Goal: Obtain resource: Obtain resource

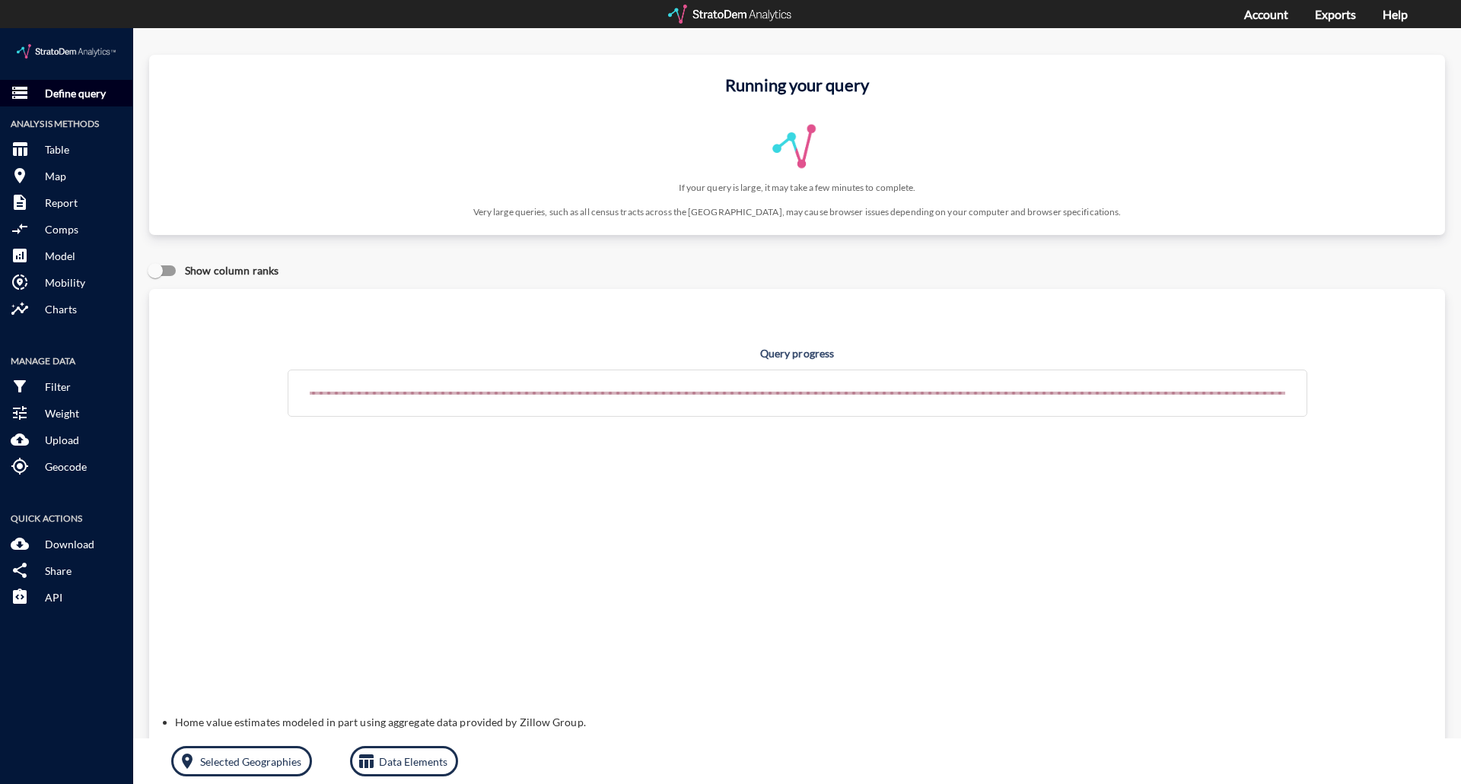
click p "Define query"
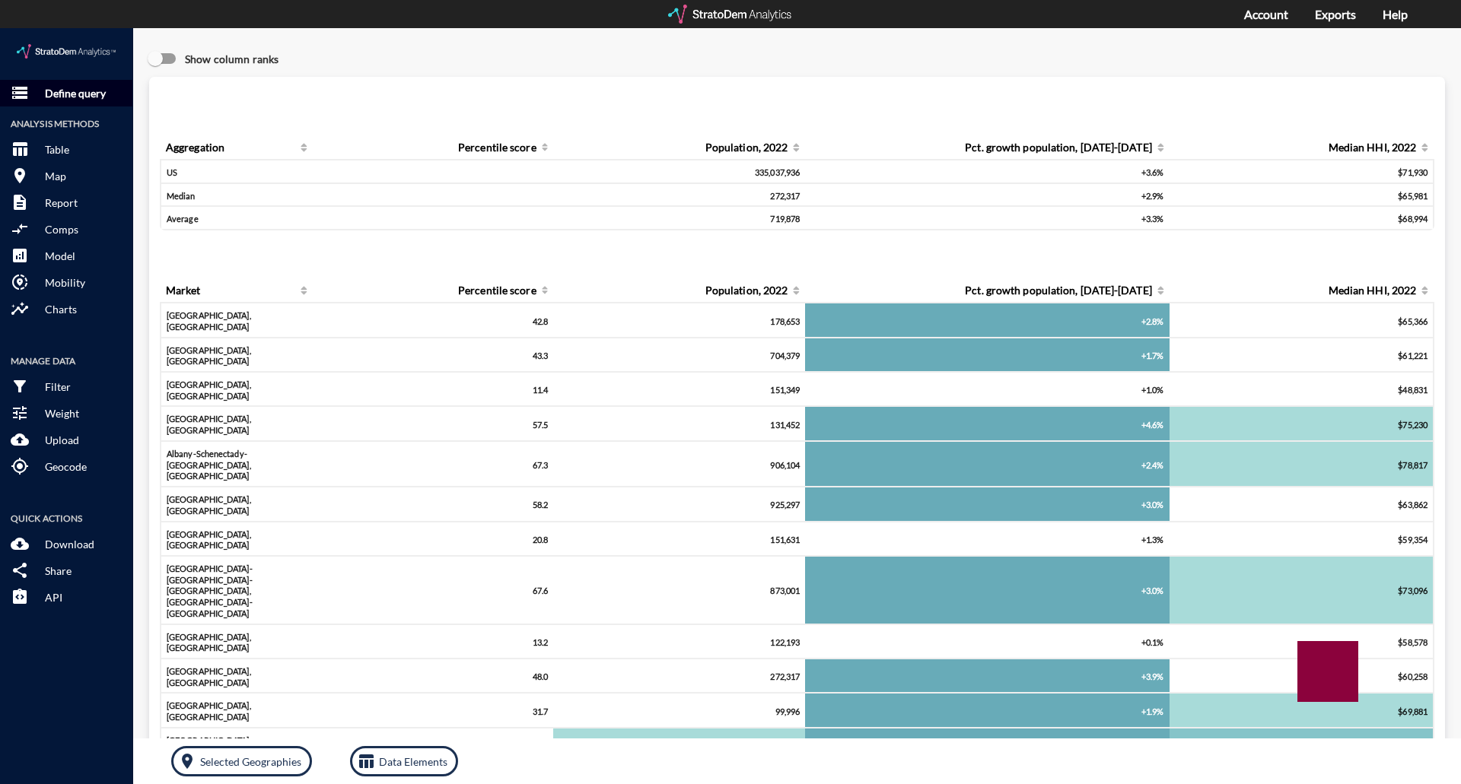
click p "Define query"
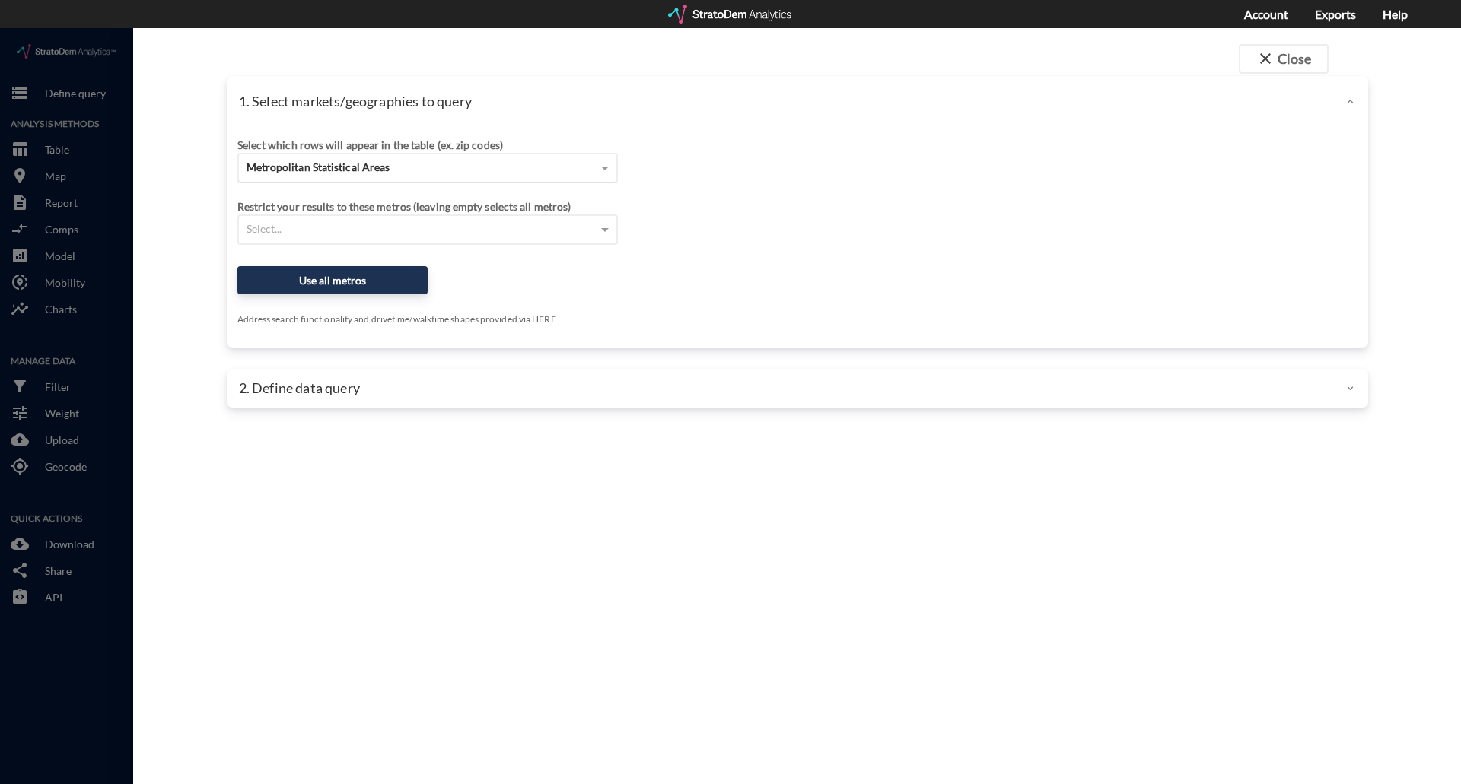
click div "Metropolitan Statistical Areas"
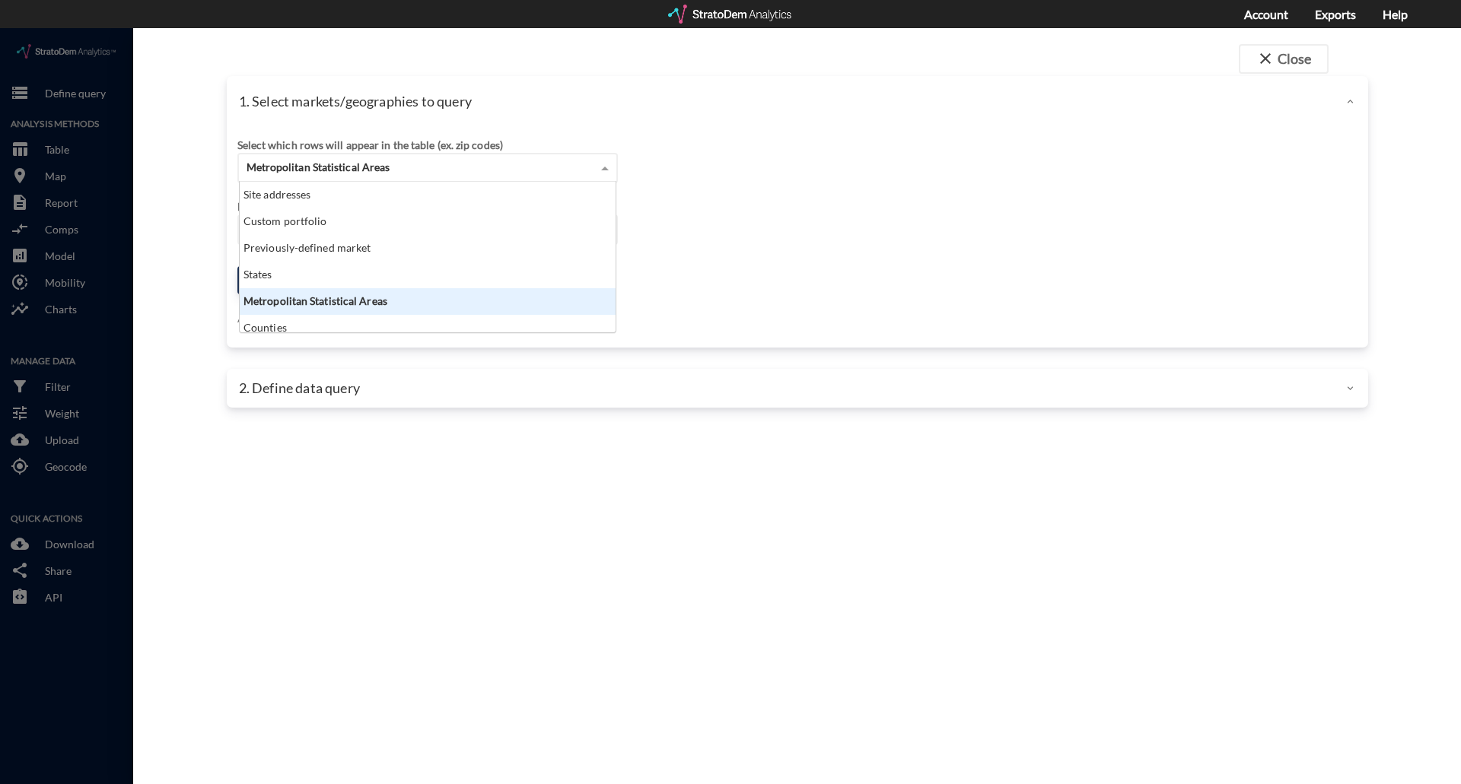
scroll to position [139, 367]
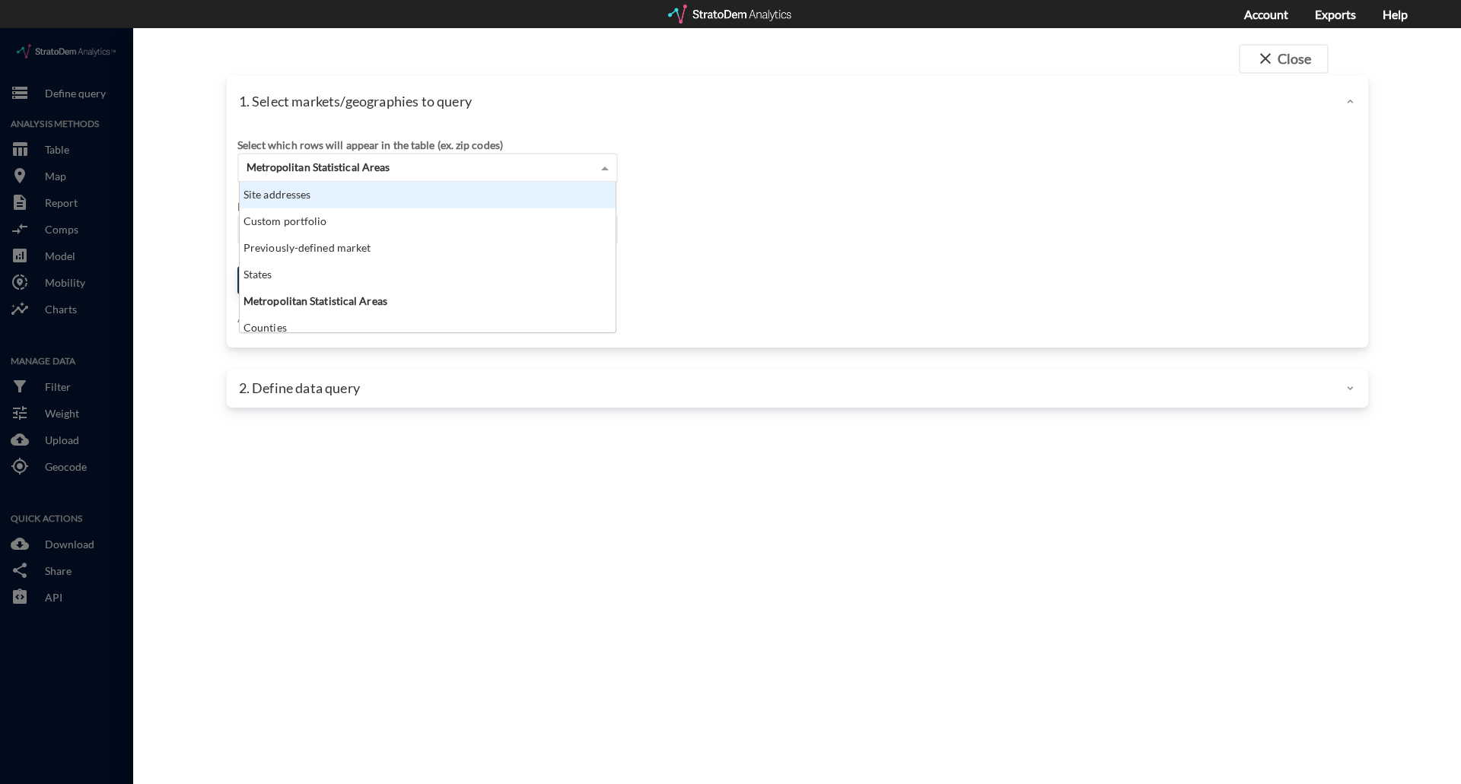
click div "Site addresses"
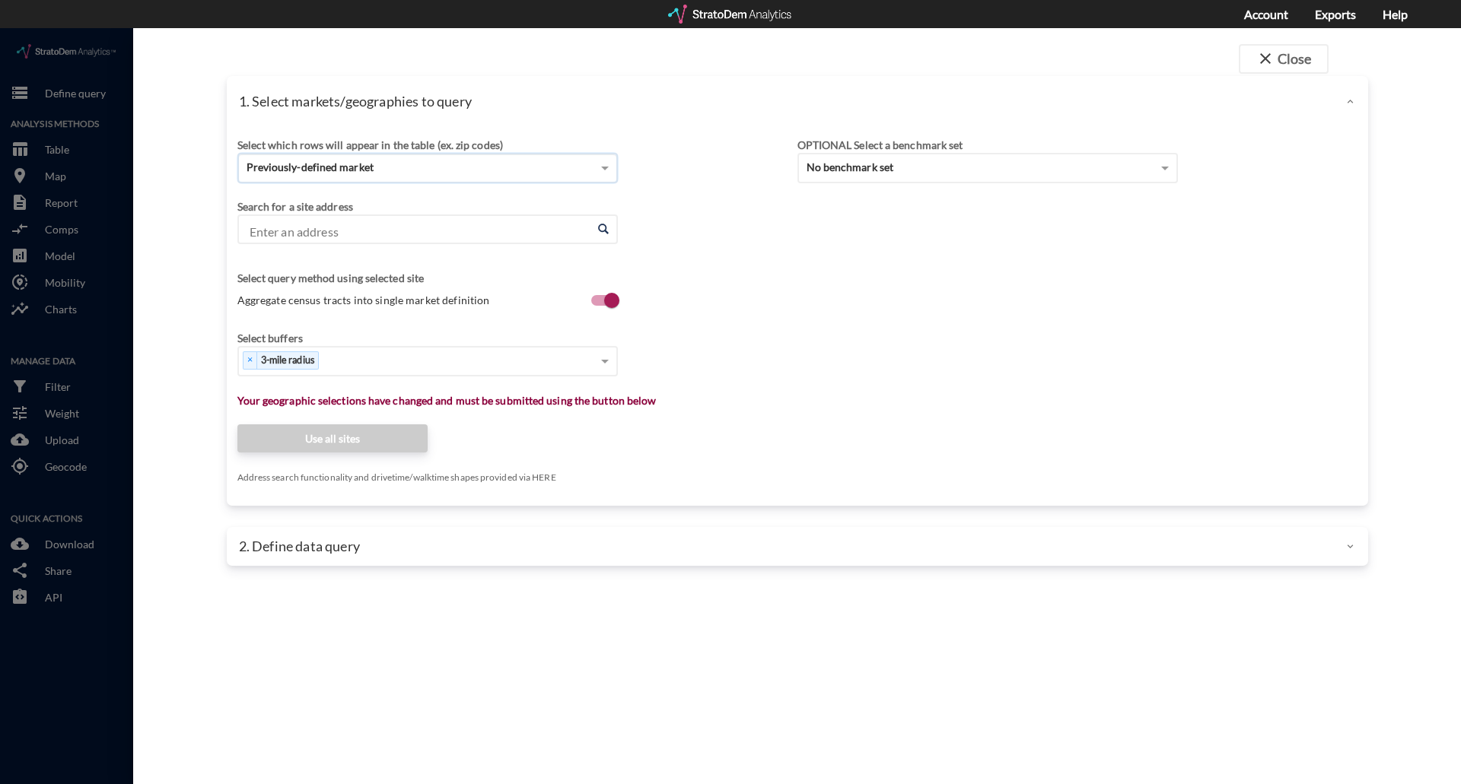
paste input "[STREET_ADDRESS]"
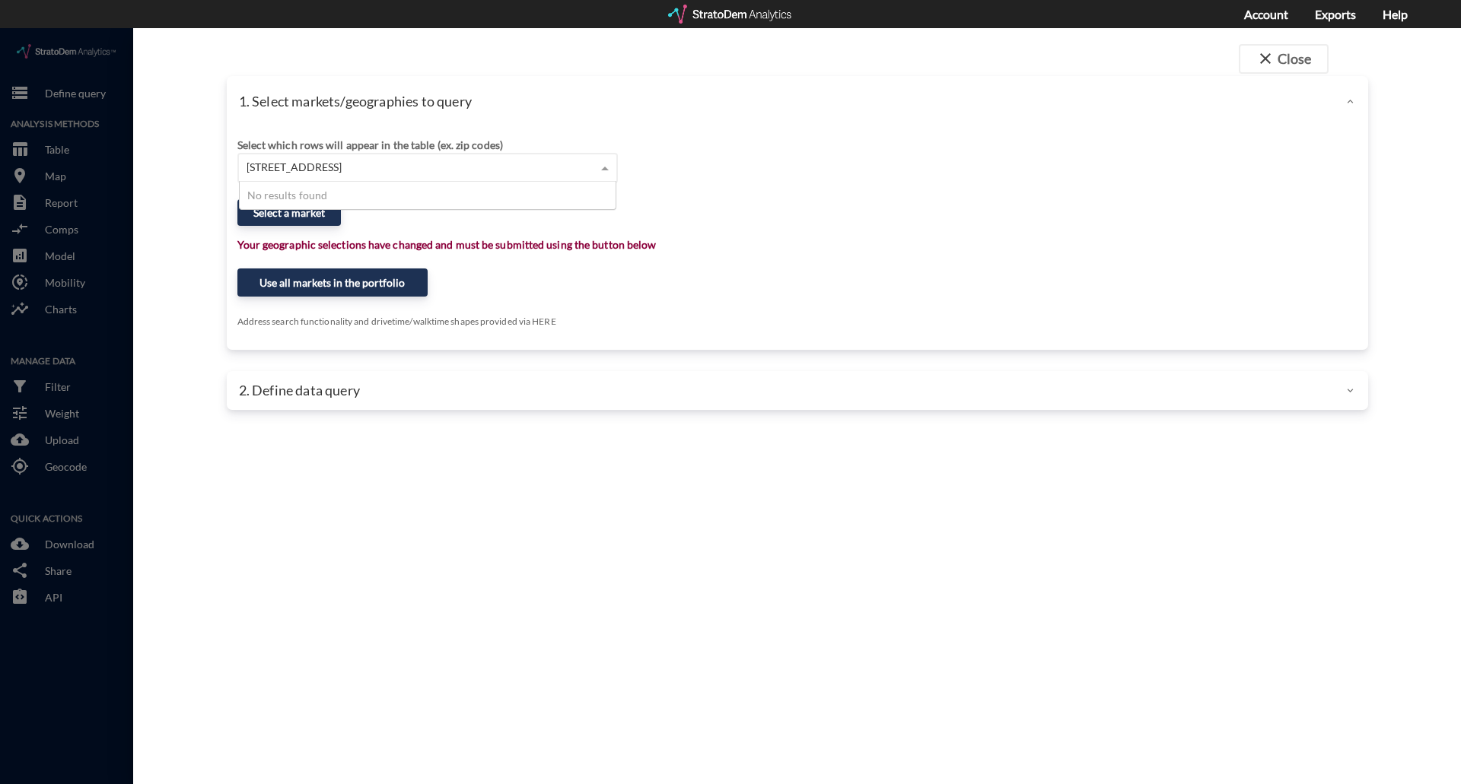
type input "[STREET_ADDRESS]"
click div "[STREET_ADDRESS] [STREET_ADDRESS]"
click div "1. Select markets/geographies to query Select which rows will appear in the tab…"
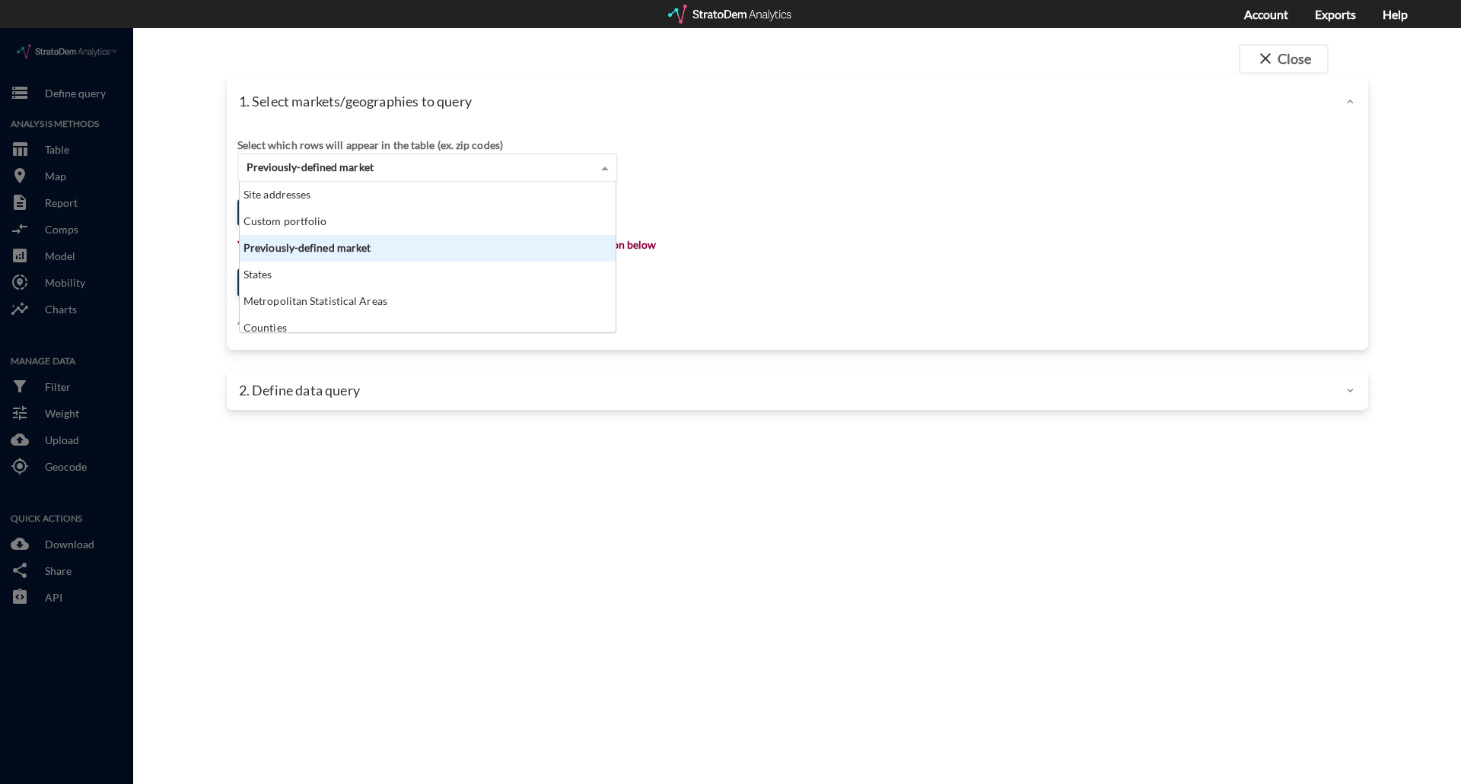
click span "Previously-defined market"
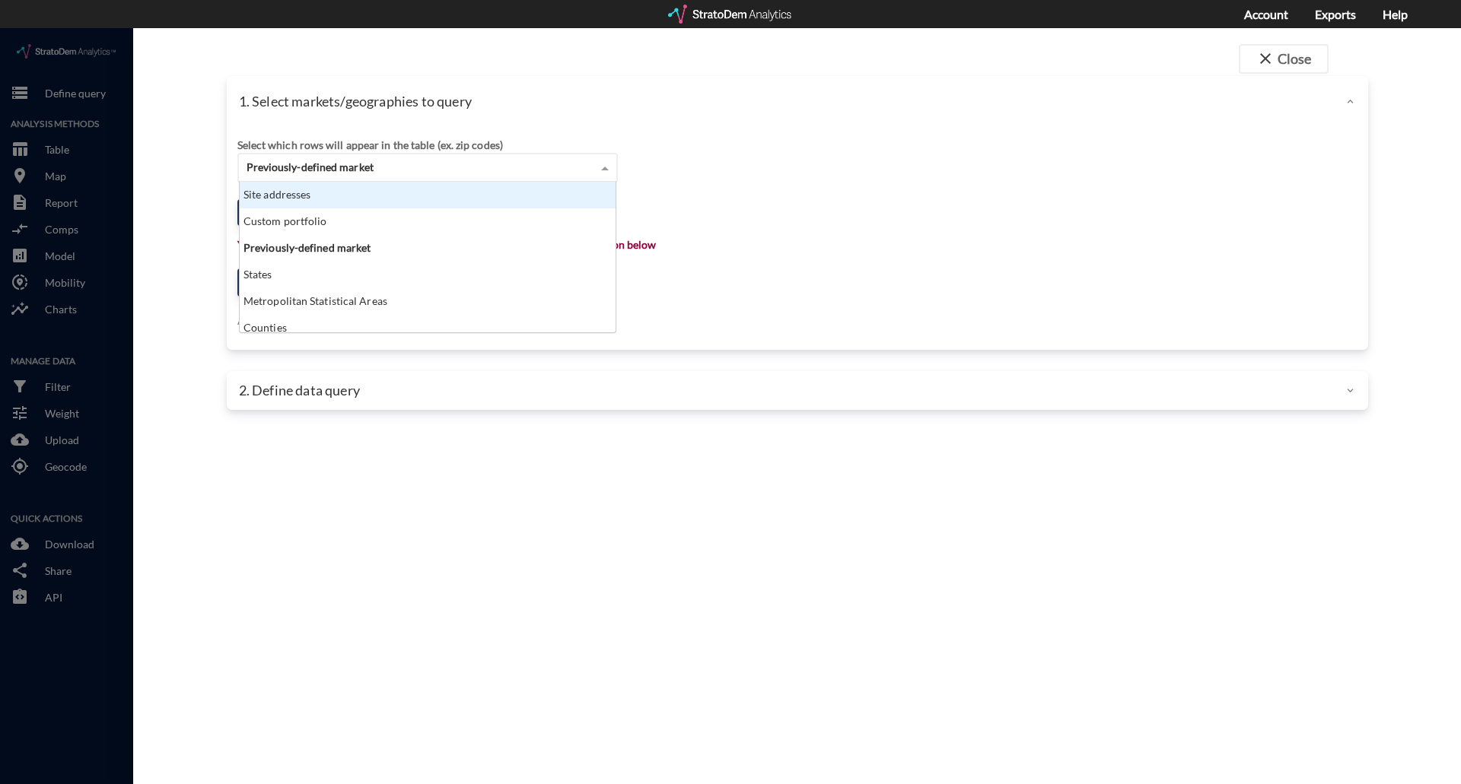
click div "Site addresses"
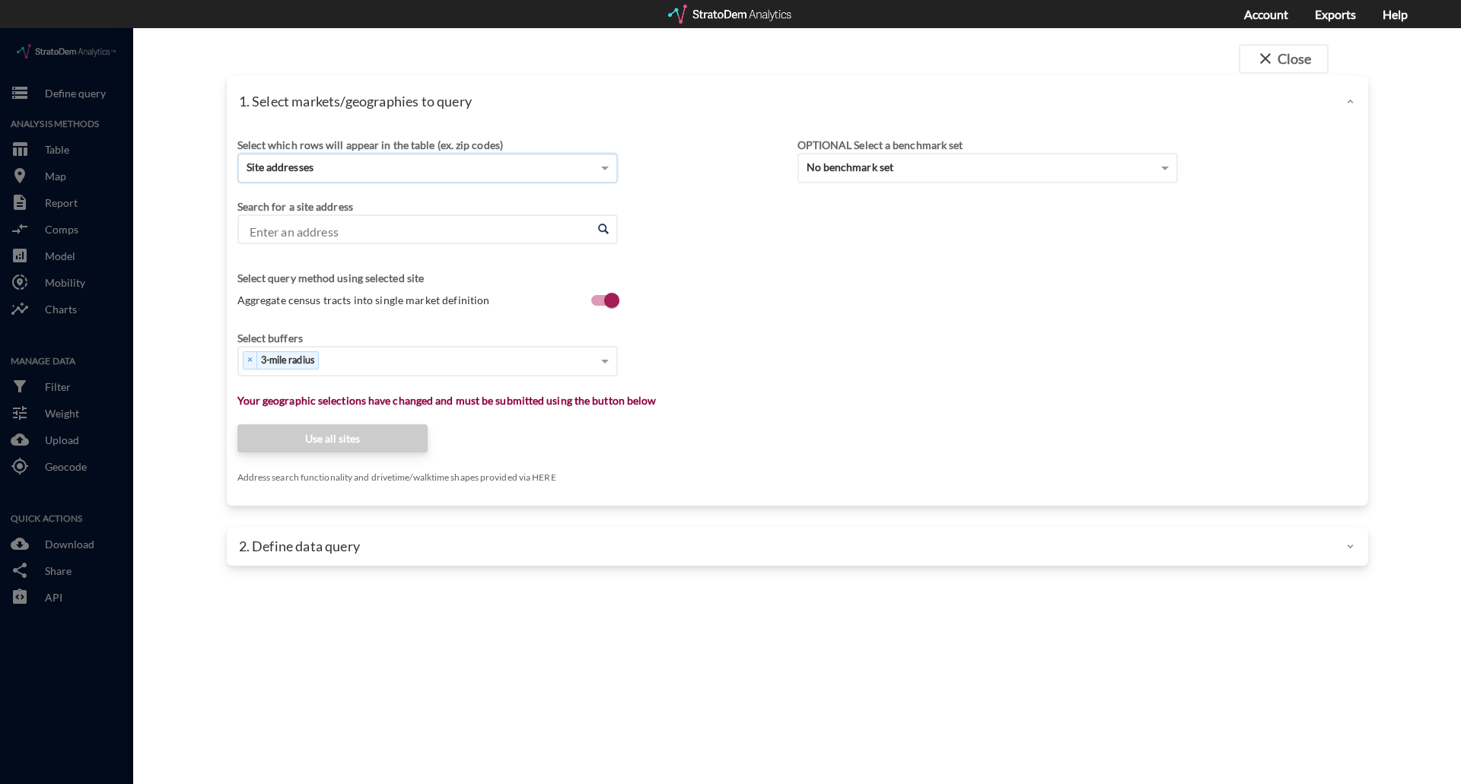
click input "Enter an address"
paste input "127 S Euclid Ave, Upland, CA"
click li "127 S Euclid Ave, Upland, California"
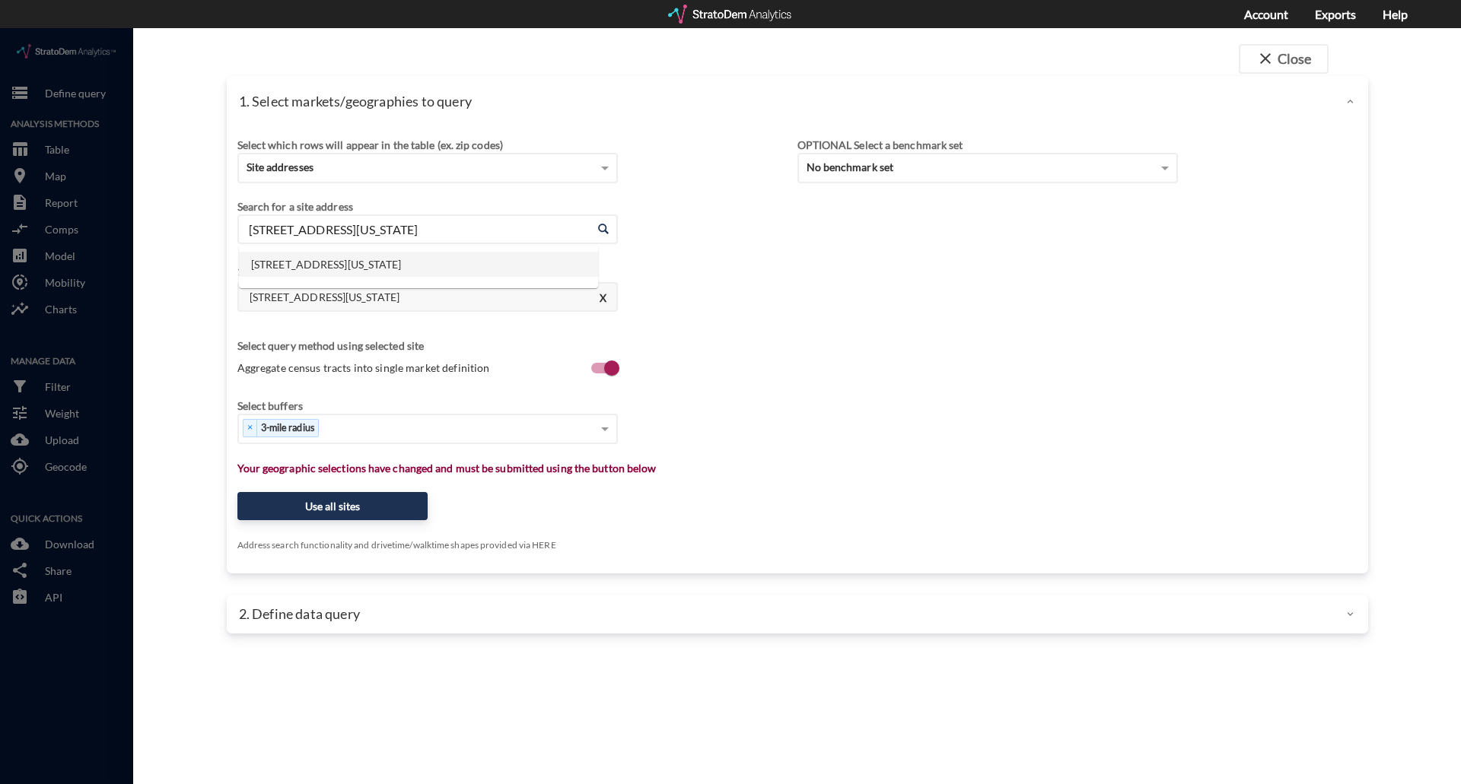
drag, startPoint x: 484, startPoint y: 209, endPoint x: 232, endPoint y: 192, distance: 252.4
click div "Select which rows will appear in the table (ex. zip codes) Site addresses Selec…"
paste input "3399 Central Ave, Riverside, CA"
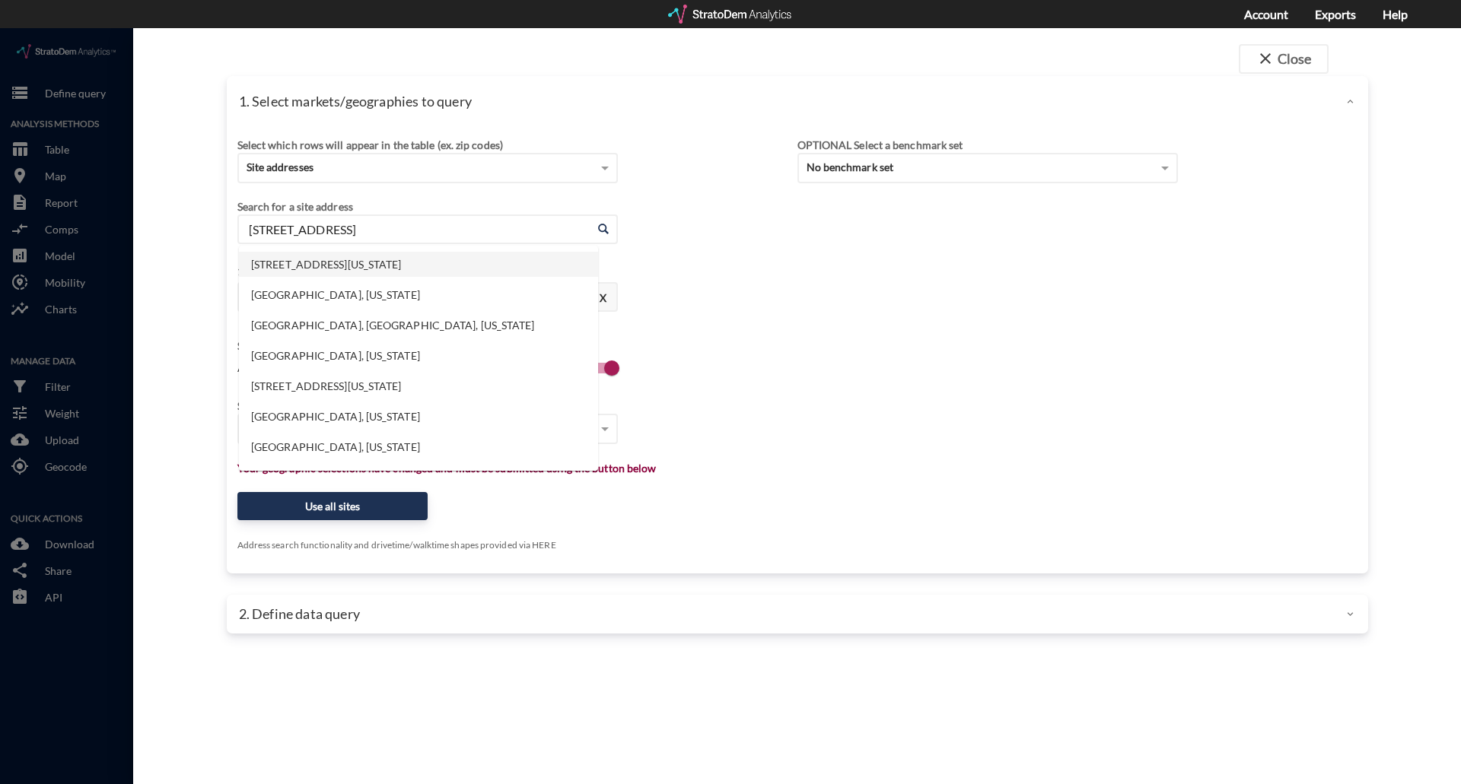
click li "3399 Central Ave, Riverside, California"
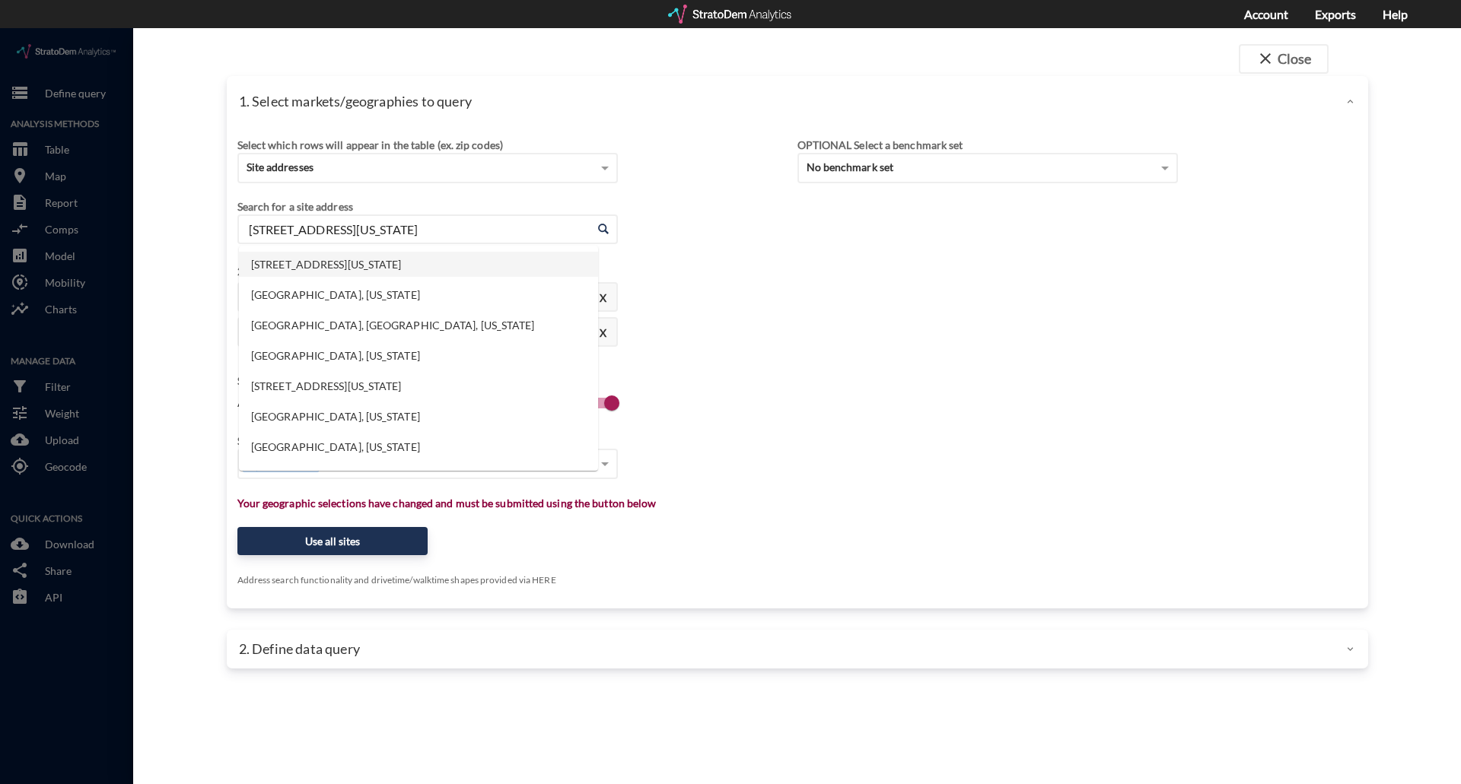
drag, startPoint x: 484, startPoint y: 199, endPoint x: 196, endPoint y: 188, distance: 288.6
click div "close Close 1. Select markets/geographies to query Select which rows will appea…"
paste input "110 S D St, San Bernardino, CA"
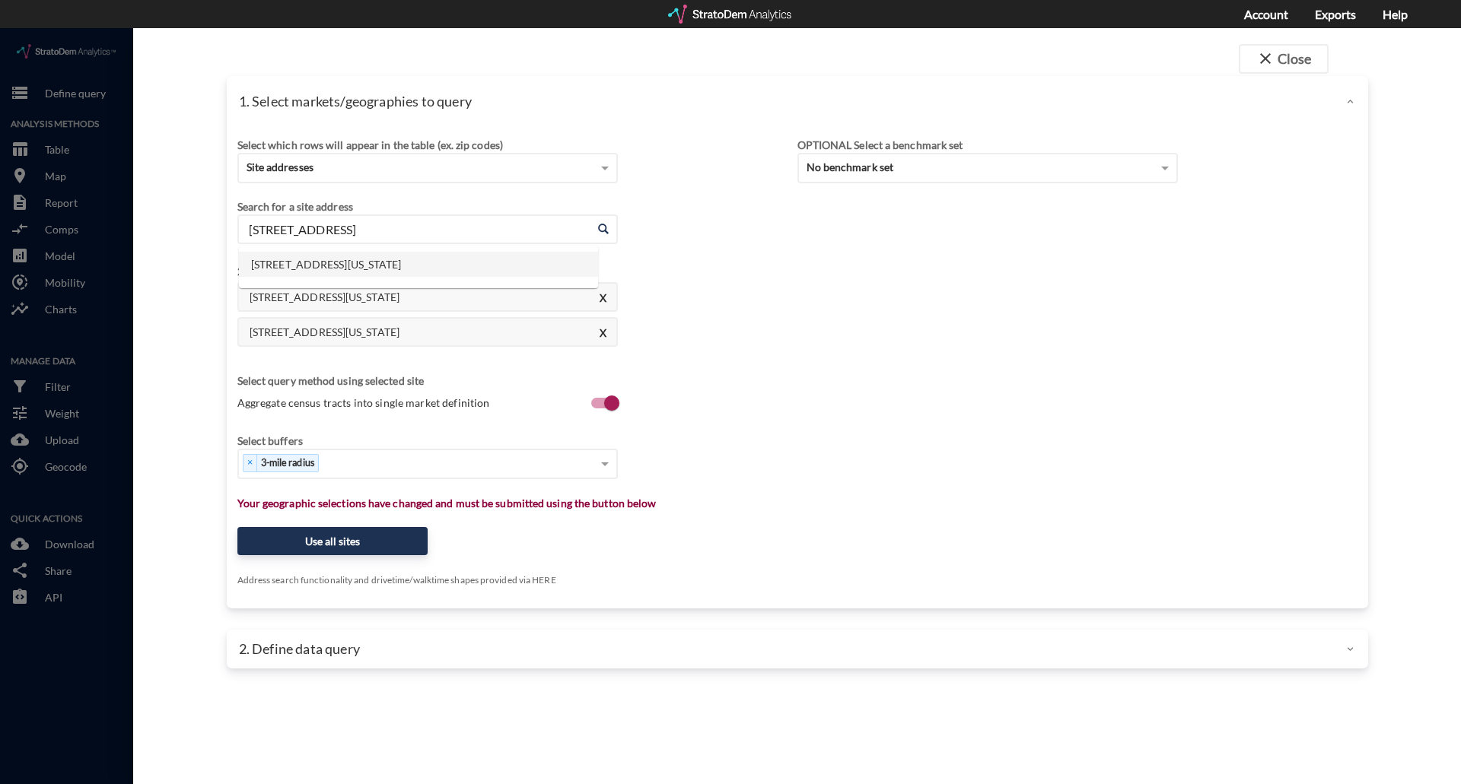
click li "110 S D St, San Bernardino, California"
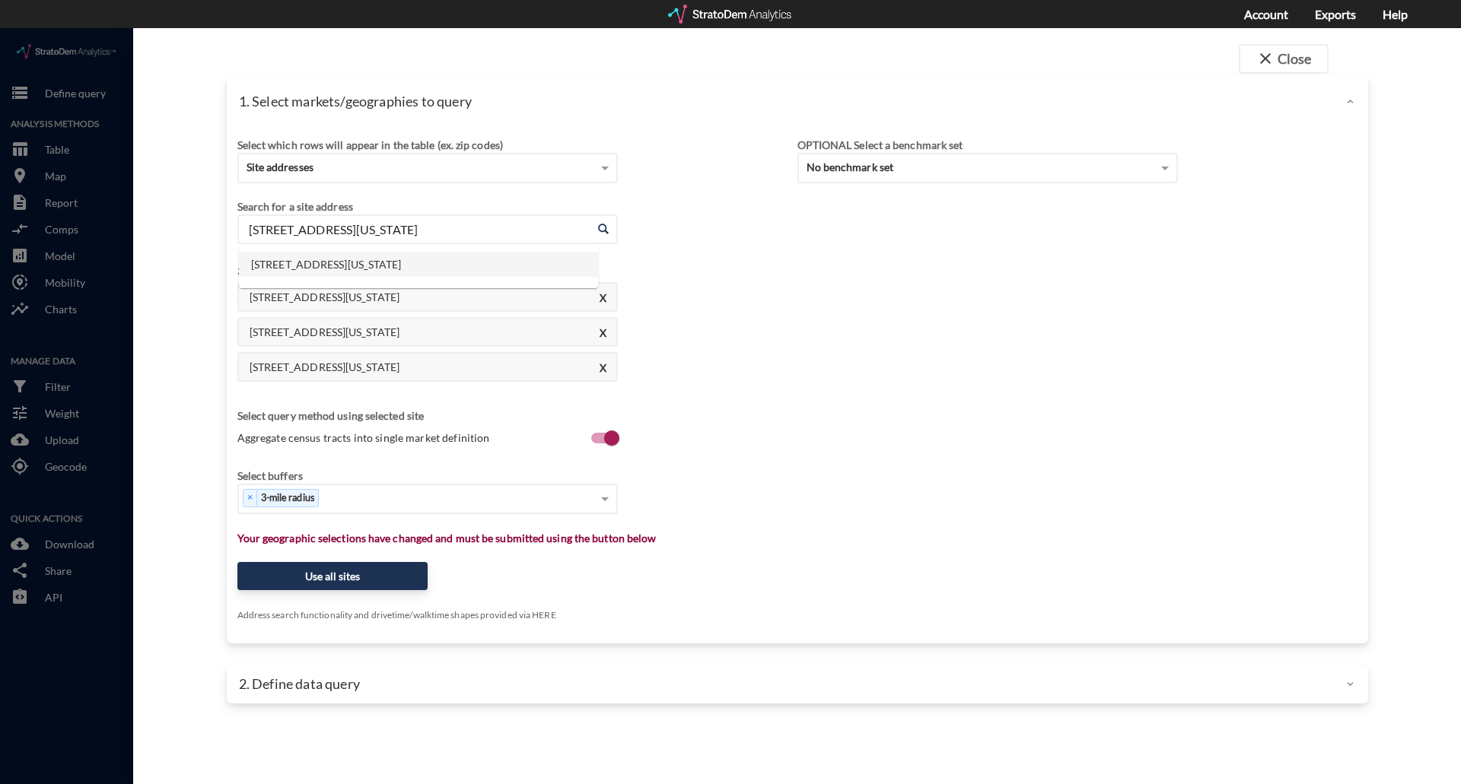
drag, startPoint x: 469, startPoint y: 206, endPoint x: 163, endPoint y: 207, distance: 306.6
click div "close Close 1. Select markets/geographies to query Select which rows will appea…"
paste input "250 N Cota St, Corona, CA"
click li "250 N Cota St, Corona, California"
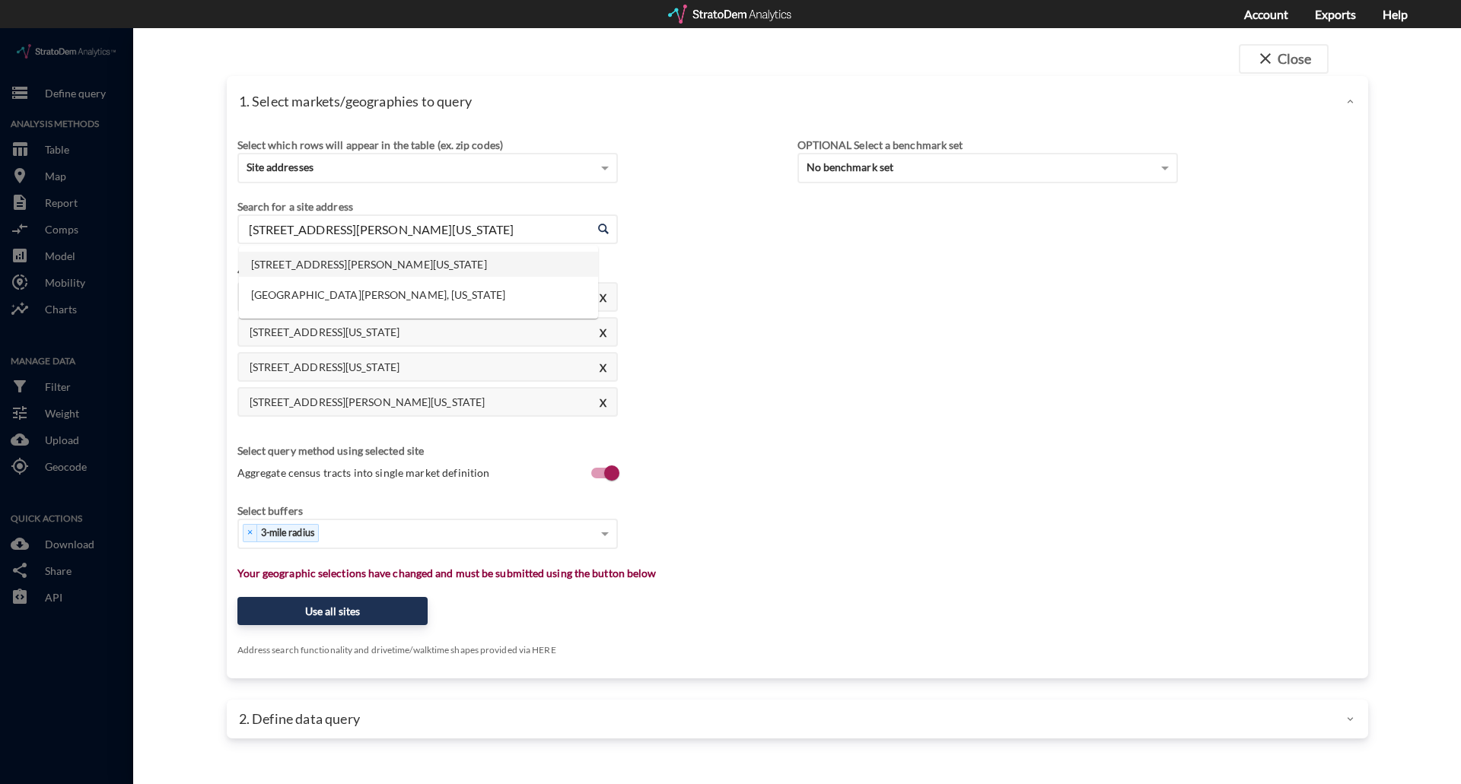
drag, startPoint x: 438, startPoint y: 198, endPoint x: 208, endPoint y: 205, distance: 230.7
click div "1. Select markets/geographies to query Select which rows will appear in the tab…"
paste input "8448 Cypress Ave, Fontana, CA"
click li "8448 Cypress Ave, Fontana, California"
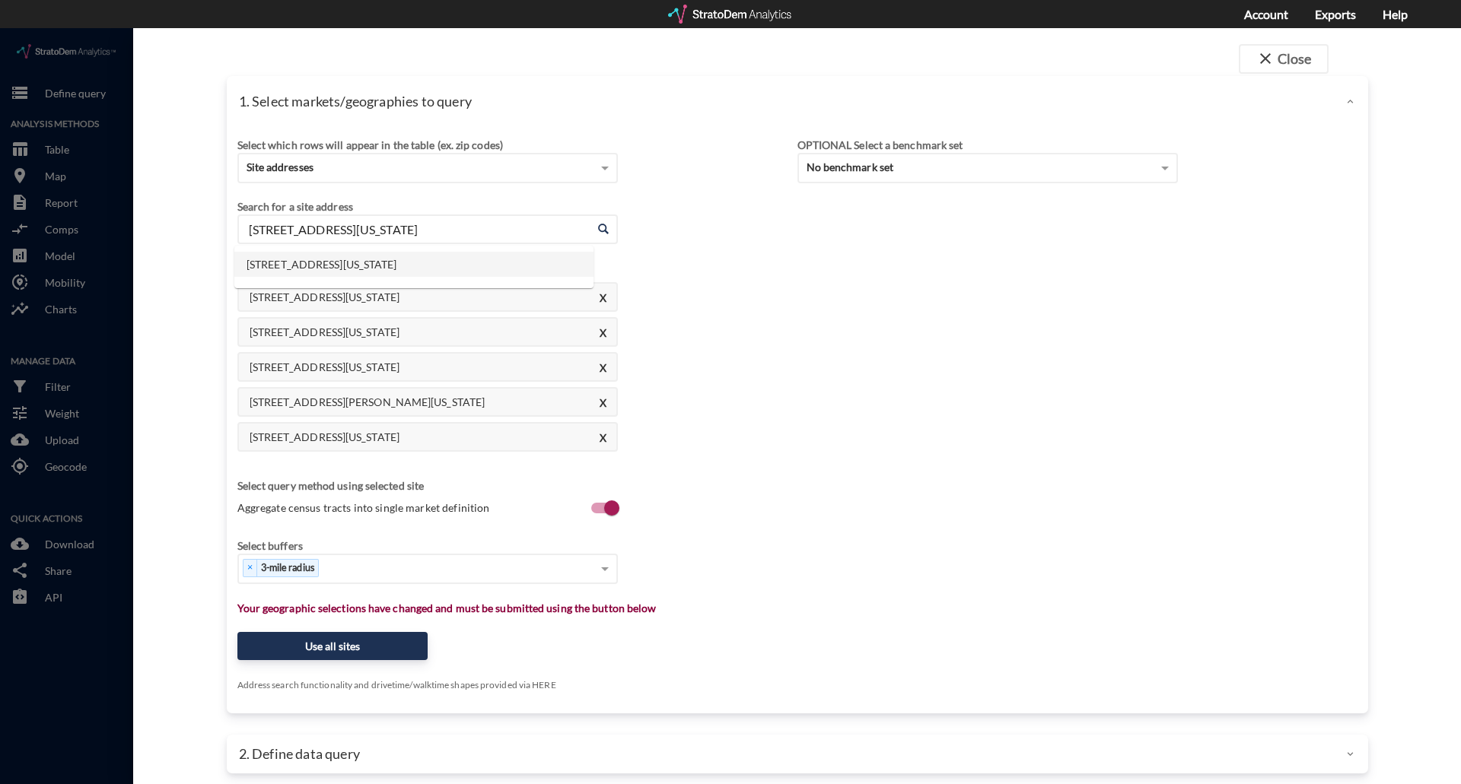
drag, startPoint x: 466, startPoint y: 200, endPoint x: 198, endPoint y: 200, distance: 268.6
click div "close Close 1. Select markets/geographies to query Select which rows will appea…"
paste input "21941 Alessandro Blvd, Moreno Valley, CA"
click li "21941 Alessandro Blvd, Moreno Valley, California"
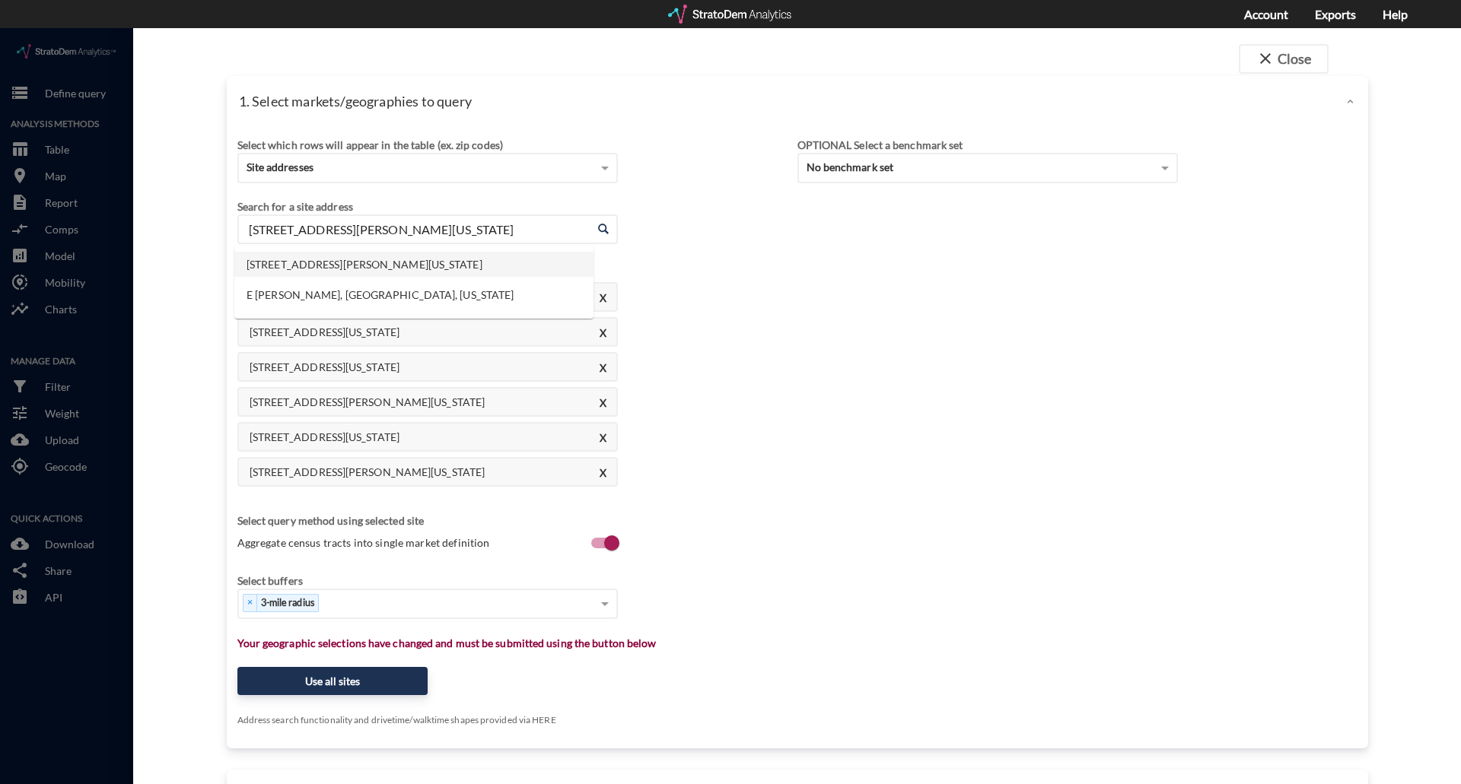
drag, startPoint x: 530, startPoint y: 205, endPoint x: 100, endPoint y: 199, distance: 429.9
click div "close Close 1. Select markets/geographies to query Select which rows will appea…"
paste input "18791 Collier Ave, Lake Elsinore, CA"
click li "18791 Collier Ave, Lake Elsinore, California"
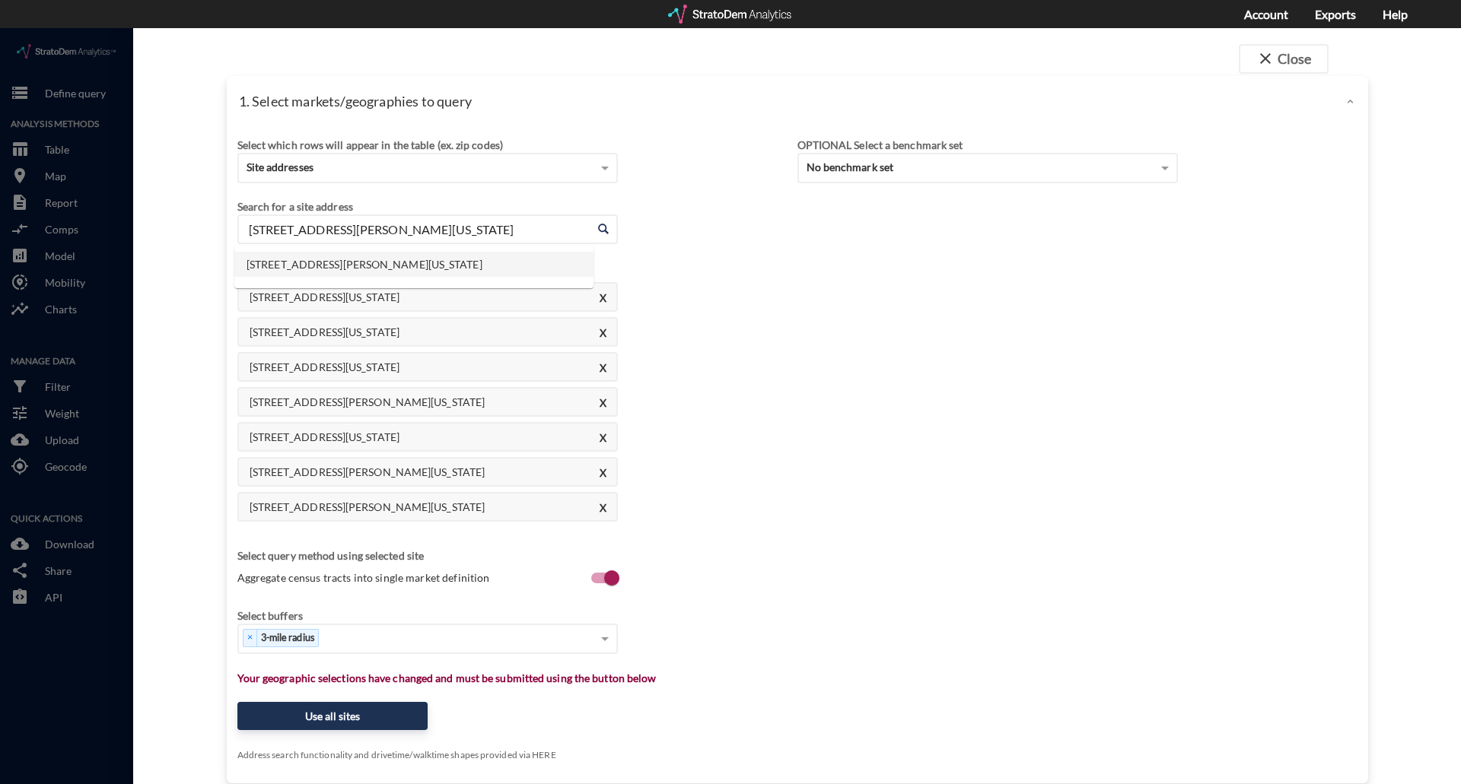
drag, startPoint x: 488, startPoint y: 202, endPoint x: 136, endPoint y: 199, distance: 351.5
click div "close Close 1. Select markets/geographies to query Select which rows will appea…"
paste input "32351 Dunlap Blvd, Yucaipa, CA"
click li "32351 Dunlap Blvd, Yucaipa, California"
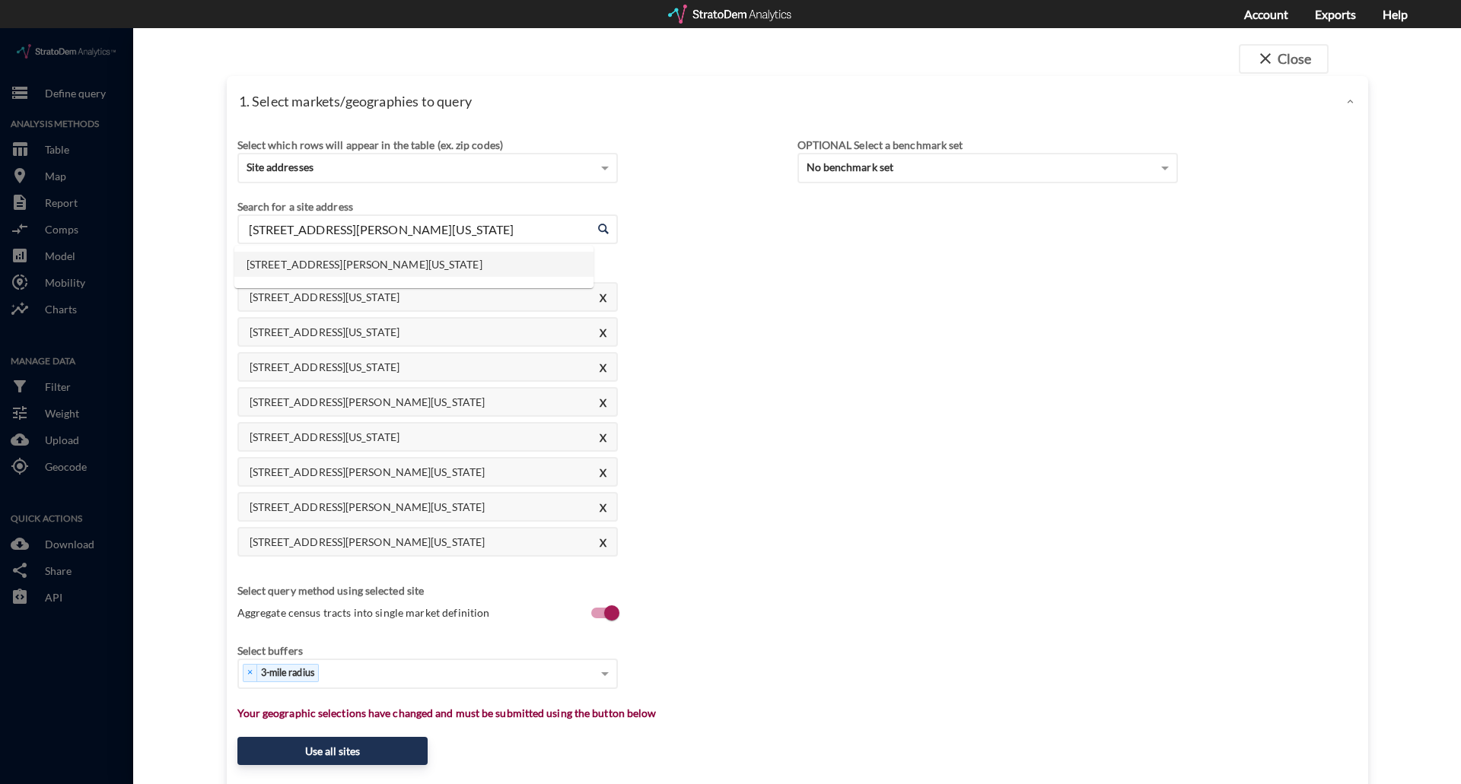
drag, startPoint x: 457, startPoint y: 211, endPoint x: 182, endPoint y: 199, distance: 275.7
click div "close Close 1. Select markets/geographies to query Select which rows will appea…"
paste input "525 Xenia Ave, Beaumont, CA"
click li "525 Xenia Ave, Beaumont, California"
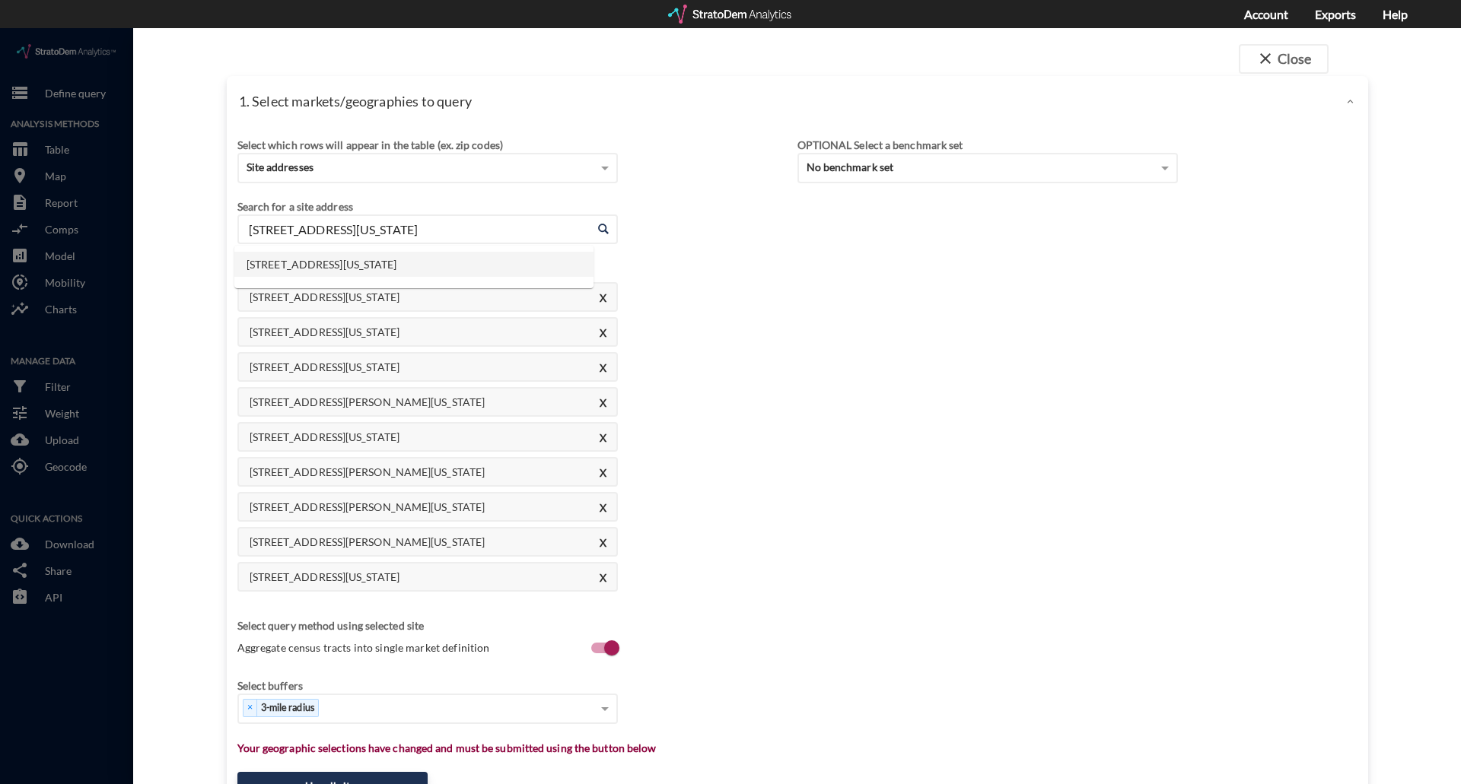
drag, startPoint x: 463, startPoint y: 191, endPoint x: 96, endPoint y: 207, distance: 367.8
click div "close Close 1. Select markets/geographies to query Select which rows will appea…"
paste input "701 S Palmetto Ave, Ontario, CA"
click li "701 S Palmetto Ave, Ontario, California"
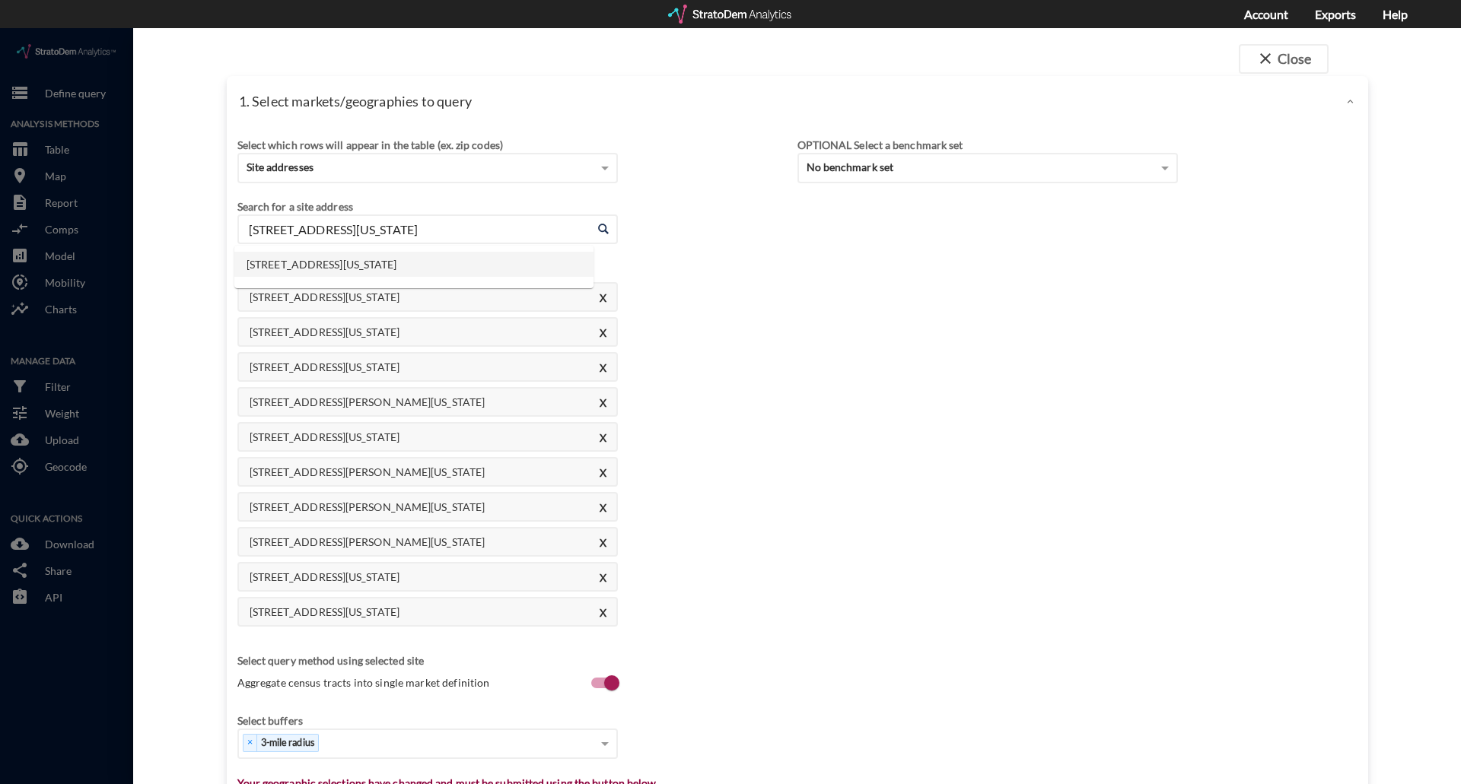
drag, startPoint x: 525, startPoint y: 198, endPoint x: 189, endPoint y: 210, distance: 336.5
click div "close Close 1. Select markets/geographies to query Select which rows will appea…"
paste input "660 W Acacia Ave, Hemet, CA"
click input "660 W Acacia Ave, Hemet, CA"
click li "660 W Acacia Ave, Hemet, California"
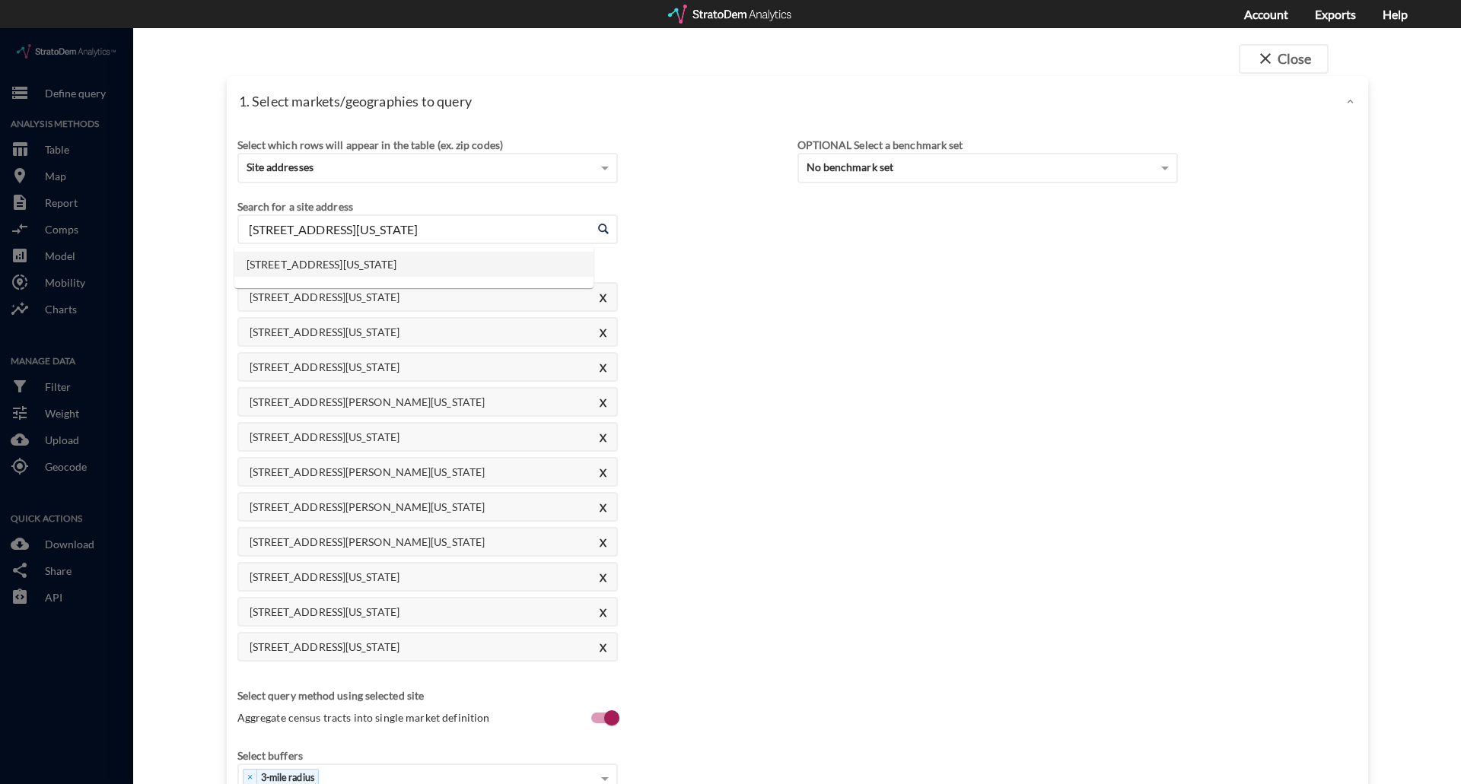
drag, startPoint x: 347, startPoint y: 205, endPoint x: 72, endPoint y: 194, distance: 275.6
click div "close Close 1. Select markets/geographies to query Select which rows will appea…"
paste input "4110 Alamo St, Riverside, CA"
click li "4110 Alamo St, Riverside, California"
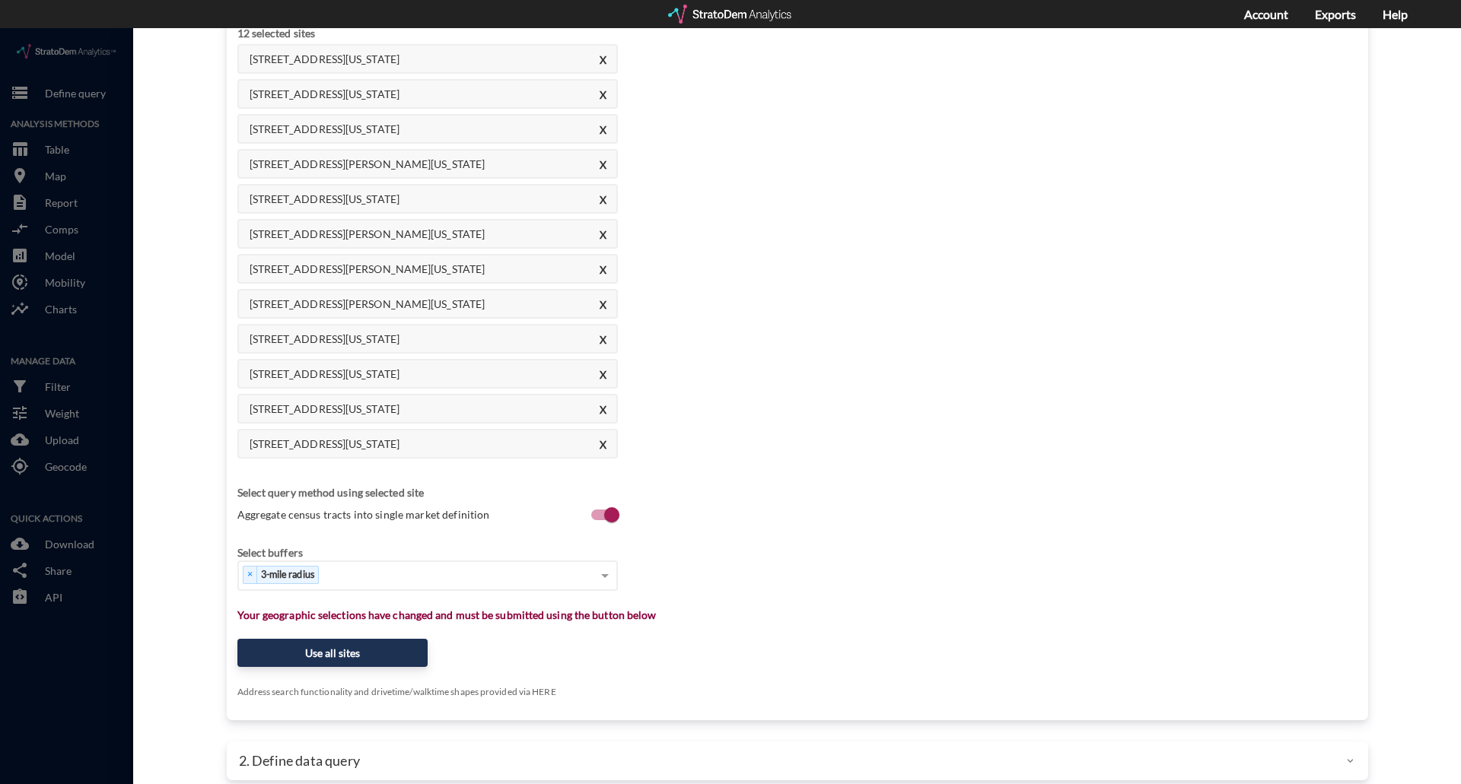
scroll to position [256, 0]
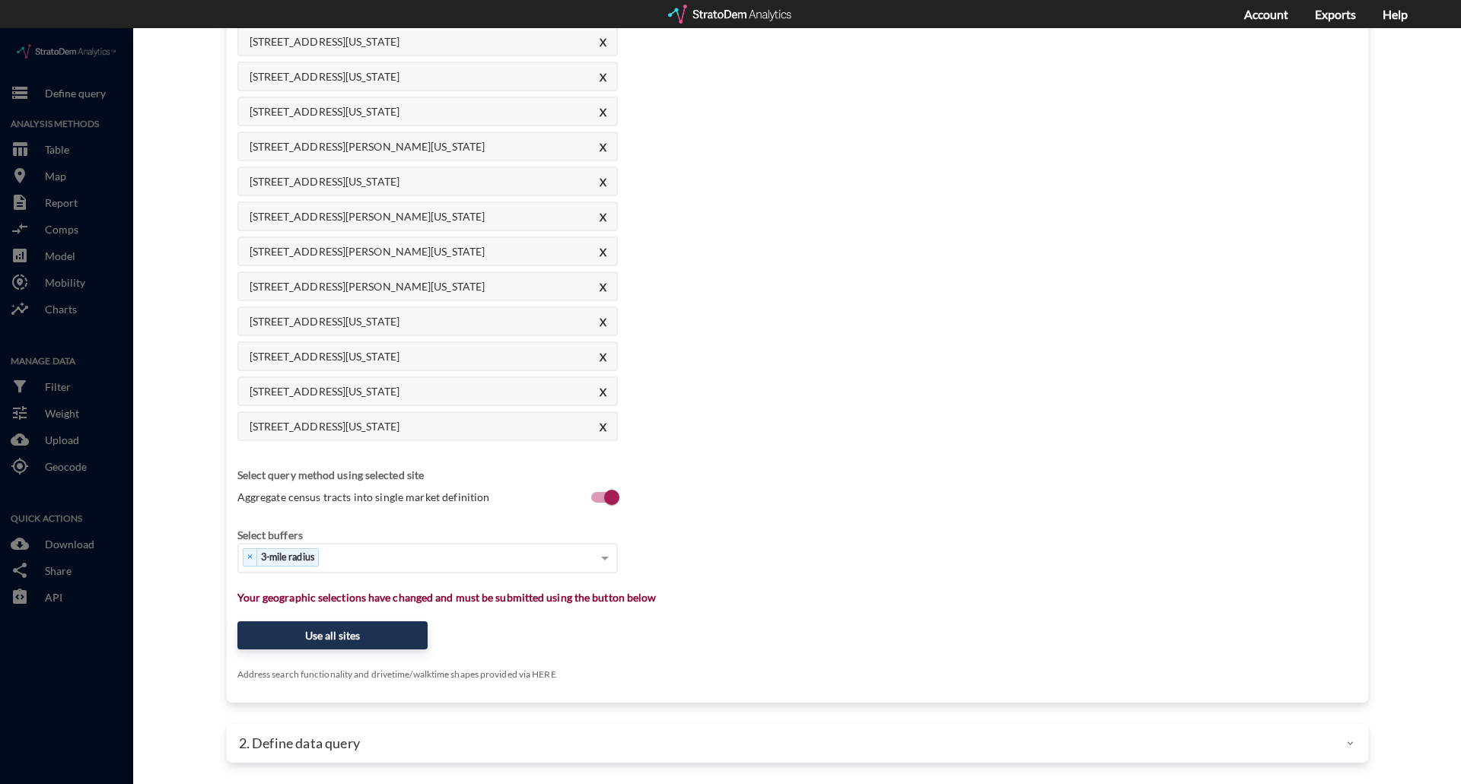
type input "4110 Alamo St, Riverside, California"
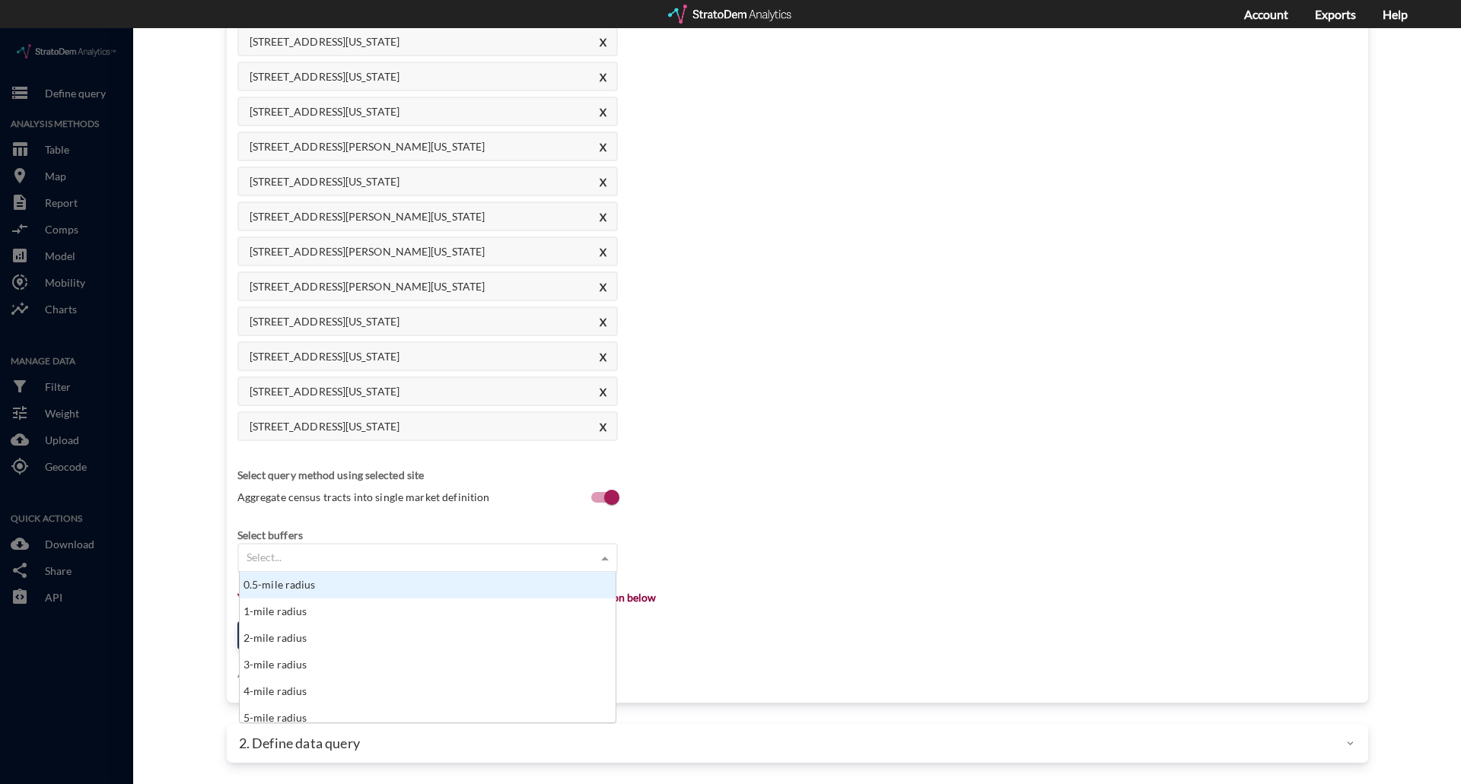
click div "Select..."
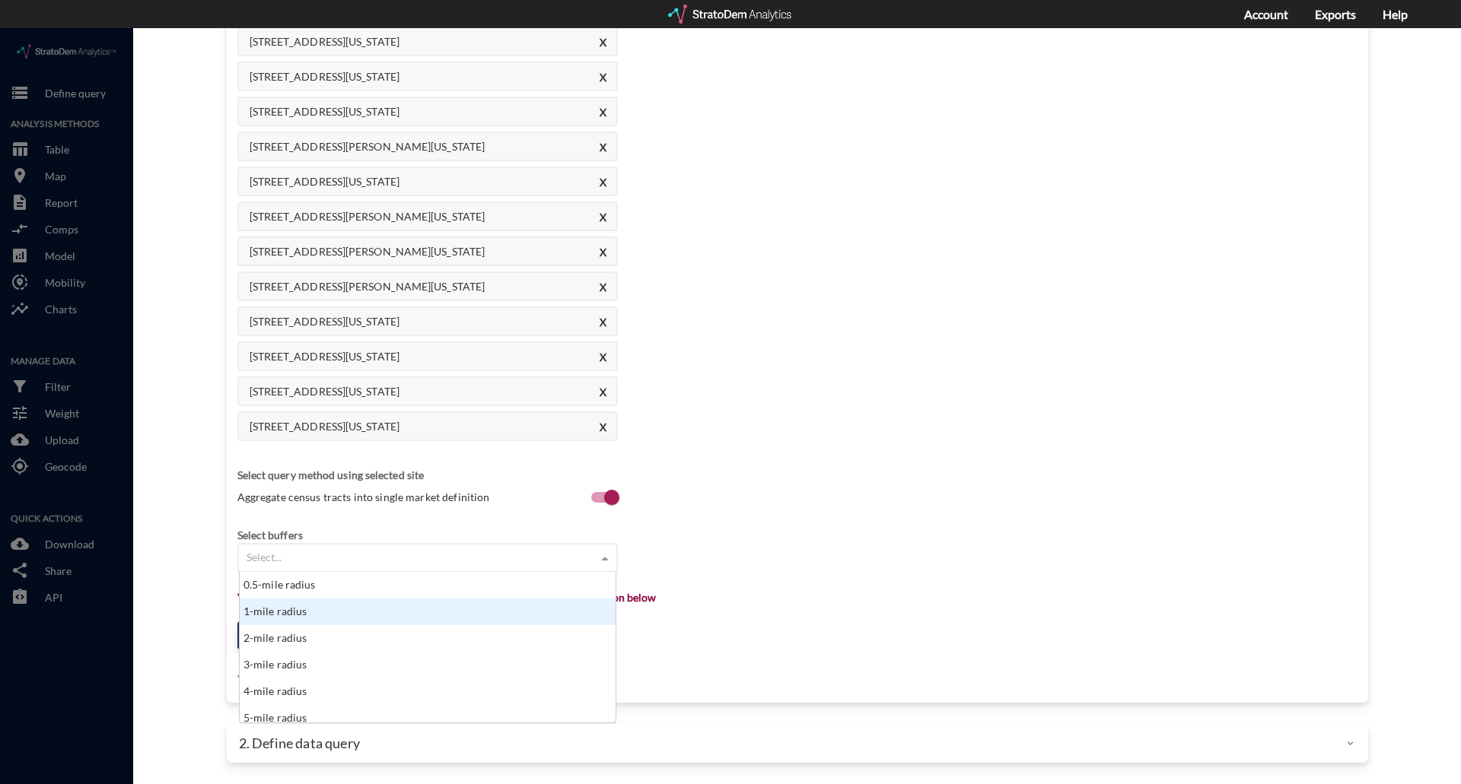
click div "1-mile radius"
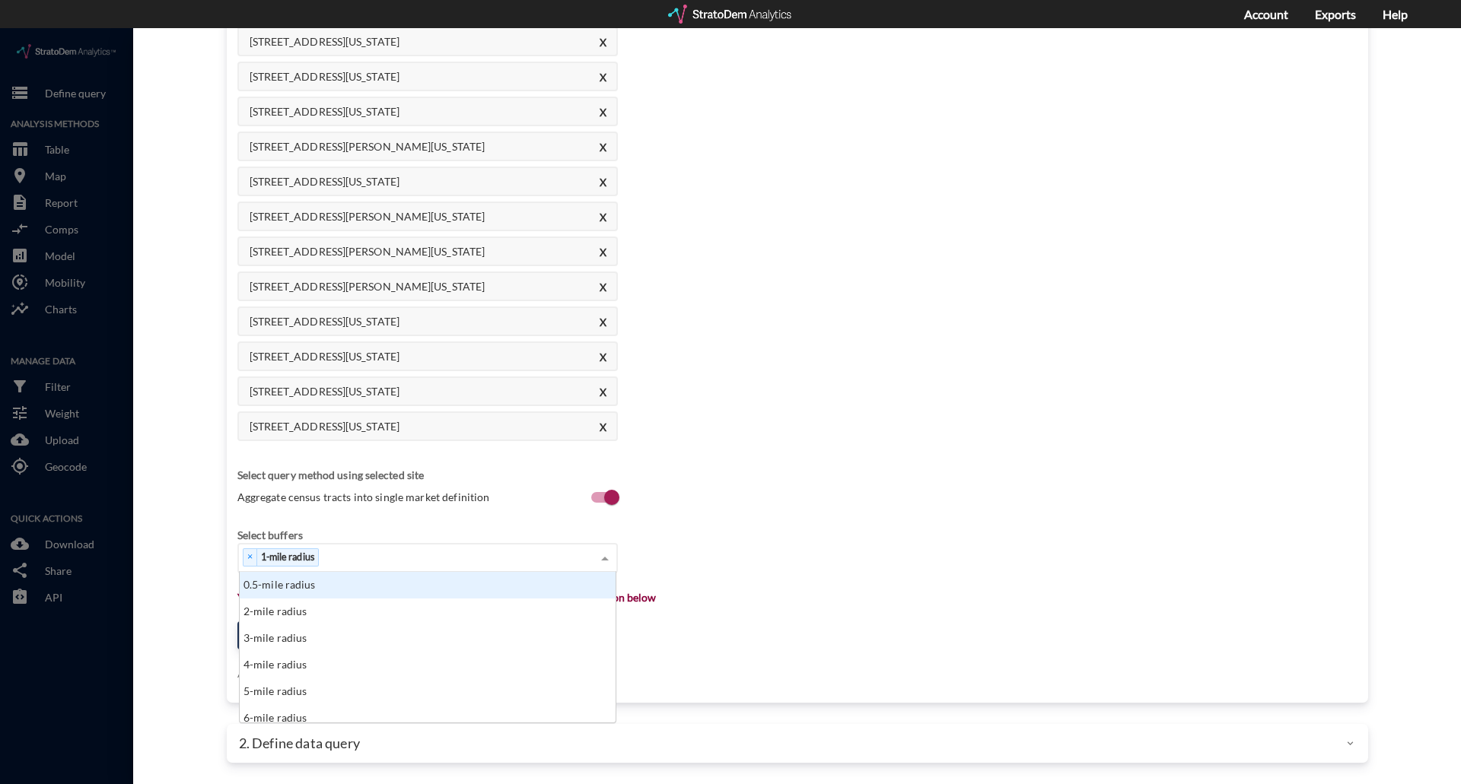
click div "× 1-mile radius"
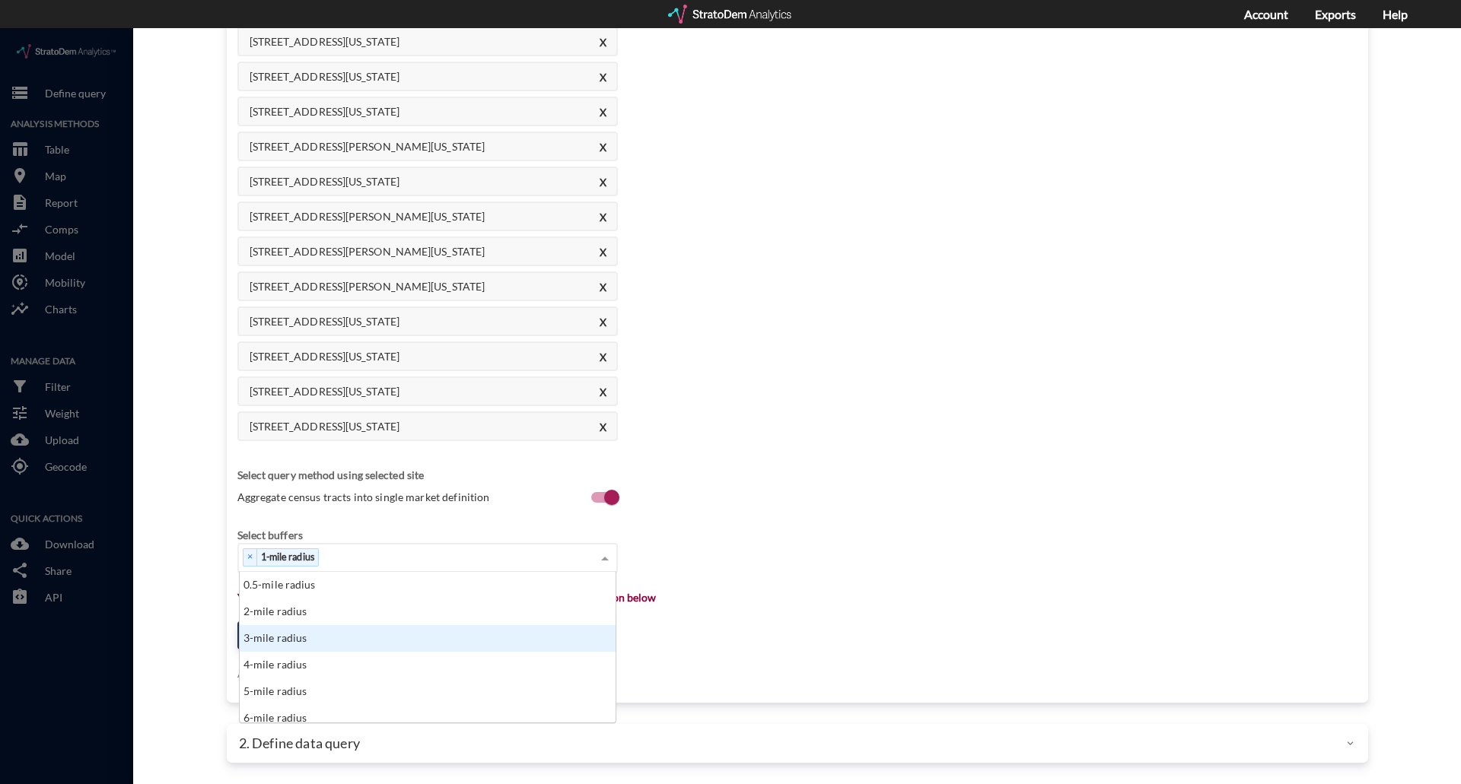
click div "3-mile radius"
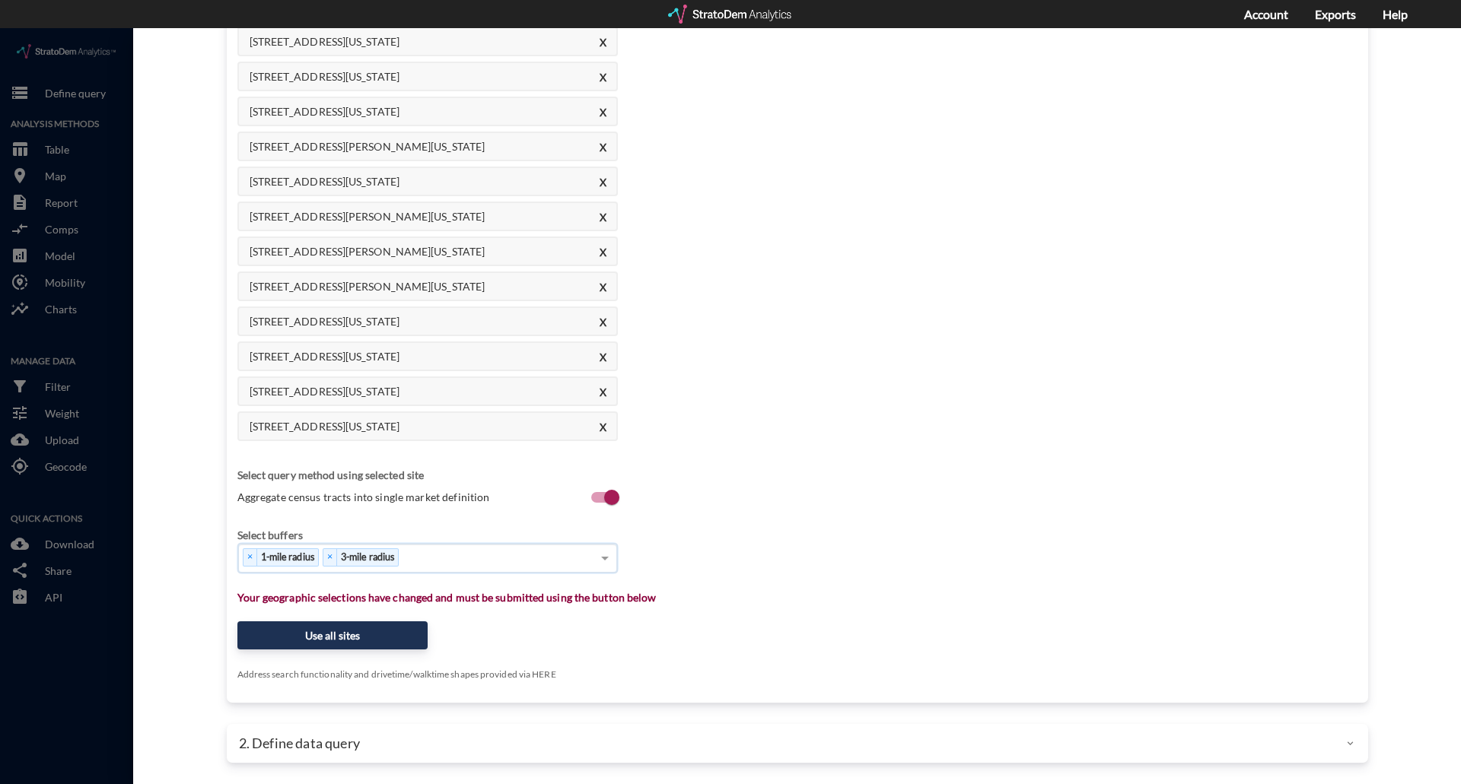
click div "× 1-mile radius × 3-mile radius"
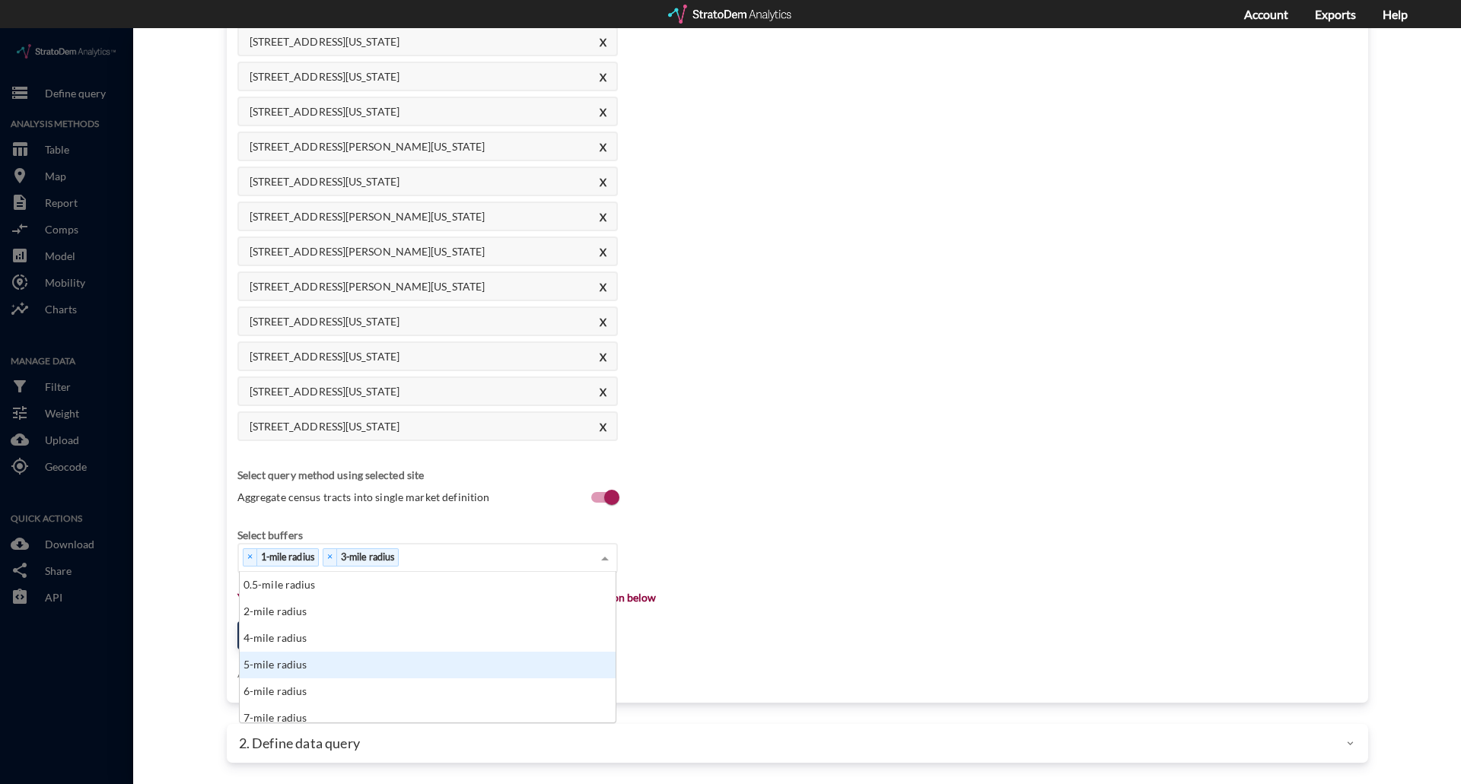
click div "5-mile radius"
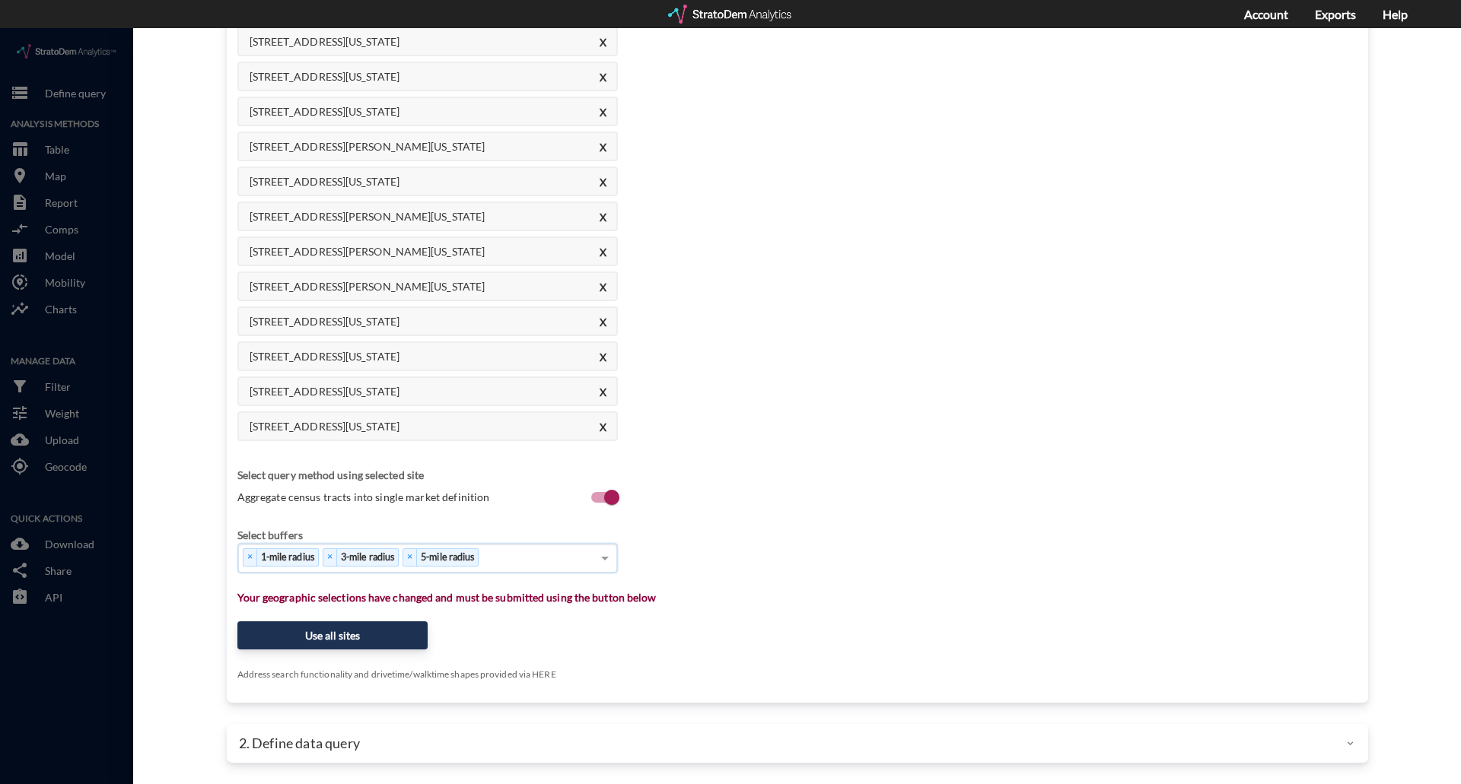
click div "× 1-mile radius × 3-mile radius × 5-mile radius"
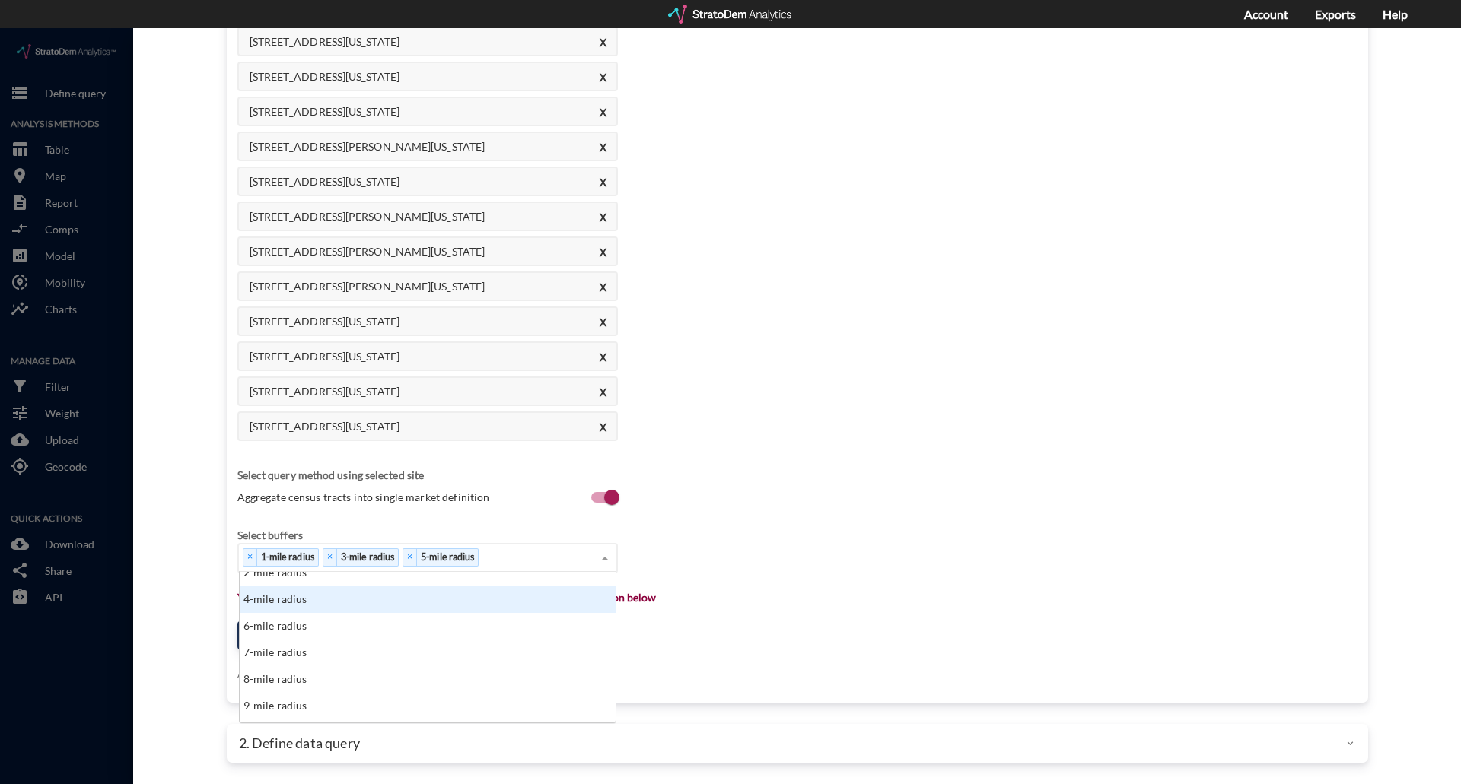
scroll to position [76, 0]
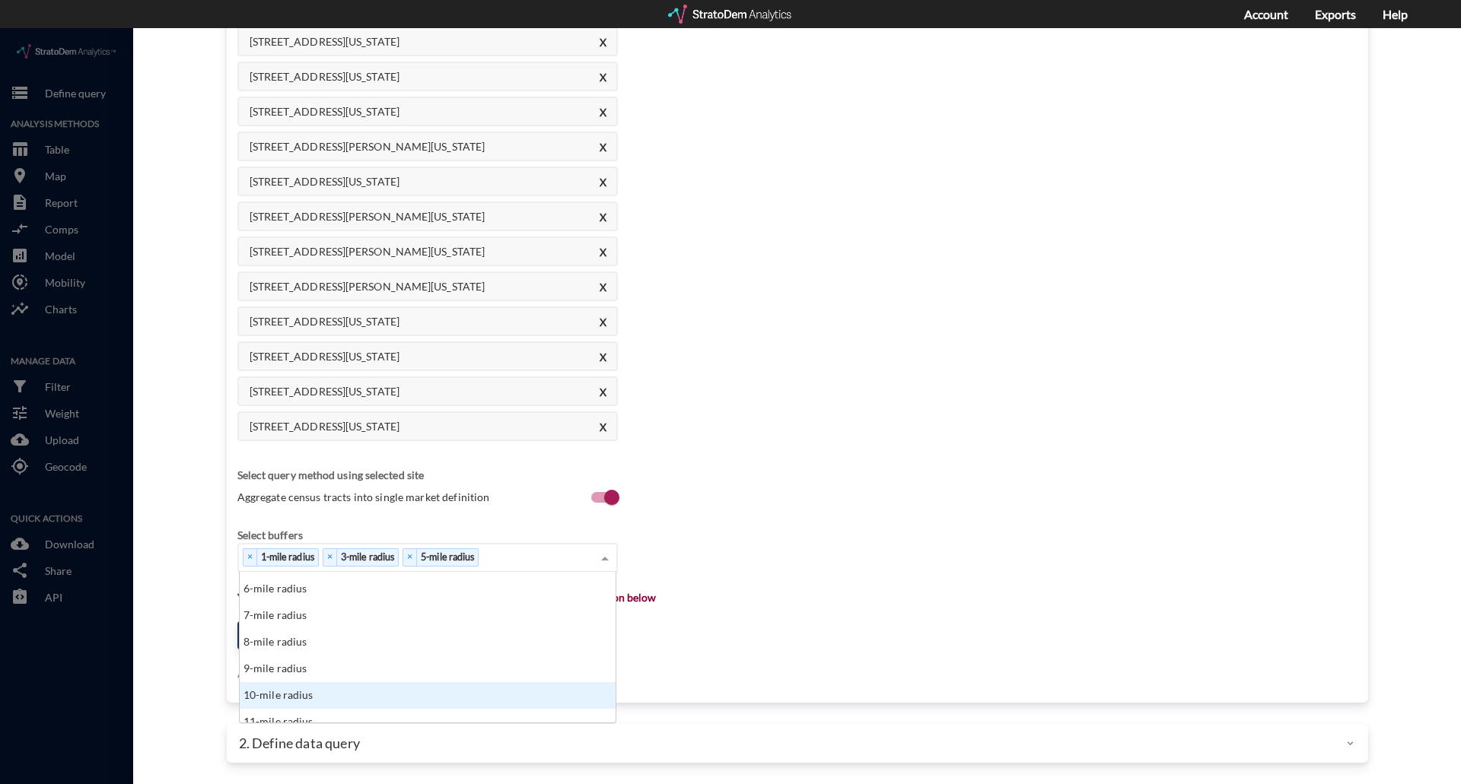
click div "10-mile radius"
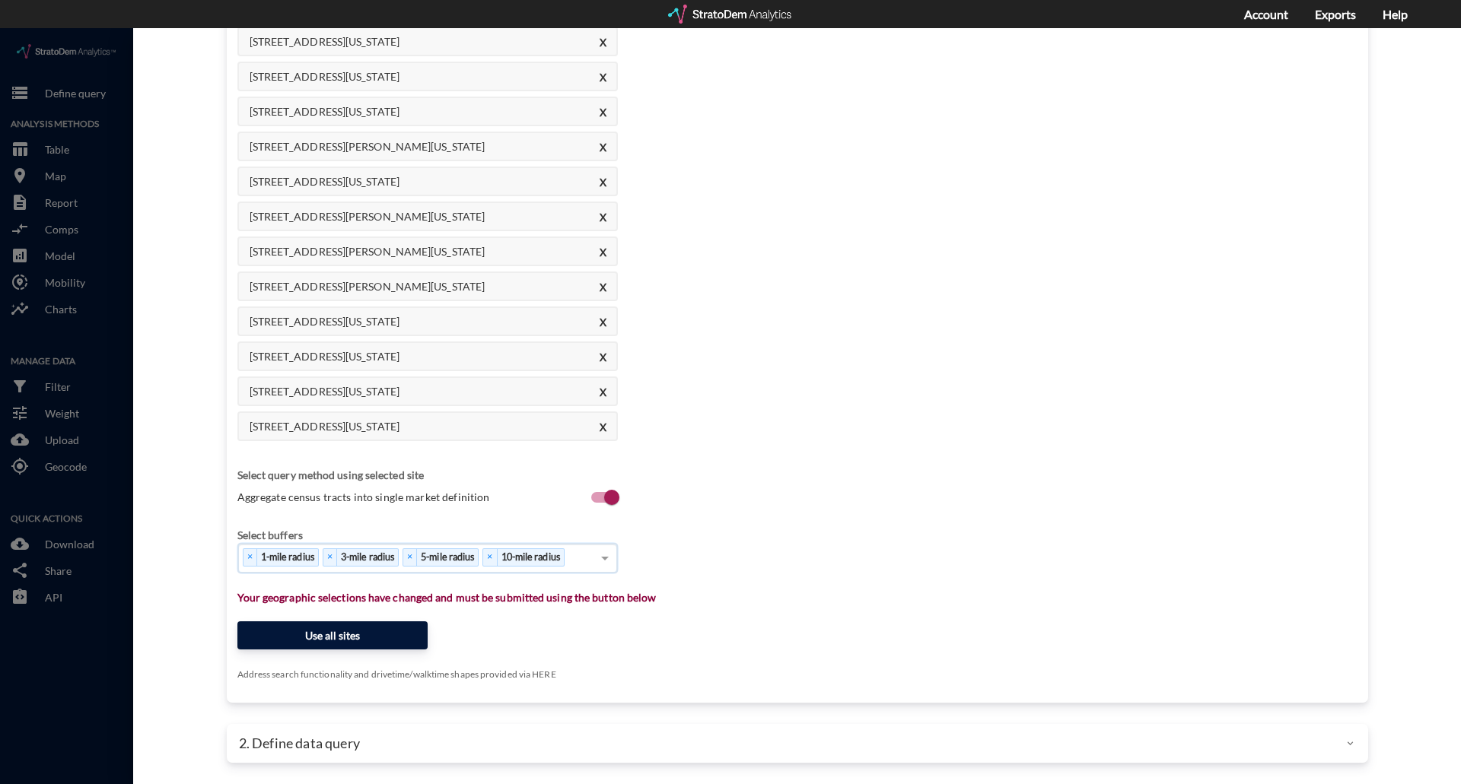
click button "Use all sites"
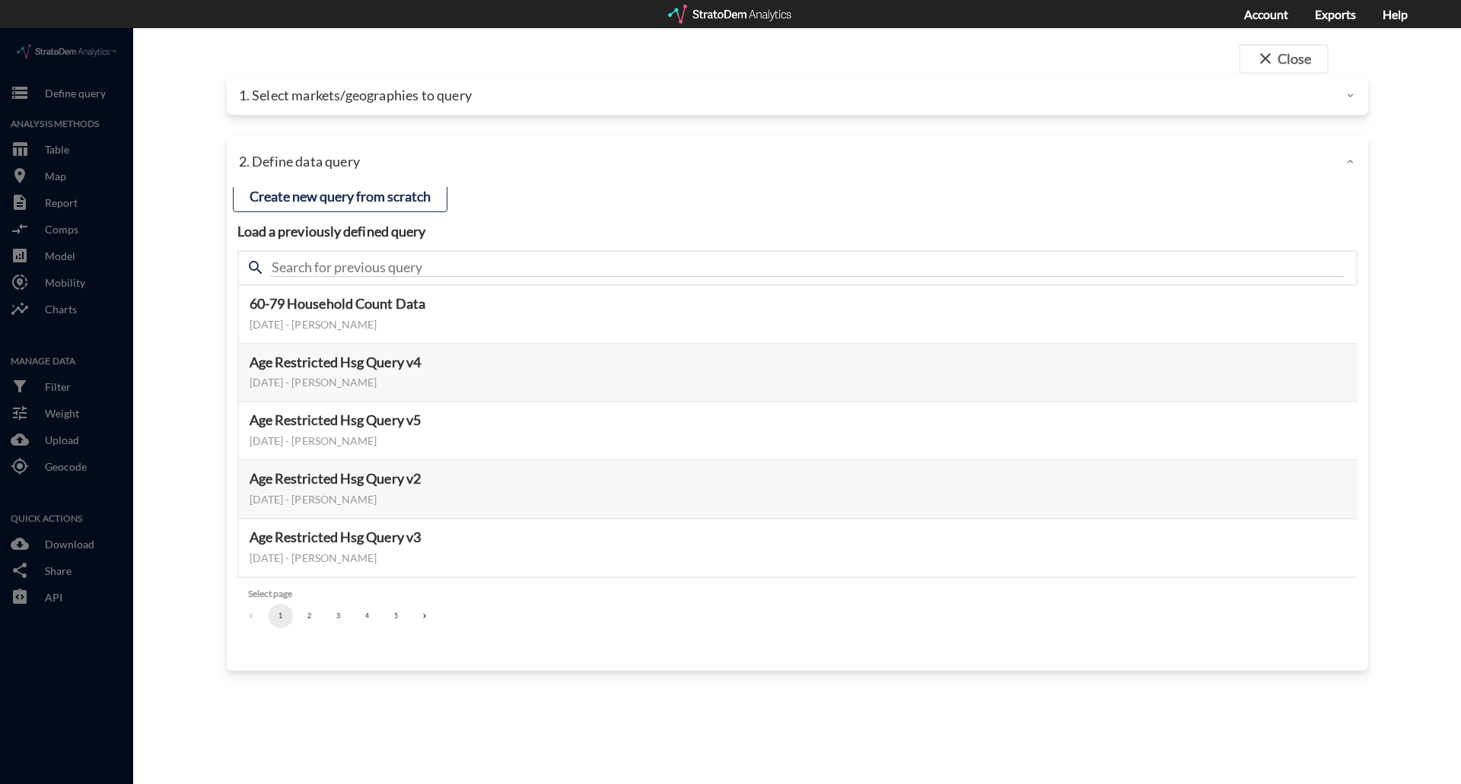
scroll to position [0, 0]
click button "4"
click button "3"
click button "2"
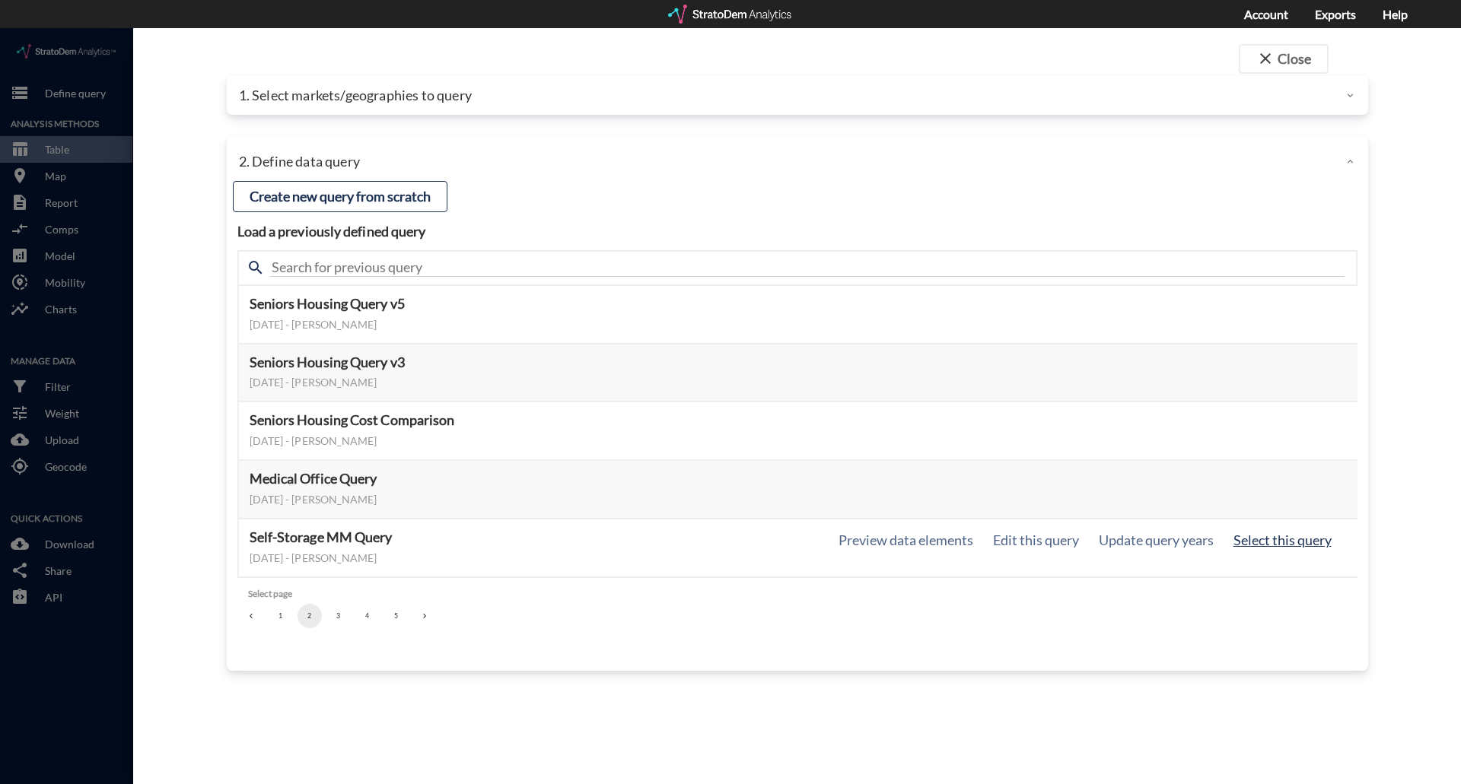
click button "Select this query"
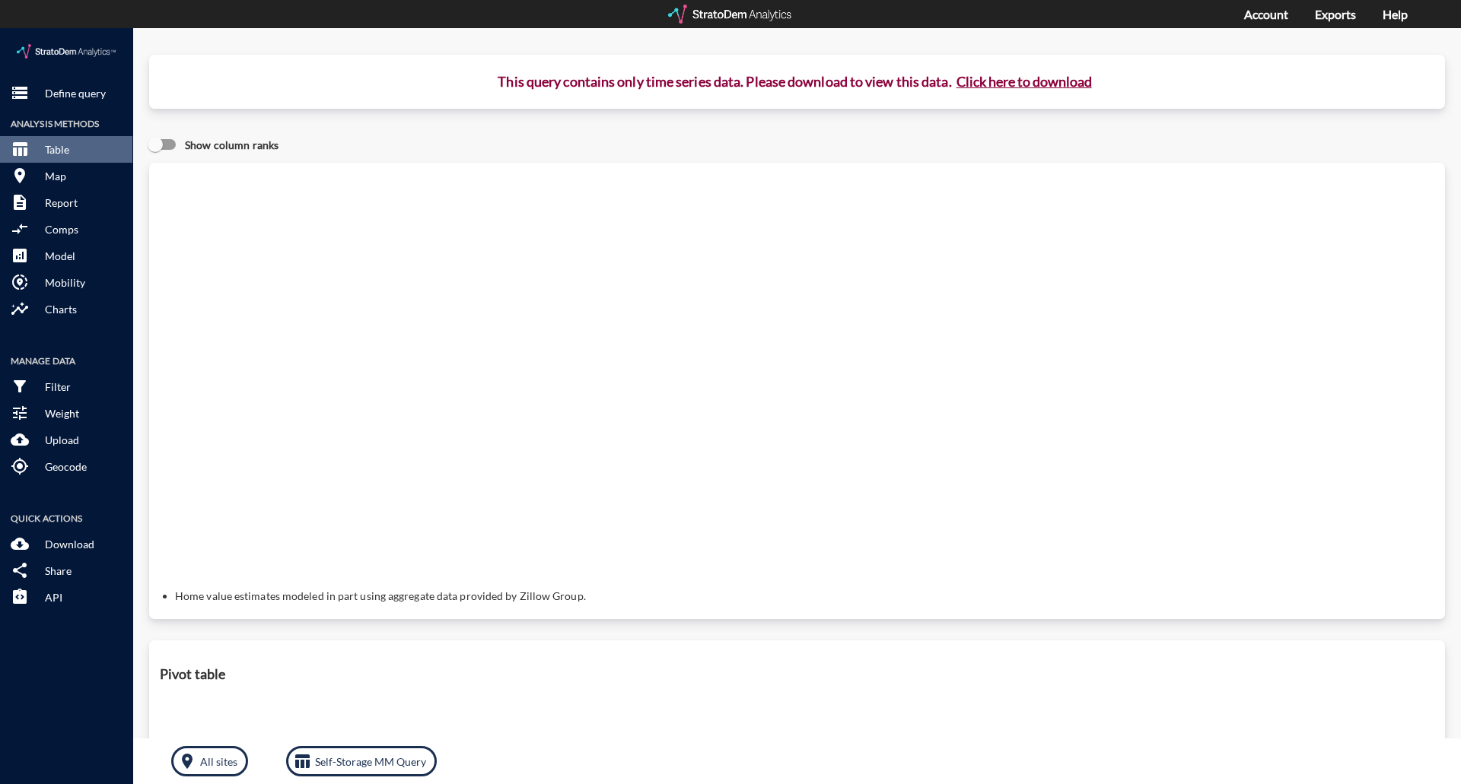
click button "Click here to download"
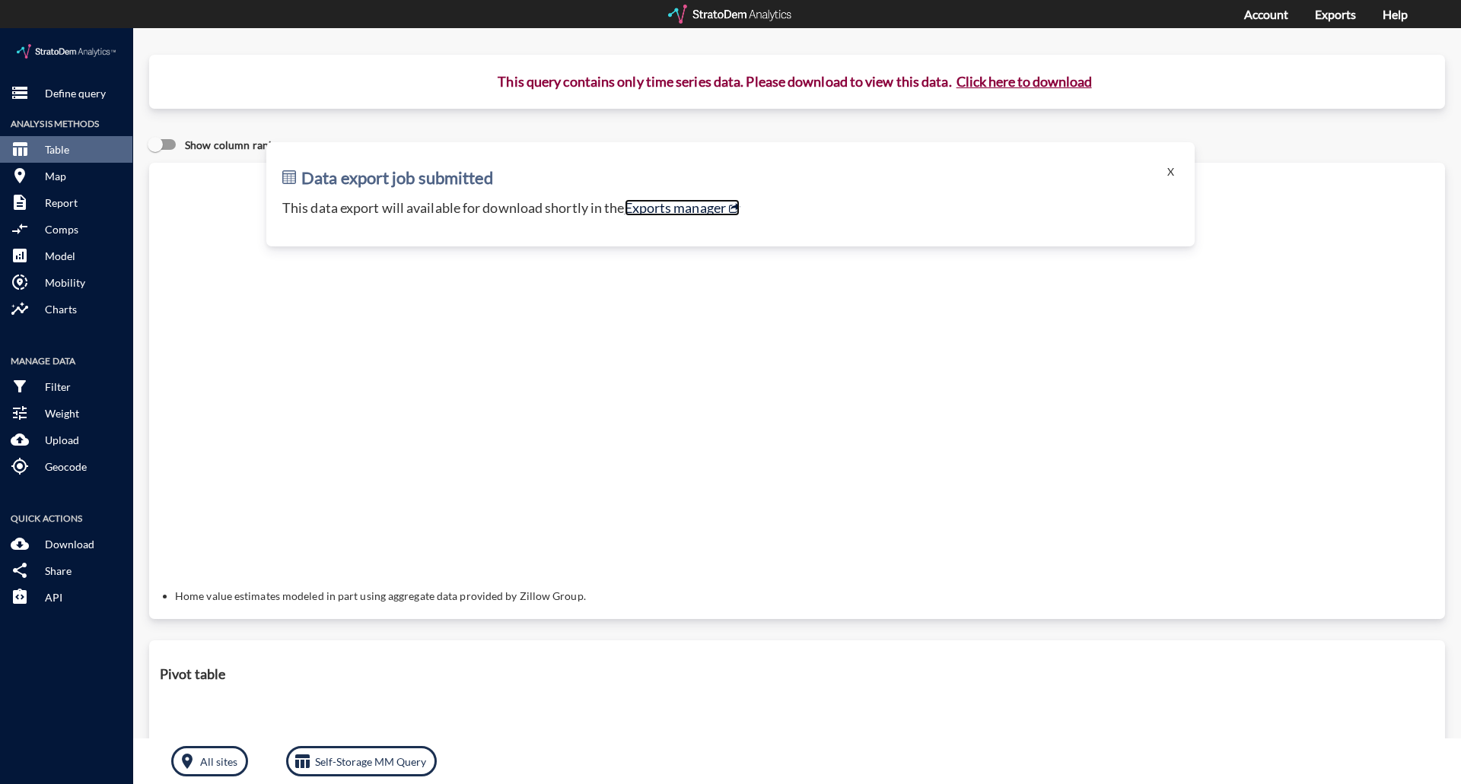
click link "Exports manager"
click button "X"
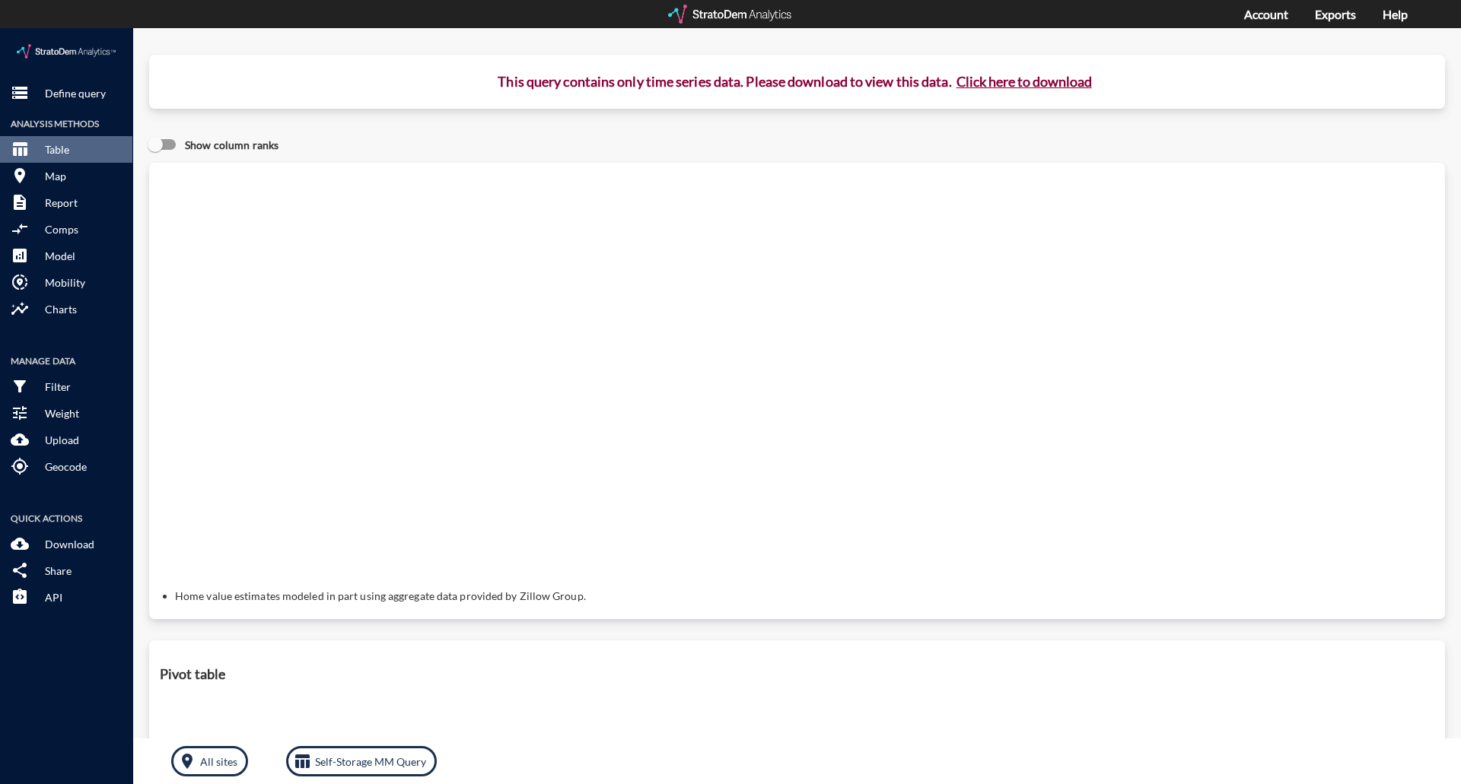
click div "Query progress Home value estimates modeled in part using aggregate data provid…"
click p "Define query"
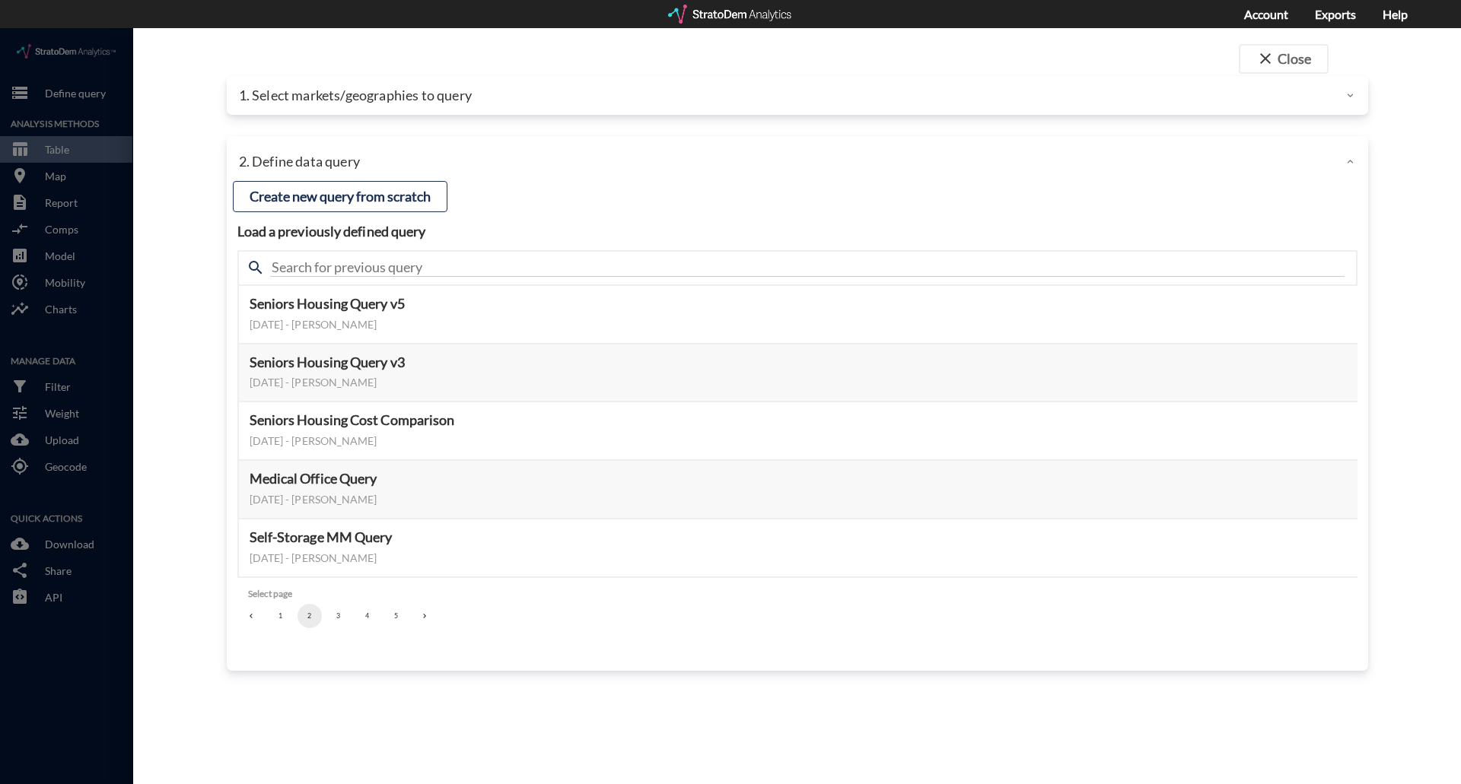
click p "1. Select markets/geographies to query"
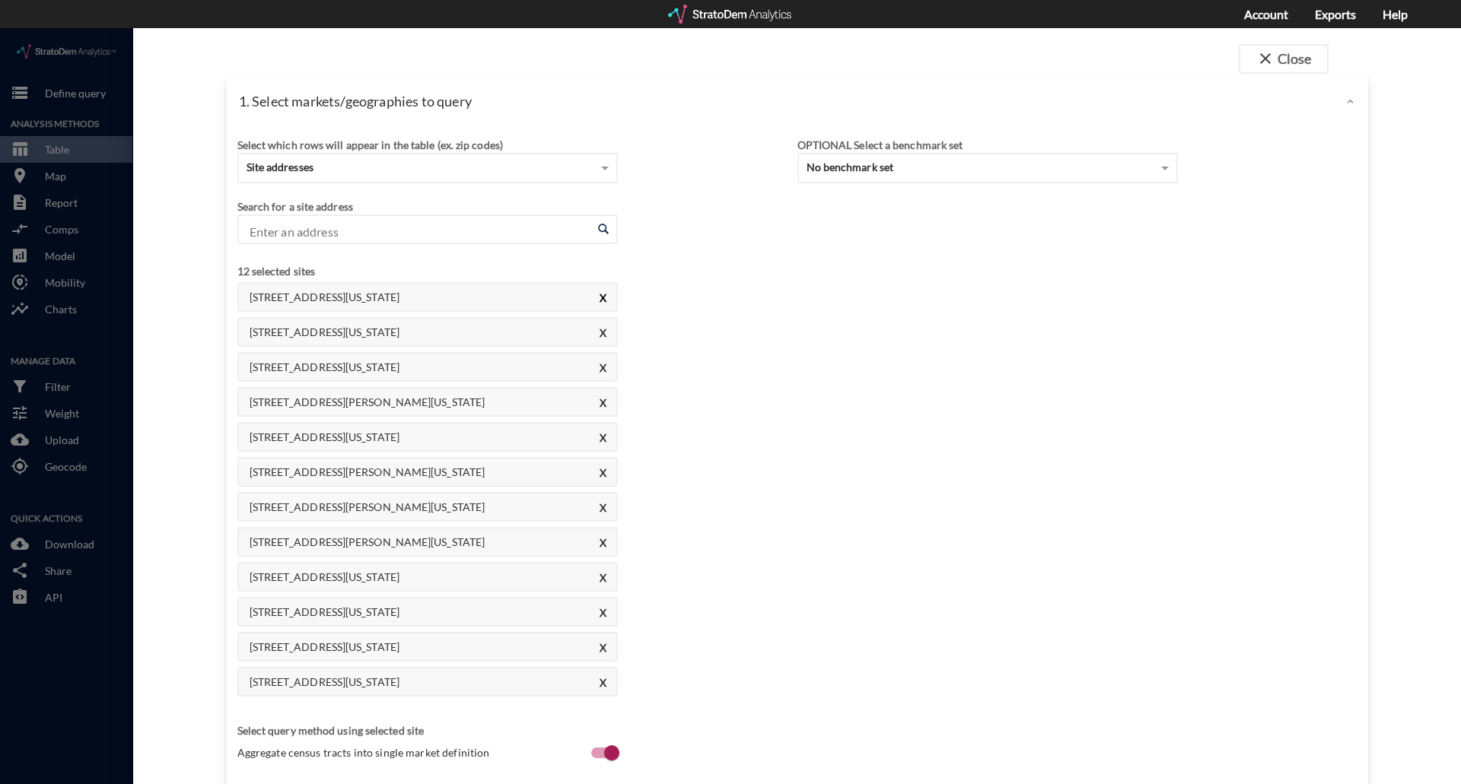
click button "X"
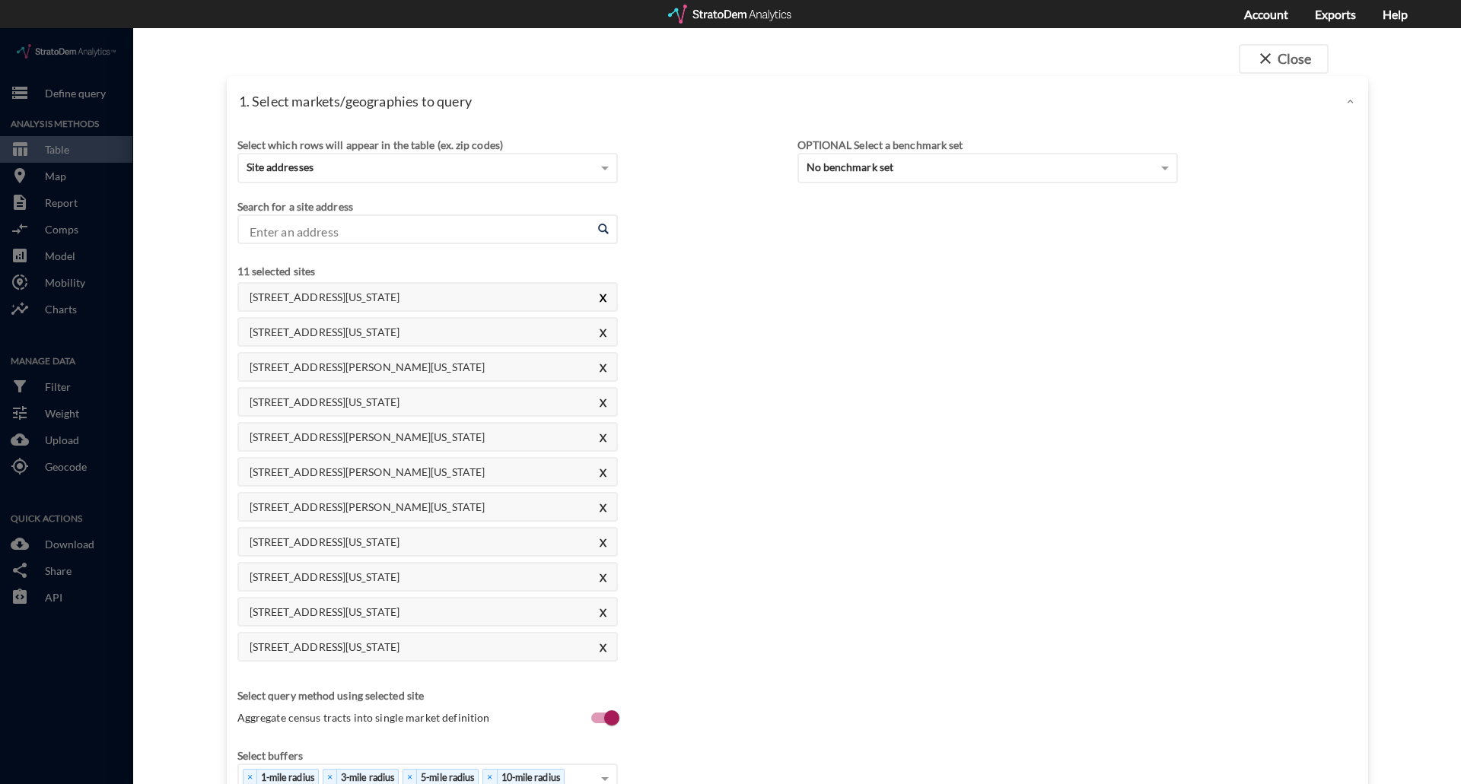
click button "X"
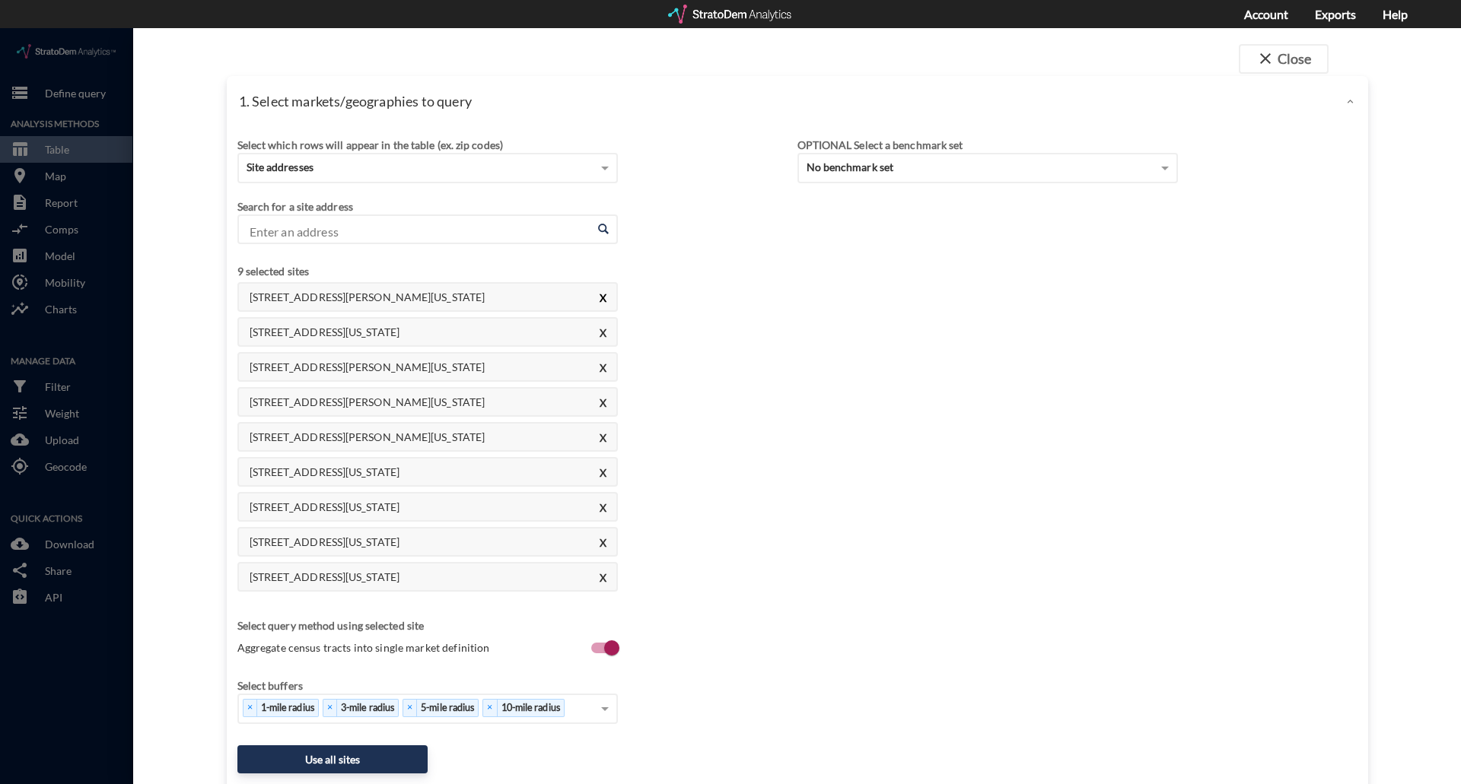
click button "X"
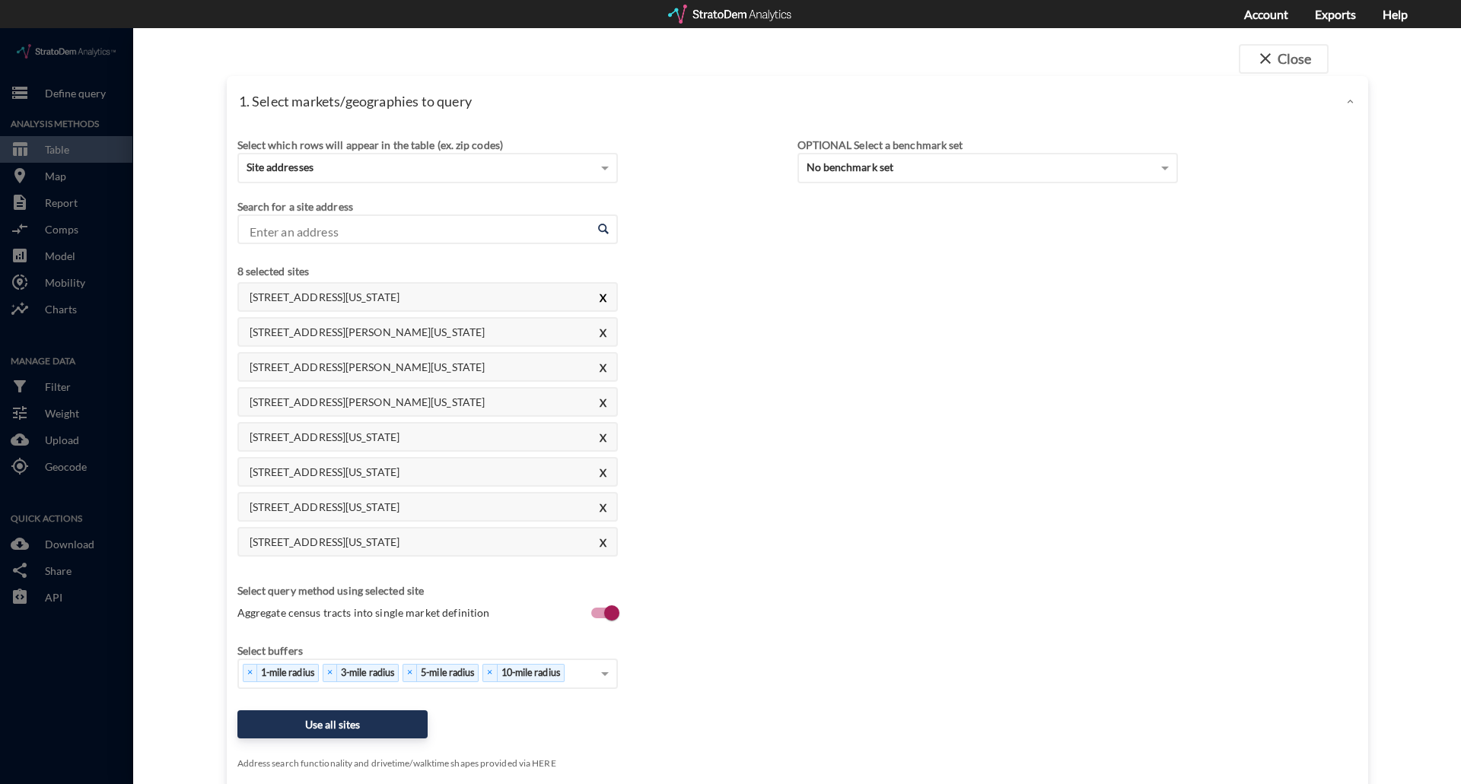
click button "X"
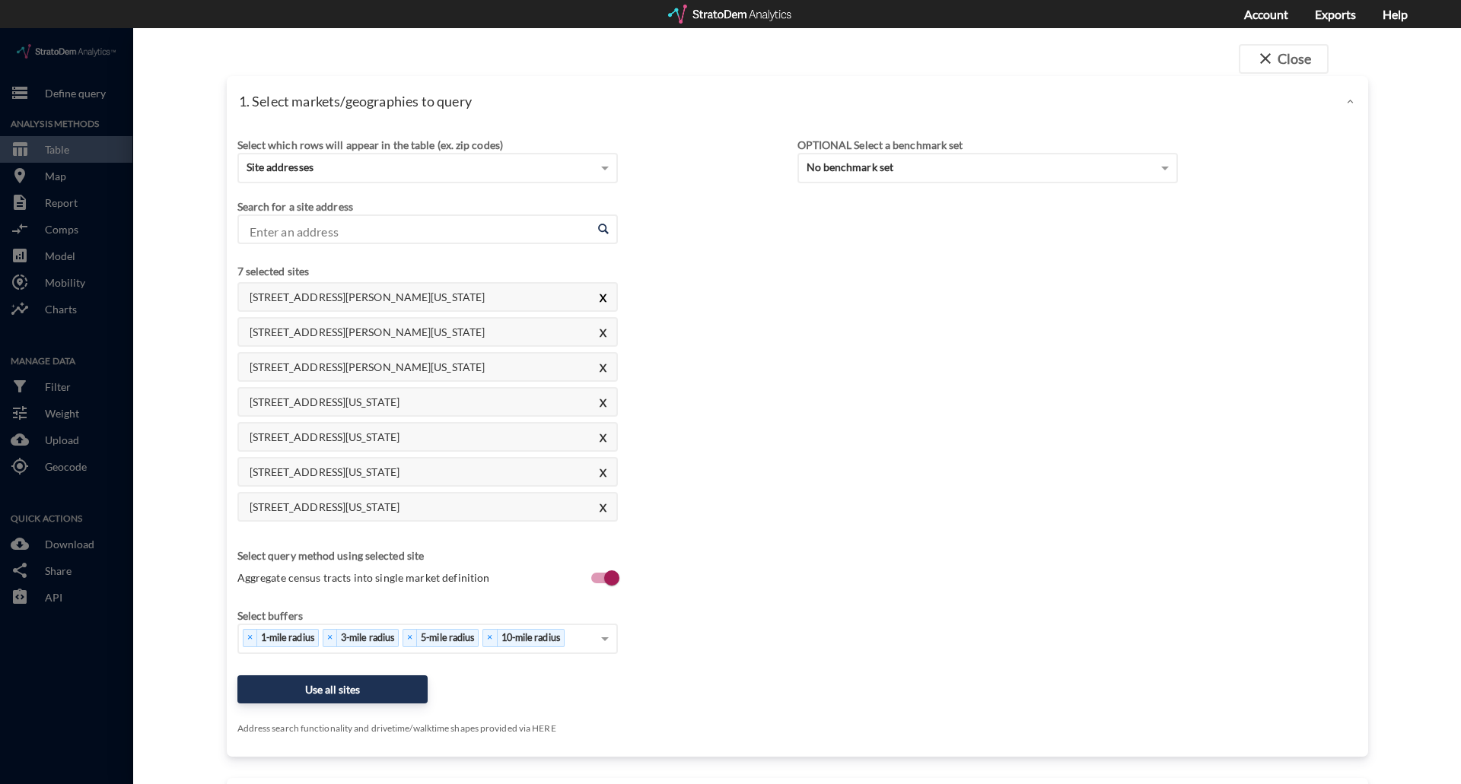
click button "X"
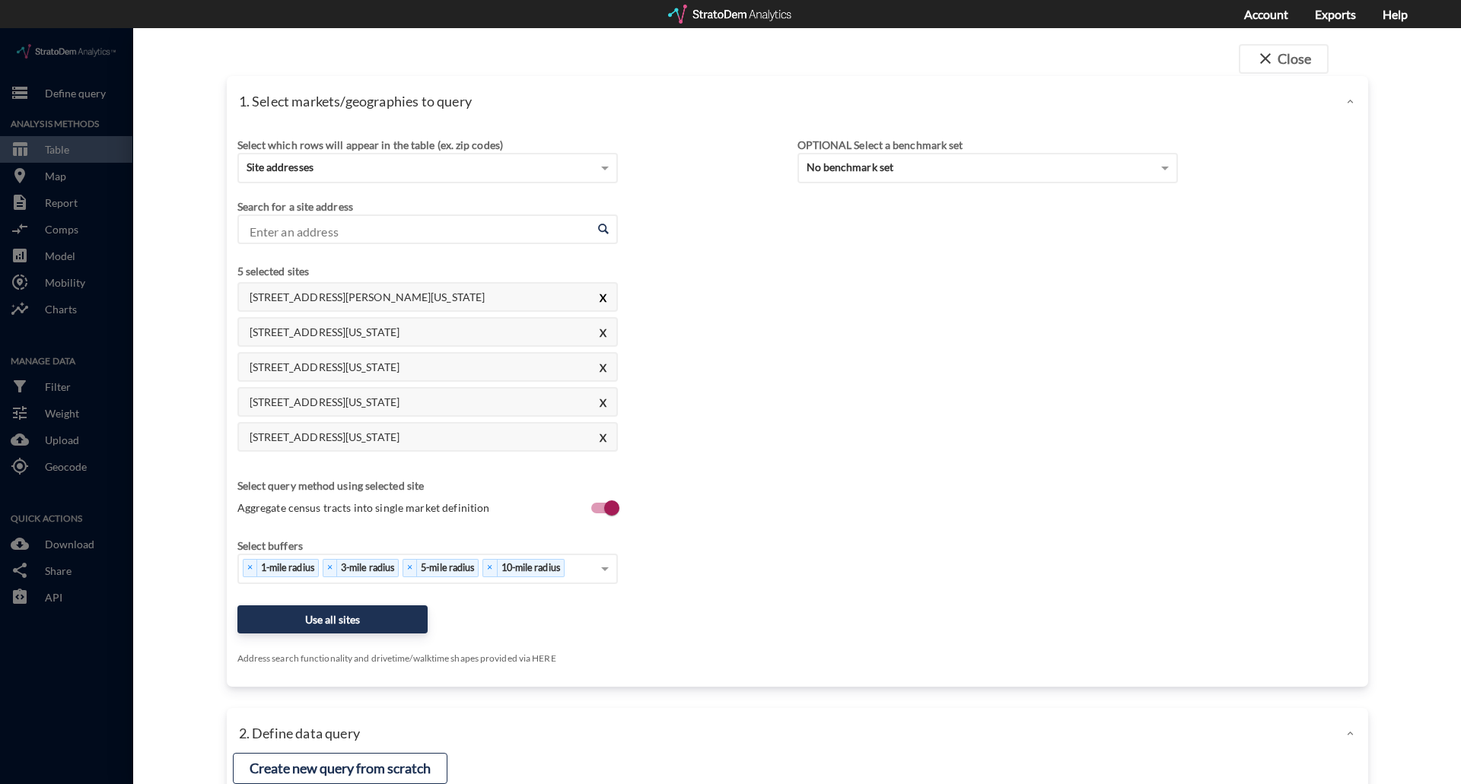
click button "X"
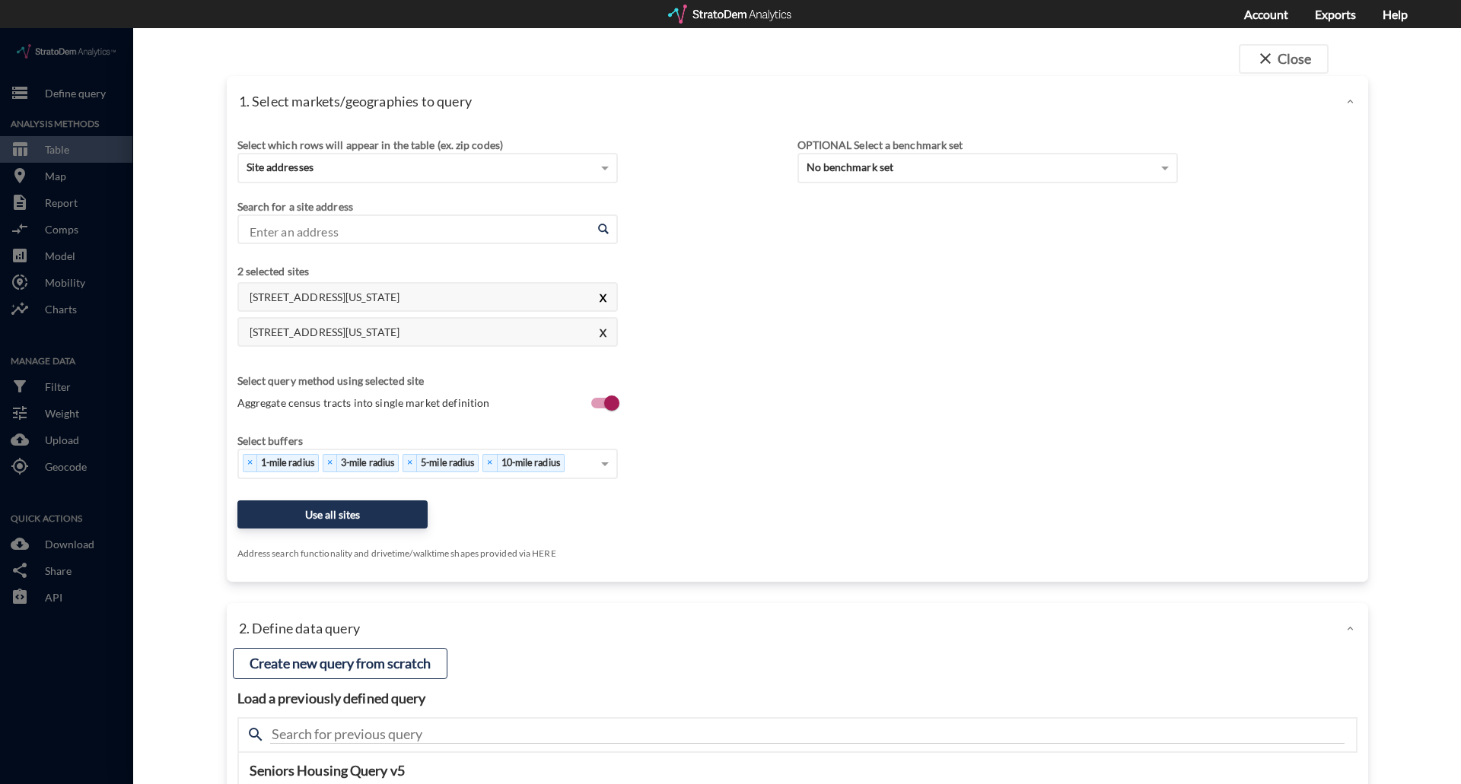
click button "X"
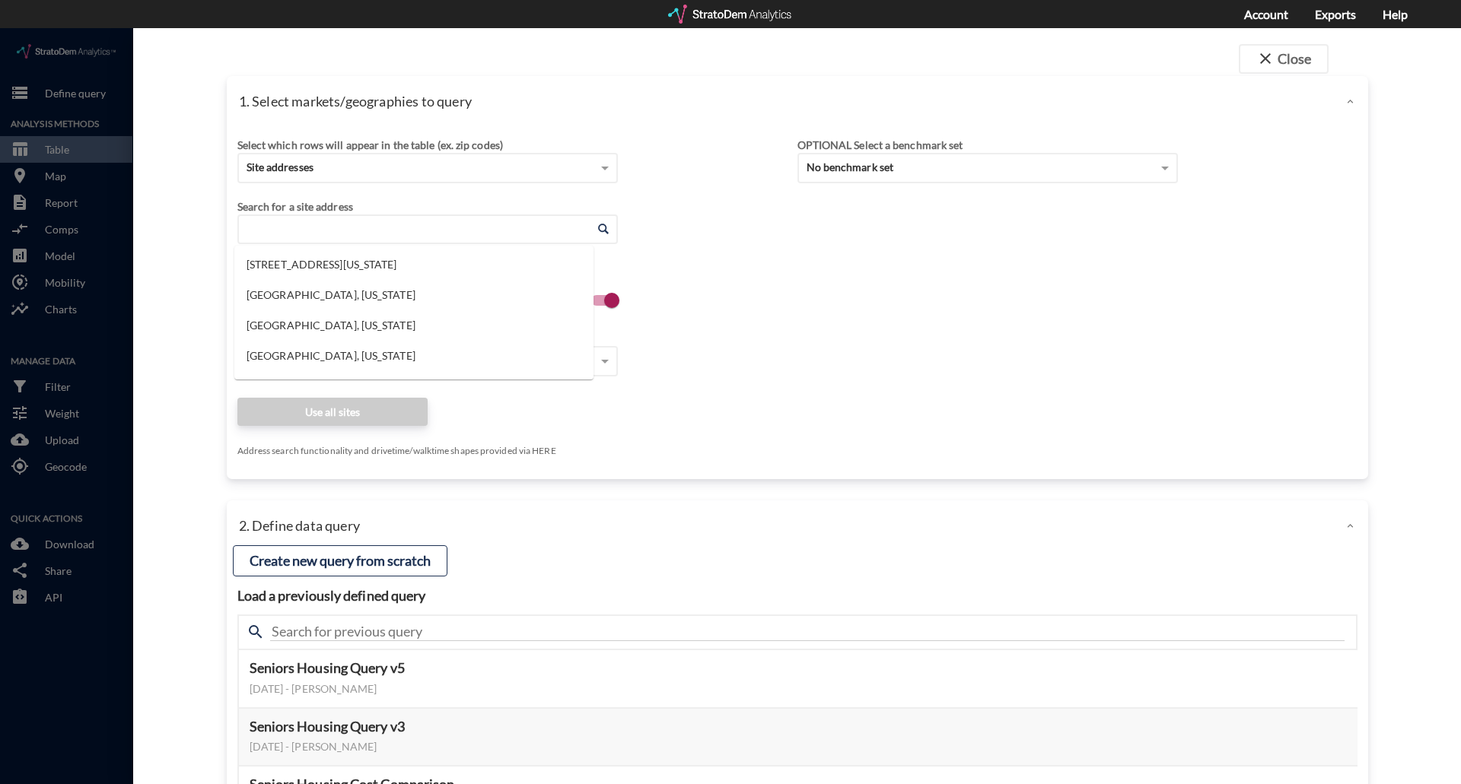
click input "Enter an address"
paste input "1015 S Henderson St, Fort Worth, TX"
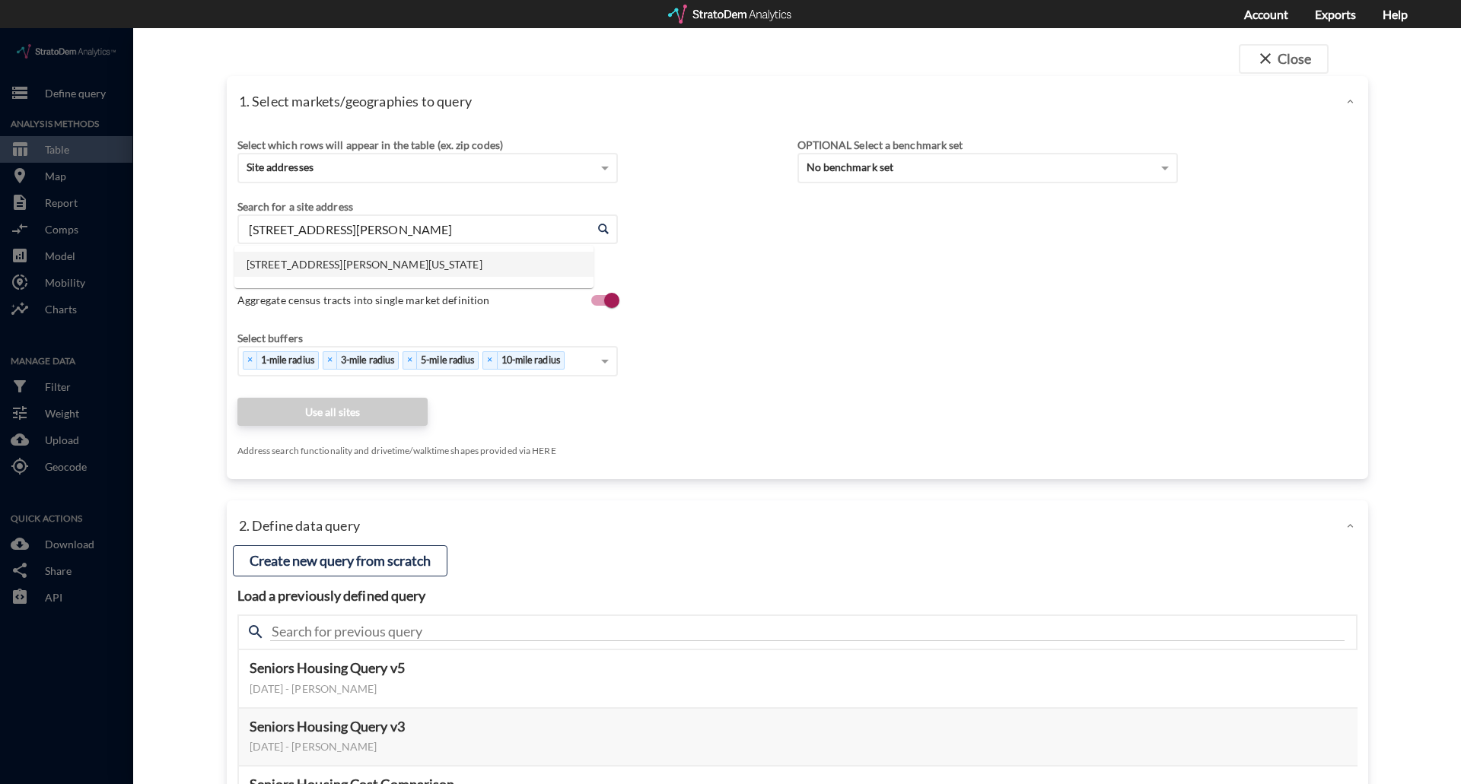
click li "1015 S Henderson St, Fort Worth, Texas"
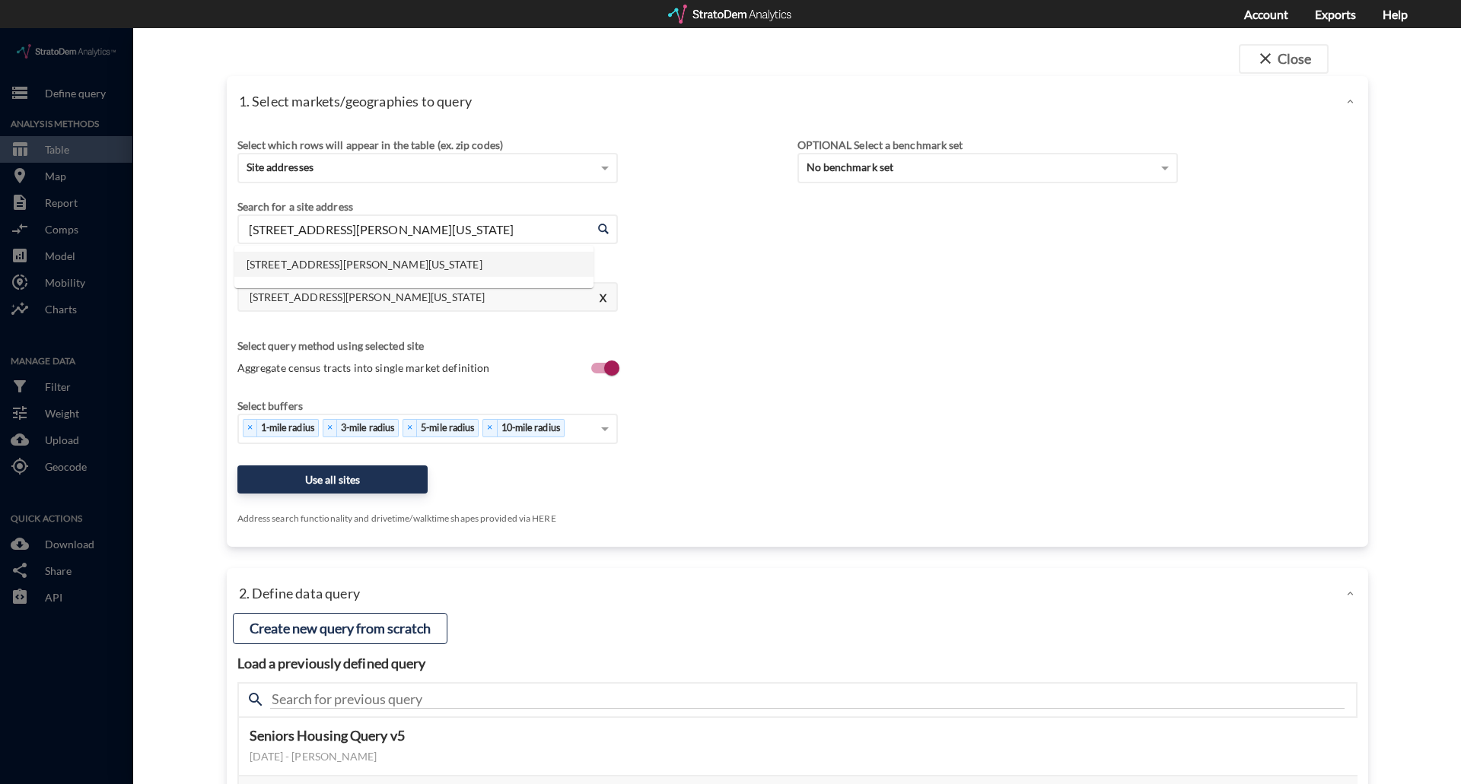
drag, startPoint x: 509, startPoint y: 198, endPoint x: 179, endPoint y: 206, distance: 330.3
click div "close Close 1. Select markets/geographies to query Select which rows will appea…"
paste input "6471 Camp Bowie Blvd, Fort Worth, TX"
click li "6471 Camp Bowie Blvd, Fort Worth, Texas"
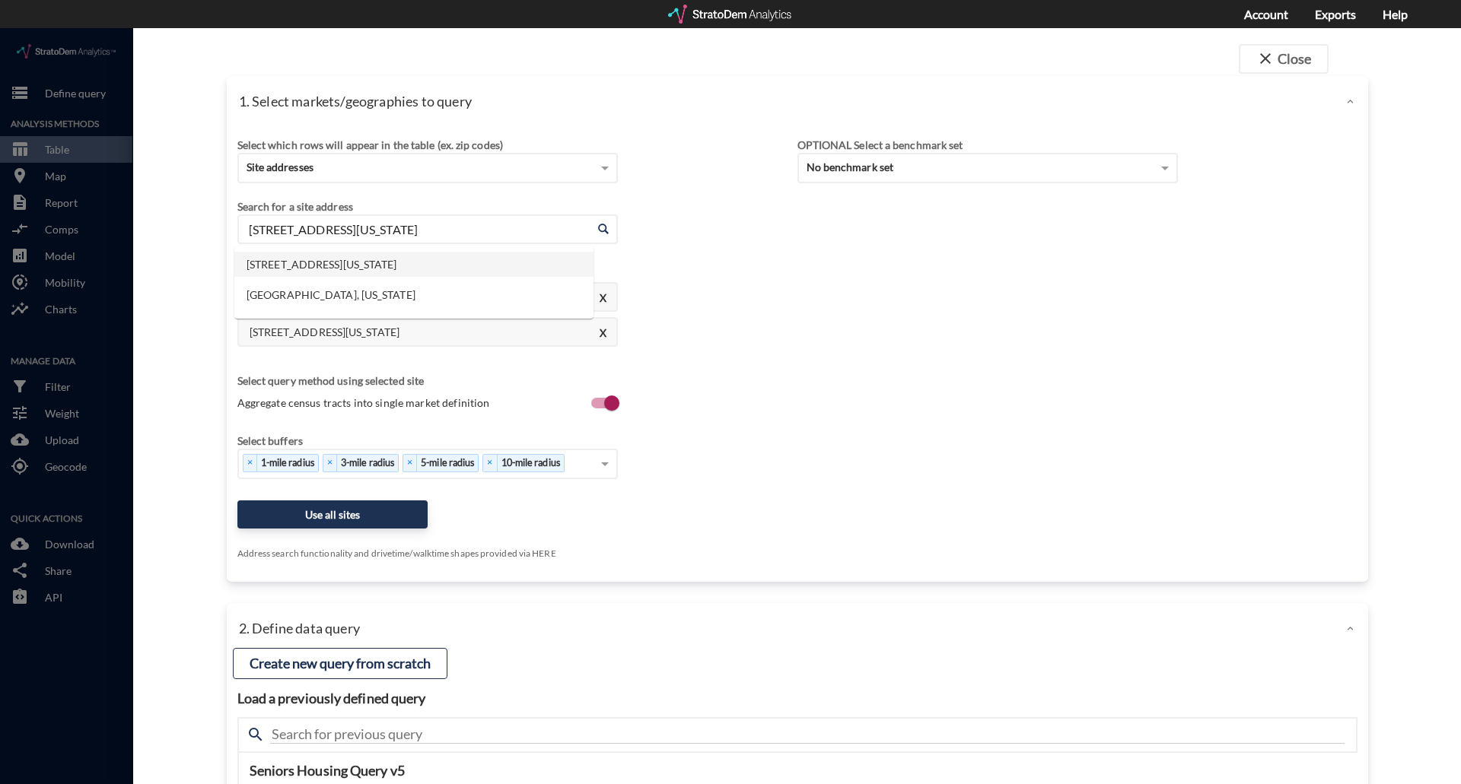
drag, startPoint x: 493, startPoint y: 202, endPoint x: 211, endPoint y: 197, distance: 282.3
click div "1. Select markets/geographies to query Select which rows will appear in the tab…"
paste input "2331 S Collins St, Arlington, TX"
click li "2331 S Collins St, Arlington, Texas"
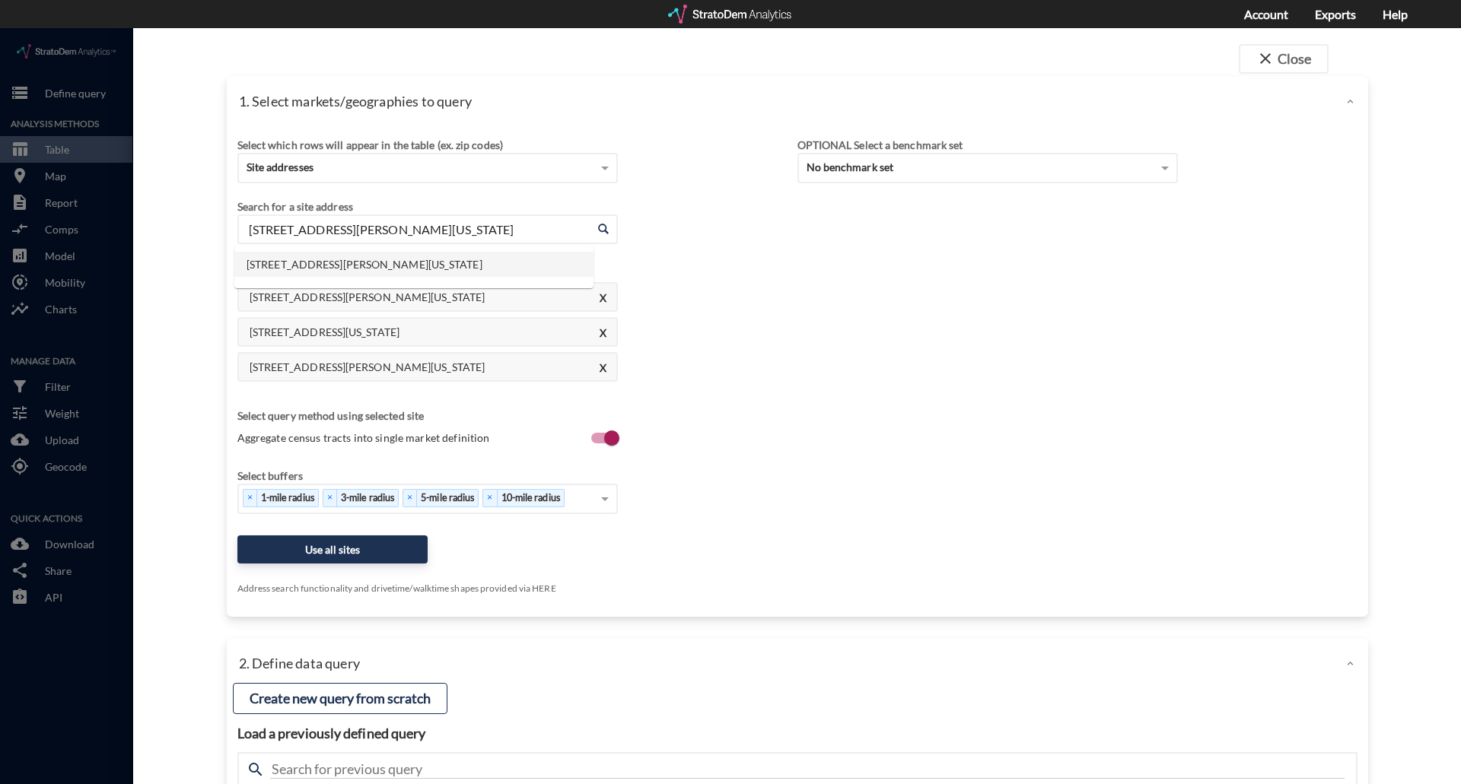
drag, startPoint x: 473, startPoint y: 199, endPoint x: 167, endPoint y: 204, distance: 306.7
click div "close Close 1. Select markets/geographies to query Select which rows will appea…"
paste input "06 N Collins St, Arlington, TX"
click li "2306 N Collins St, Arlington, Texas"
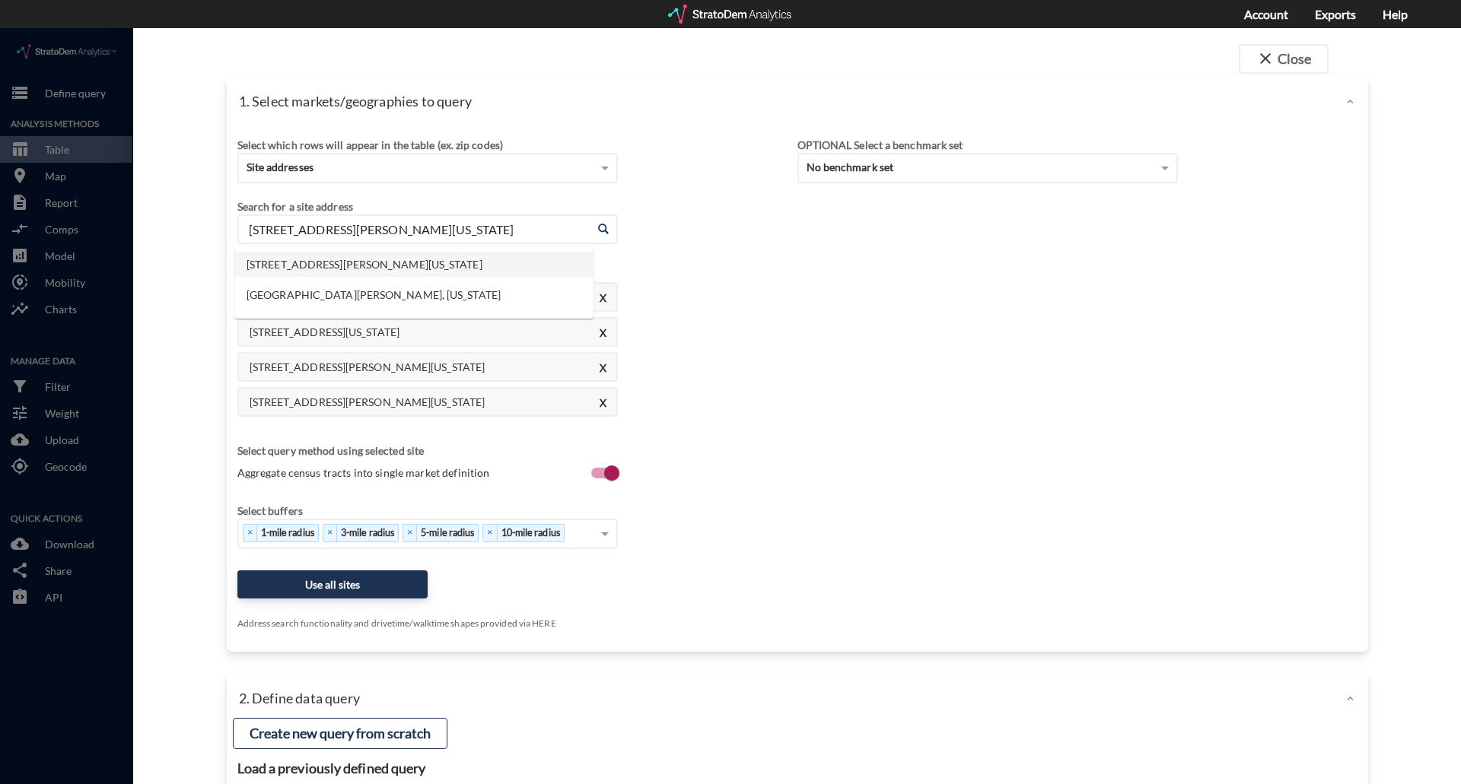
drag, startPoint x: 441, startPoint y: 200, endPoint x: 170, endPoint y: 193, distance: 270.9
click div "close Close 1. Select markets/geographies to query Select which rows will appea…"
paste input "1117 E Main St, Grand Prairie, TX"
click li "1117 E Main St, Grand Prairie, Texas"
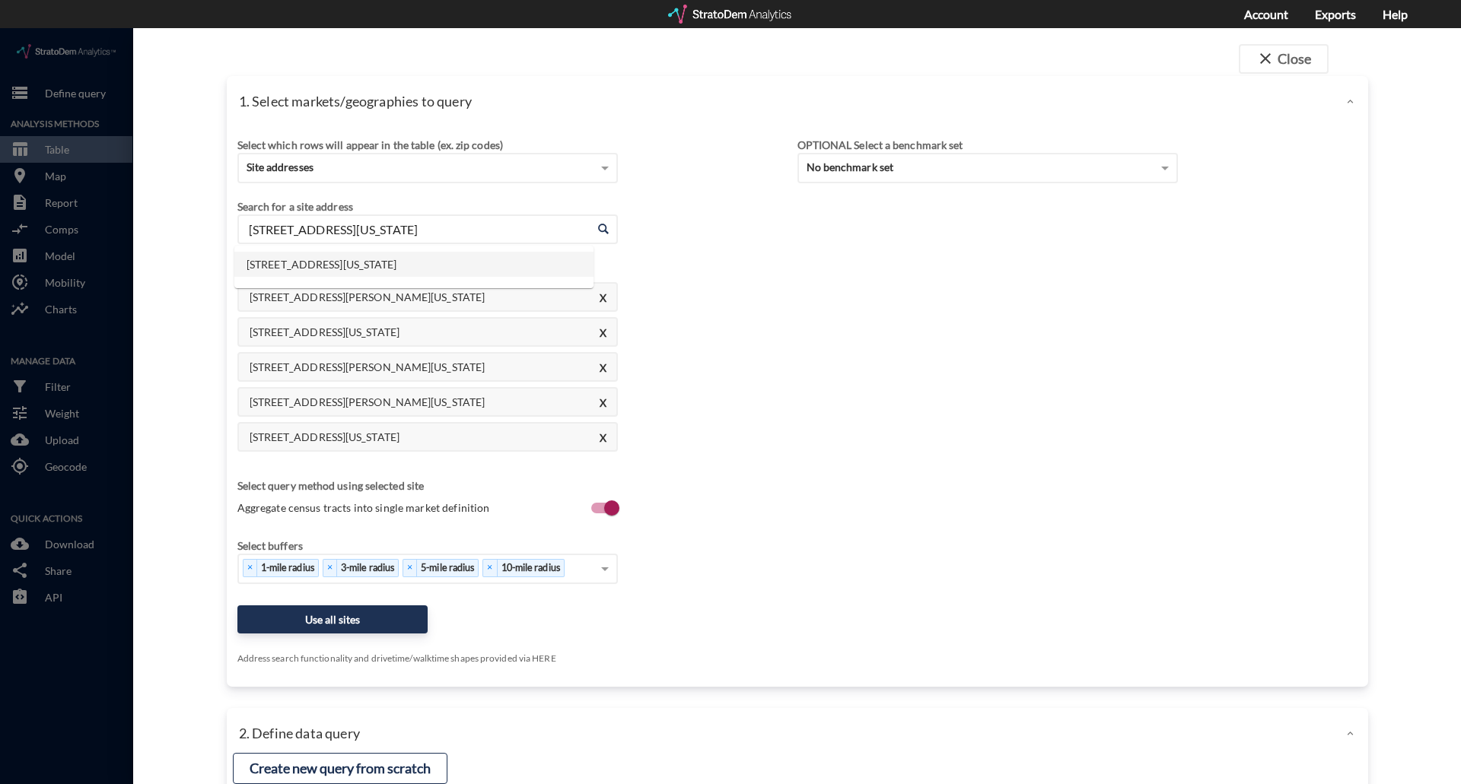
drag, startPoint x: 455, startPoint y: 205, endPoint x: 157, endPoint y: 205, distance: 298.3
click div "close Close 1. Select markets/geographies to query Select which rows will appea…"
paste input "2711 Justin Rd, Flower Mound, TX"
click li "2711 Justin Rd, Flower Mound, Texas"
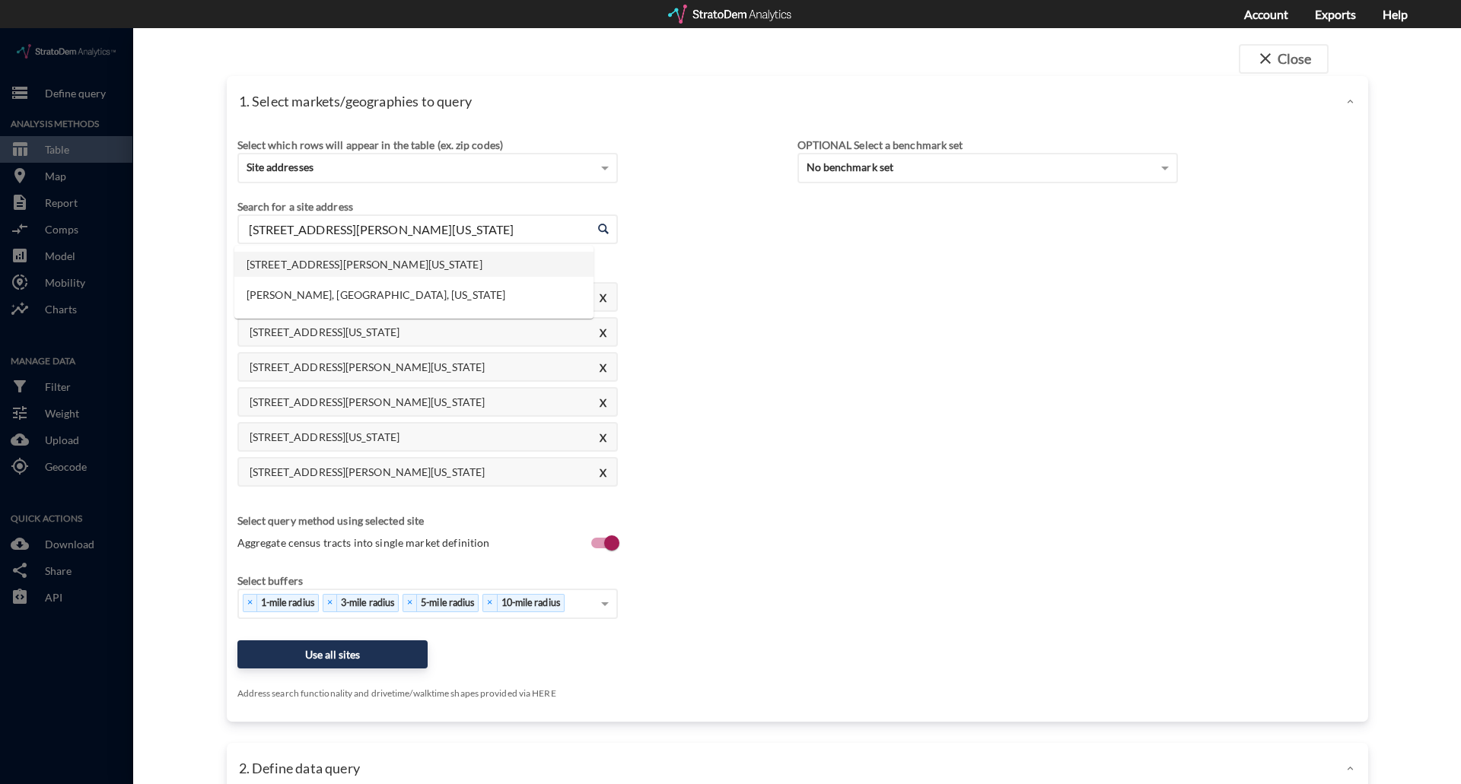
drag, startPoint x: 503, startPoint y: 207, endPoint x: 202, endPoint y: 208, distance: 301.3
click div "close Close 1. Select markets/geographies to query Select which rows will appea…"
paste input "1455 Highway 287 N, Mansfield, TX"
click li "1455 Highway 287 N, Mansfield, Texas"
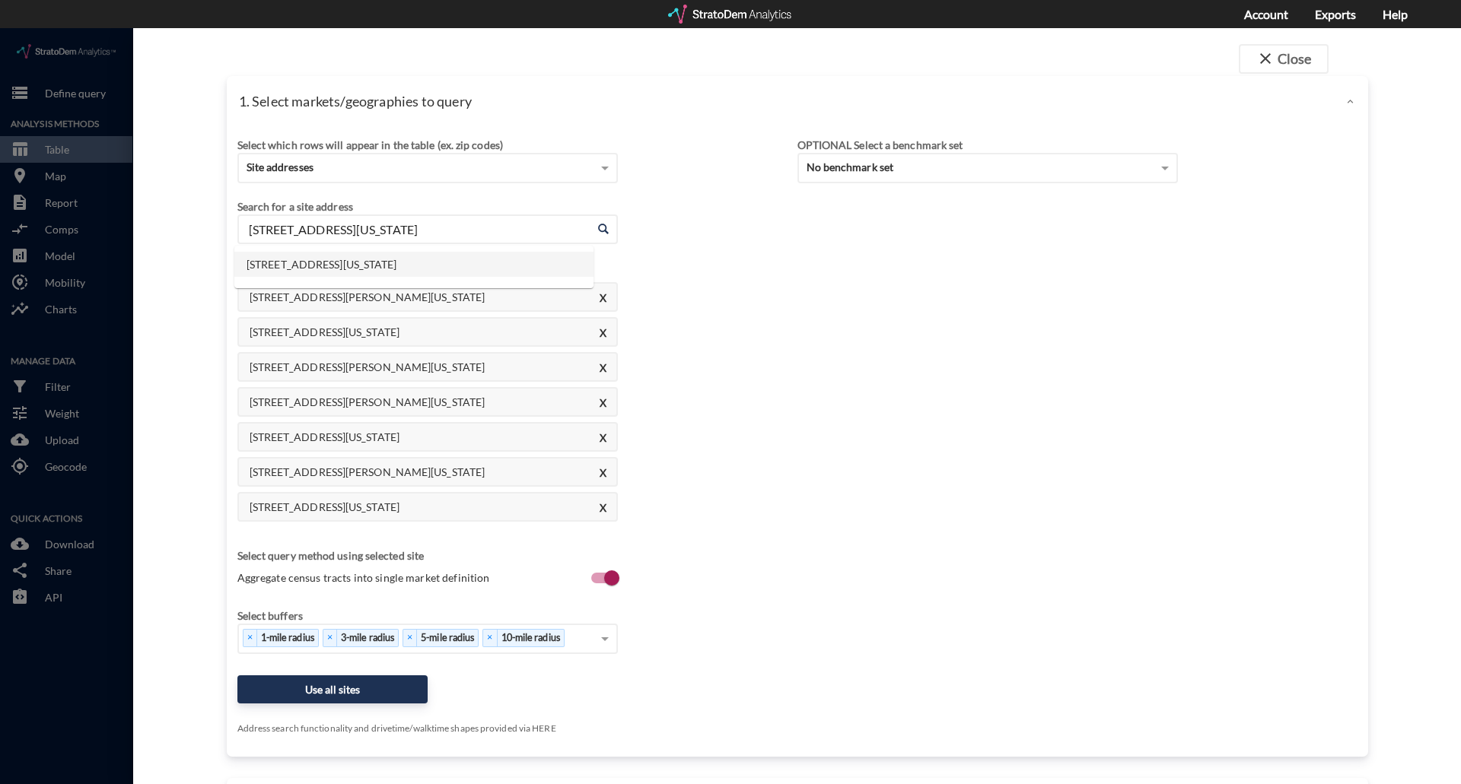
drag, startPoint x: 458, startPoint y: 198, endPoint x: 146, endPoint y: 196, distance: 312.0
click div "close Close 1. Select markets/geographies to query Select which rows will appea…"
paste input "6451 Hilltop Dr, North Richland Hills, TX"
click li "6451 Hilltop Dr, N Richland Hills, Texas"
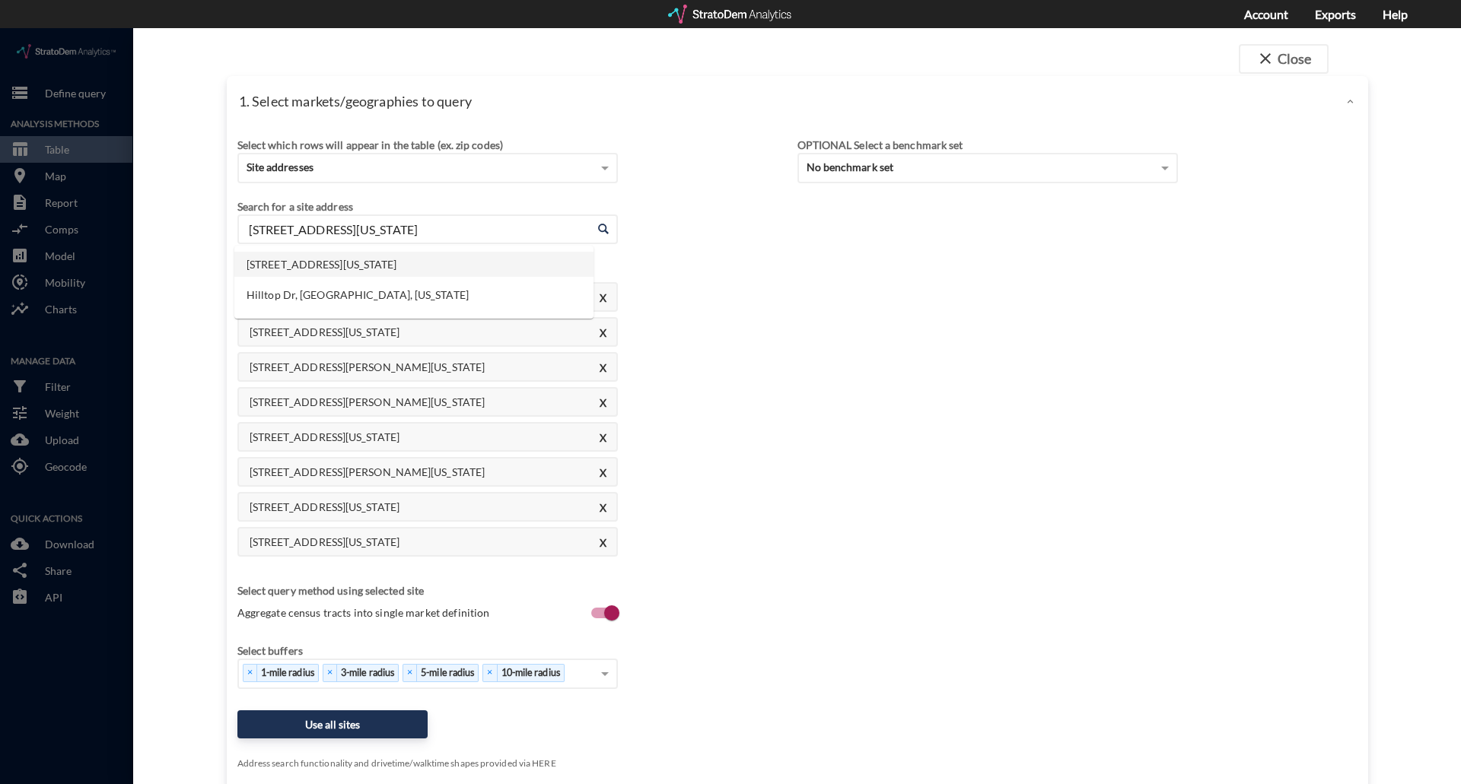
drag, startPoint x: 476, startPoint y: 202, endPoint x: 142, endPoint y: 204, distance: 334.8
click div "close Close 1. Select markets/geographies to query Select which rows will appea…"
paste input "1151 W Euless Blvd, Euless, TX"
click li "1151 W Euless Blvd, Euless, Texas"
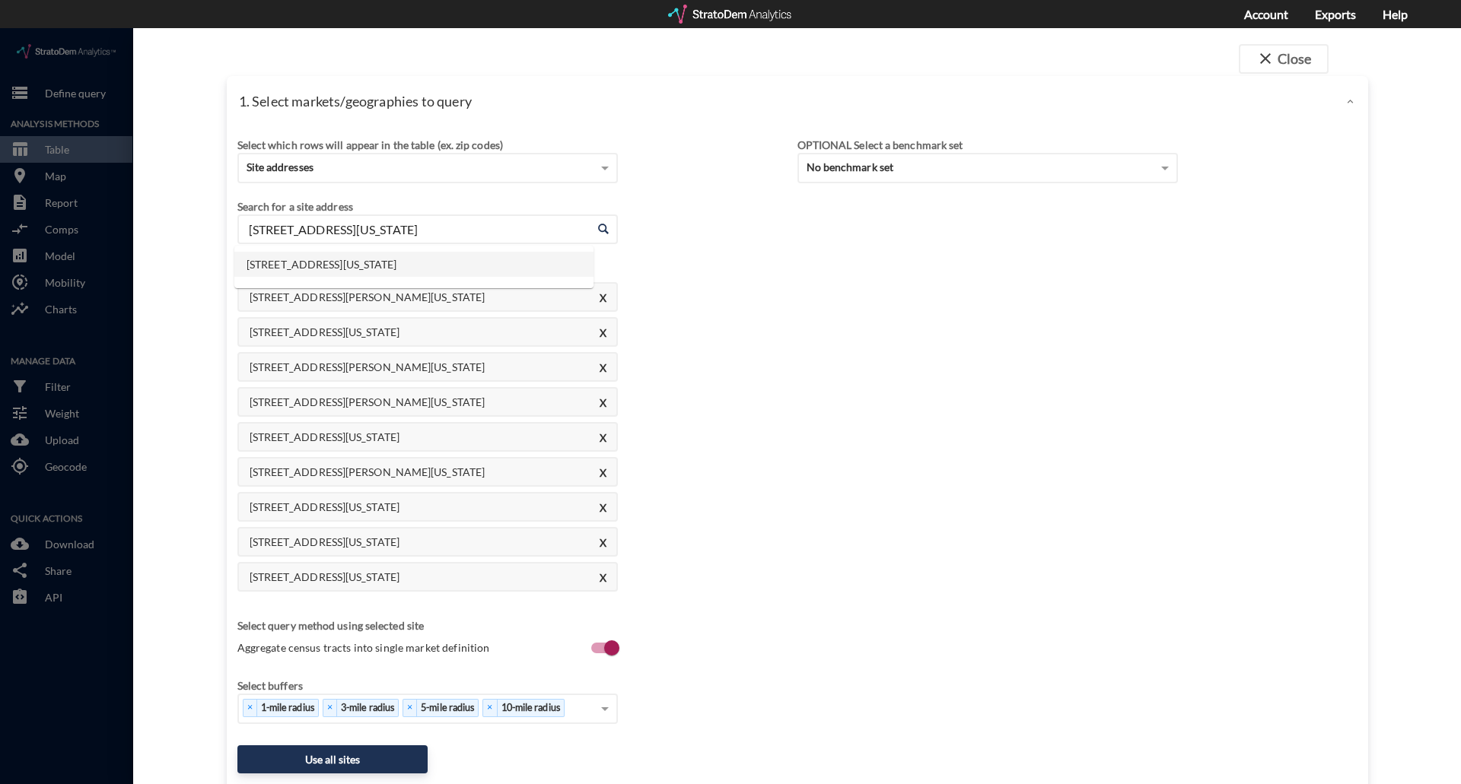
drag, startPoint x: 494, startPoint y: 212, endPoint x: 222, endPoint y: 215, distance: 271.6
click div "Select which rows will appear in the table (ex. zip codes) Site addresses Selec…"
paste input "825 W Hidden Creek Pkwy, Burleson, TX"
click li "825 W Hidden Creek Pkwy, Burleson, Texas"
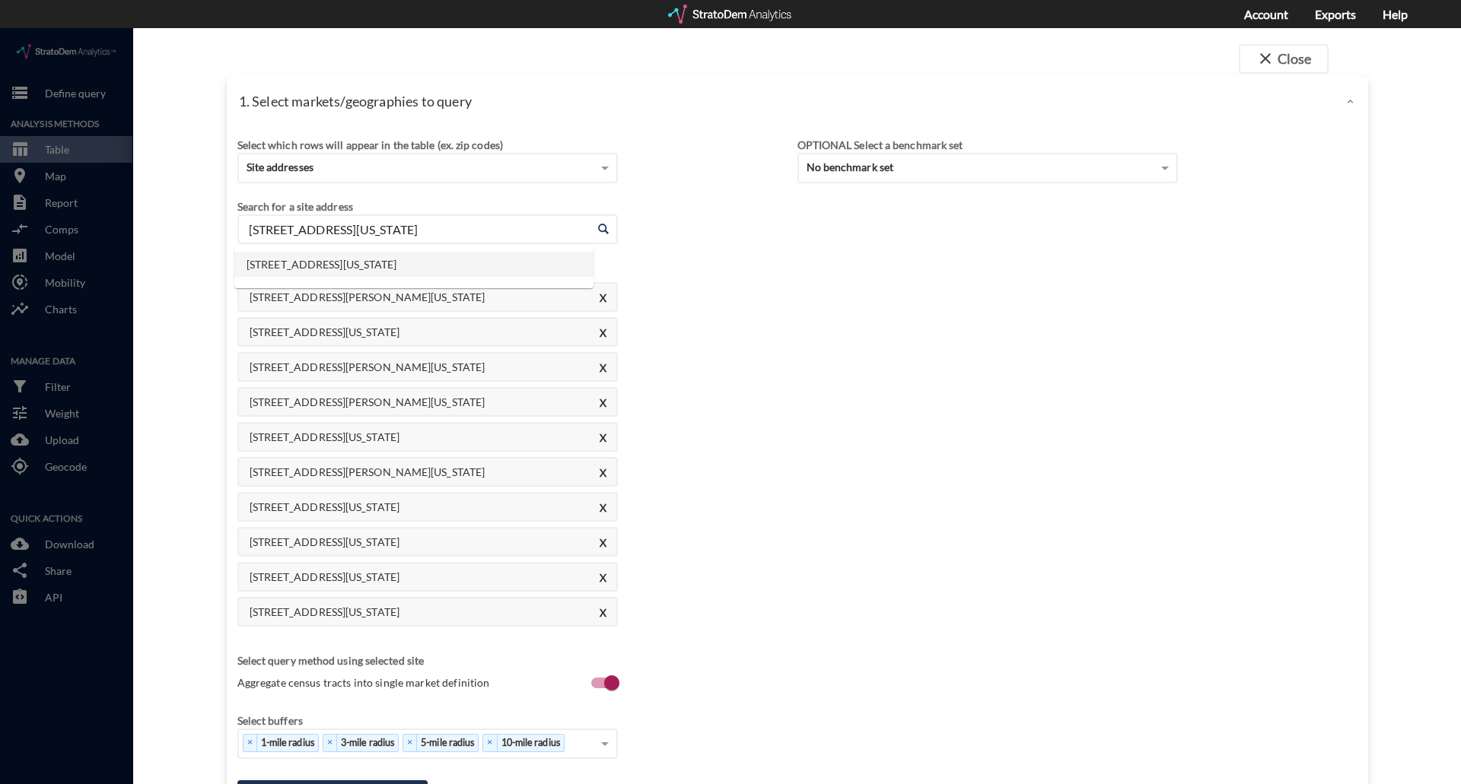
drag, startPoint x: 515, startPoint y: 206, endPoint x: 145, endPoint y: 210, distance: 370.6
click div "close Close 1. Select markets/geographies to query Select which rows will appea…"
paste input "2044 W State Highway 114, Grapevine, TX"
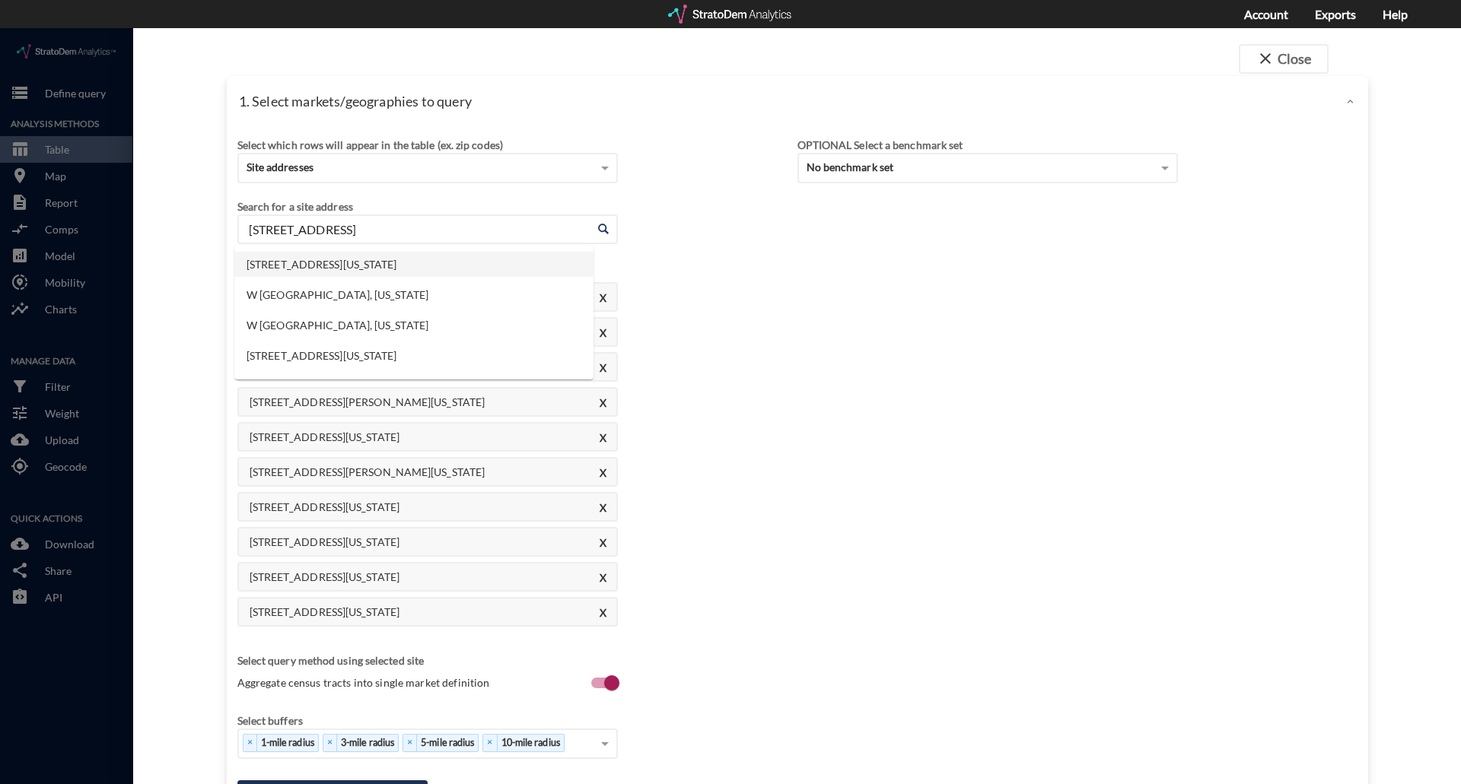
click li "2044 W State Highway 114, Grapevine, Texas"
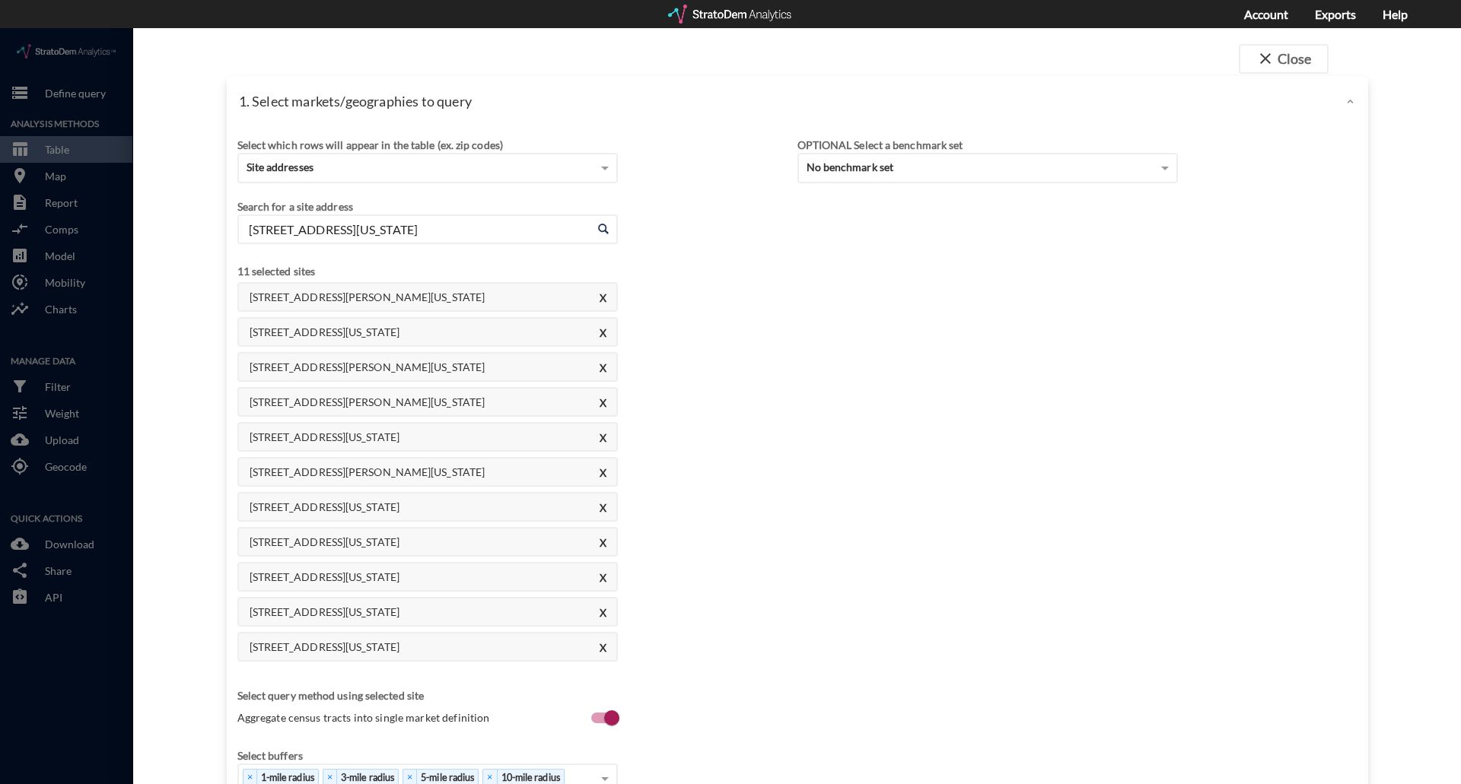
type input "2044 W State Highway 114, Grapevine, Texas"
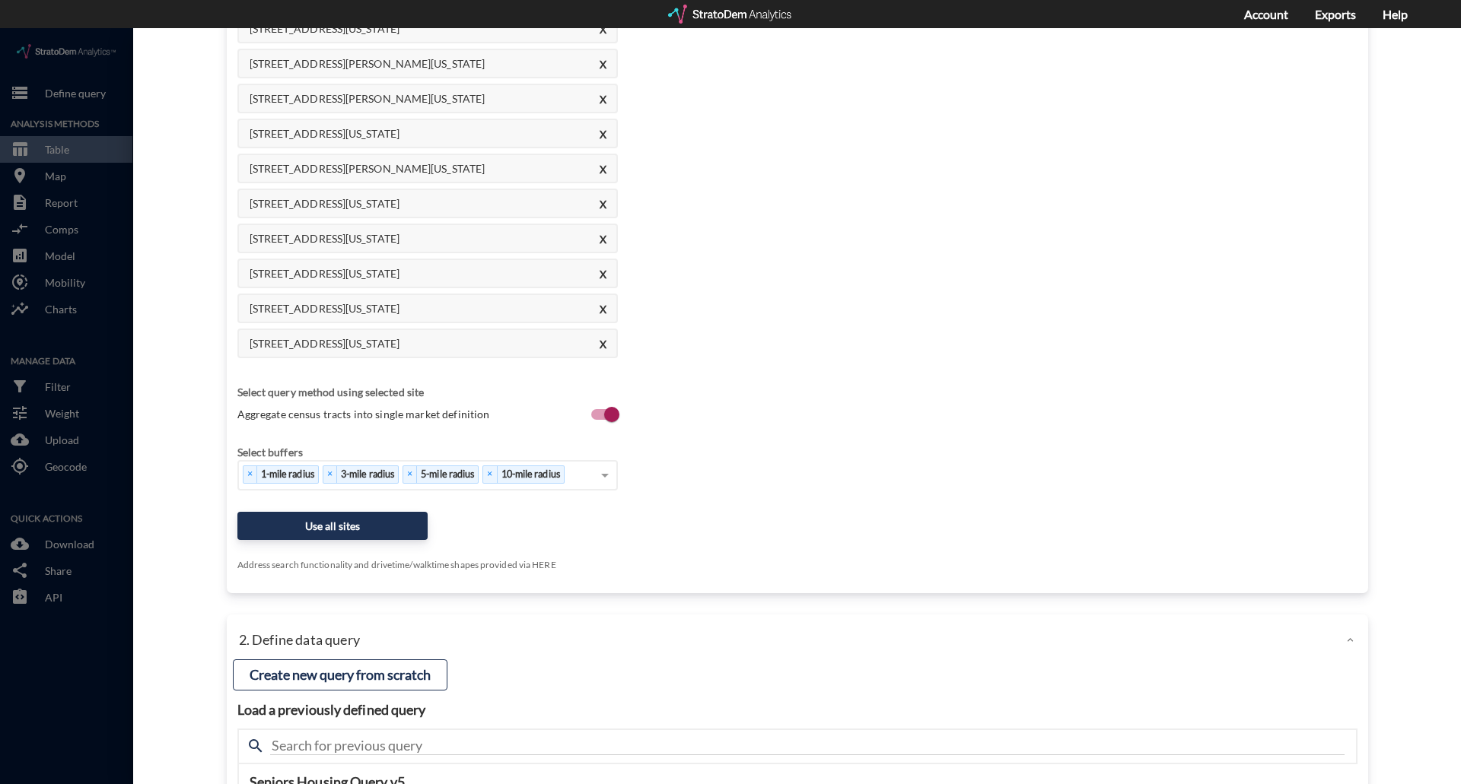
scroll to position [380, 0]
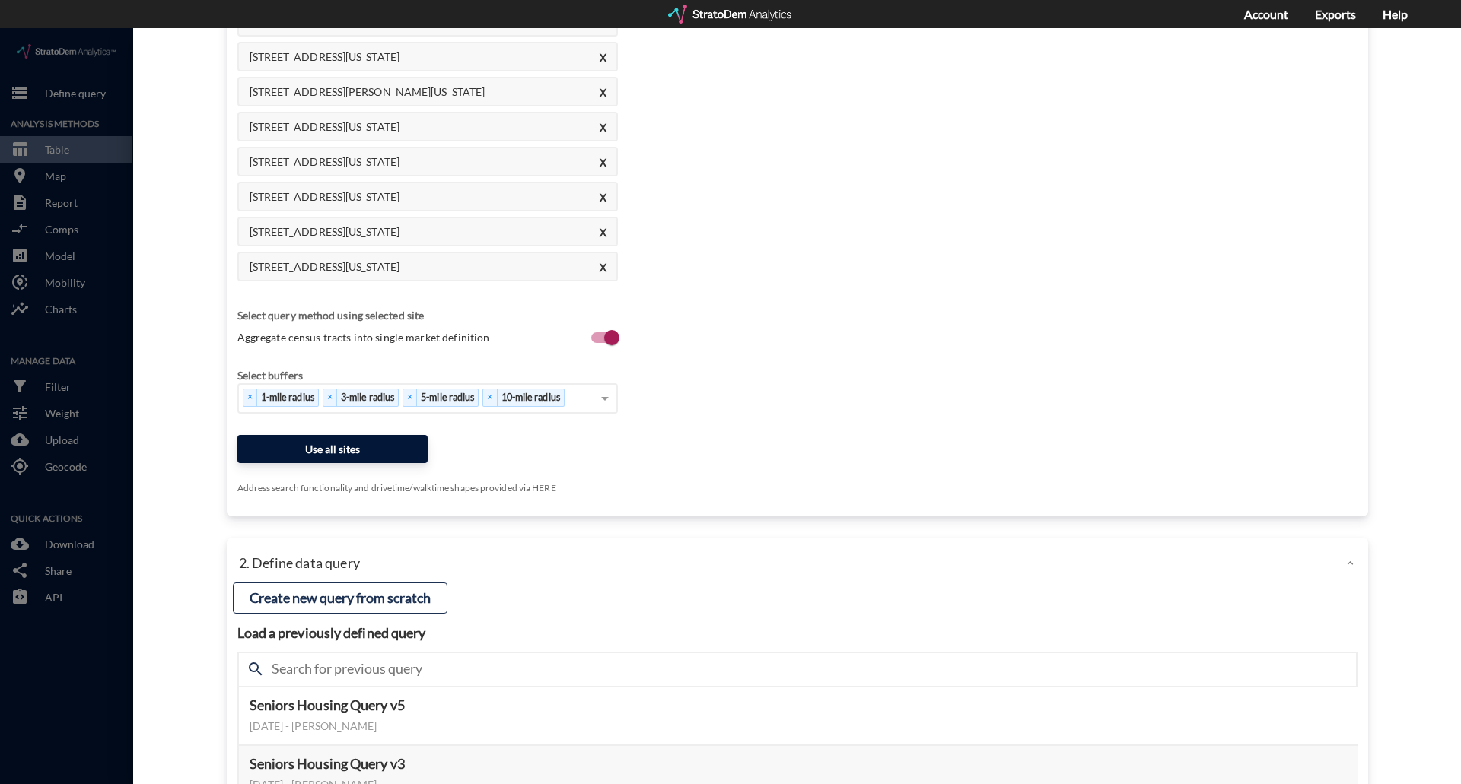
click button "Use all sites"
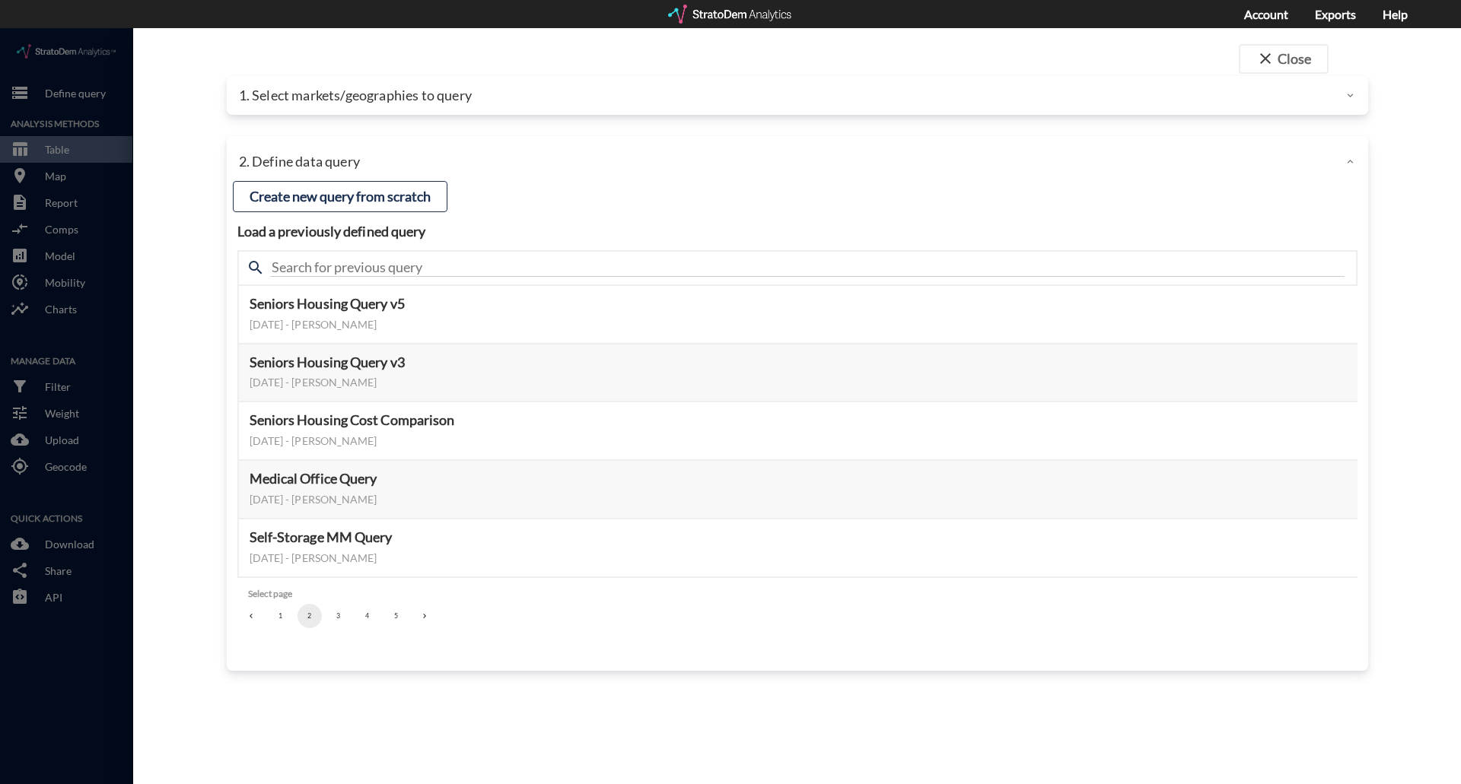
scroll to position [0, 0]
click button "Select this query"
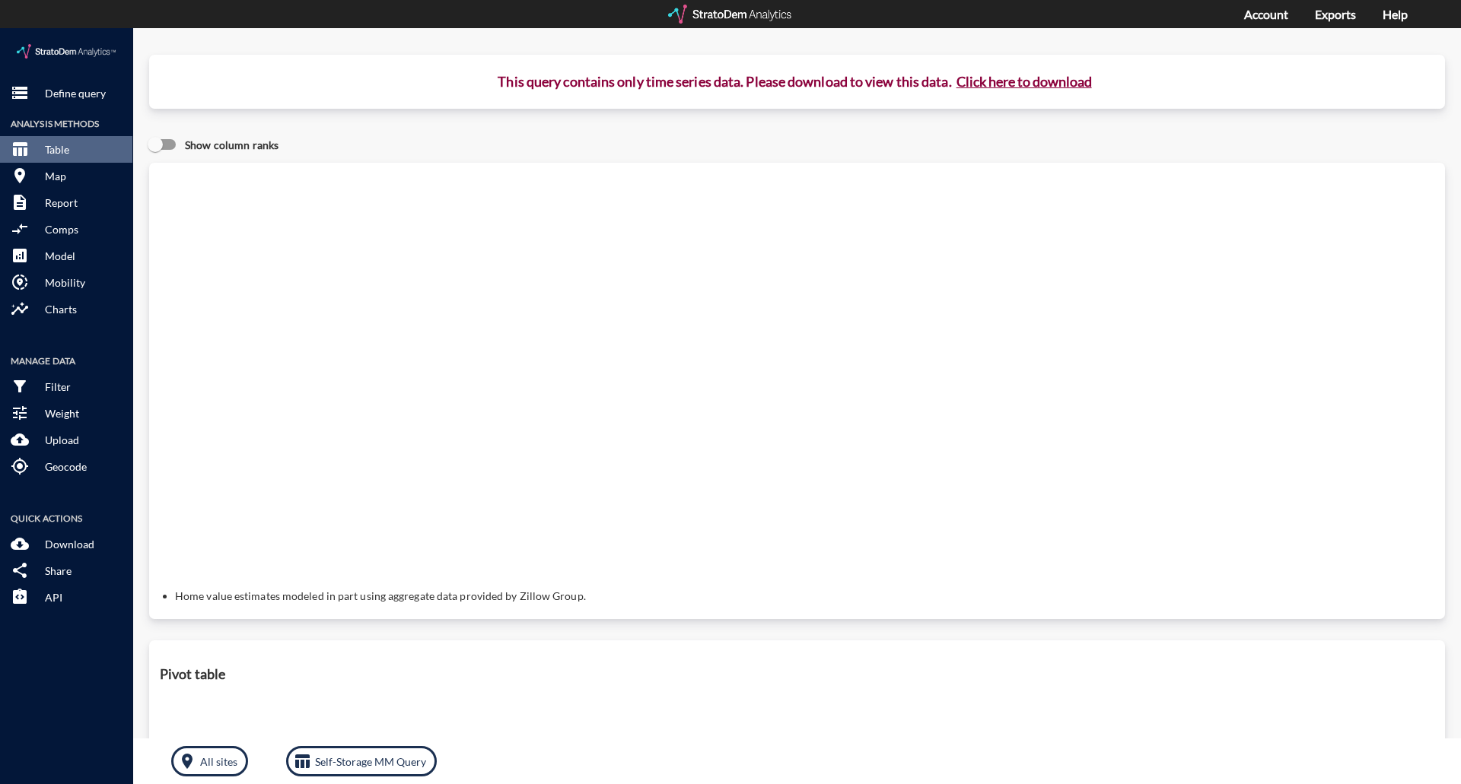
click button "Click here to download"
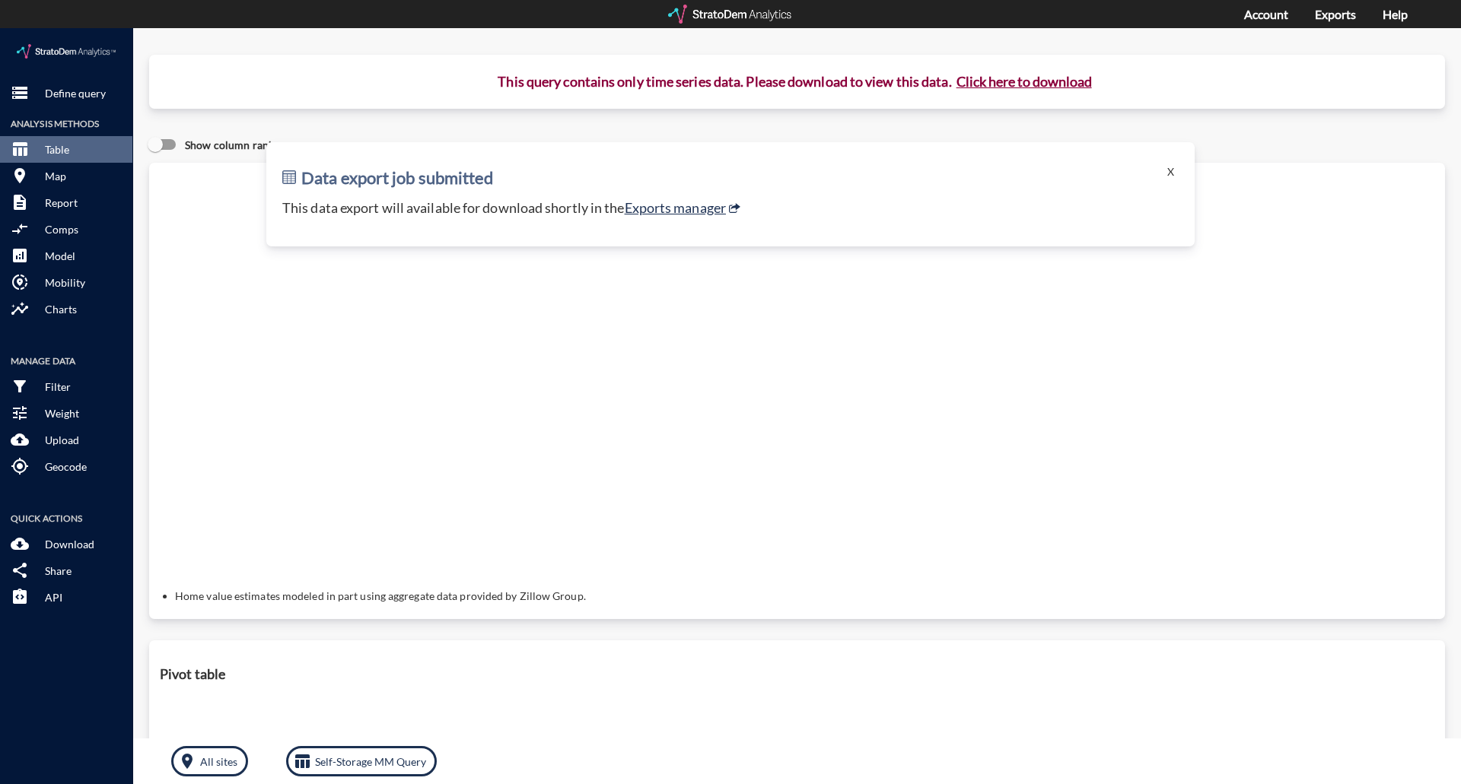
click p "This data export will available for download shortly in the Exports manager"
click link "Exports manager"
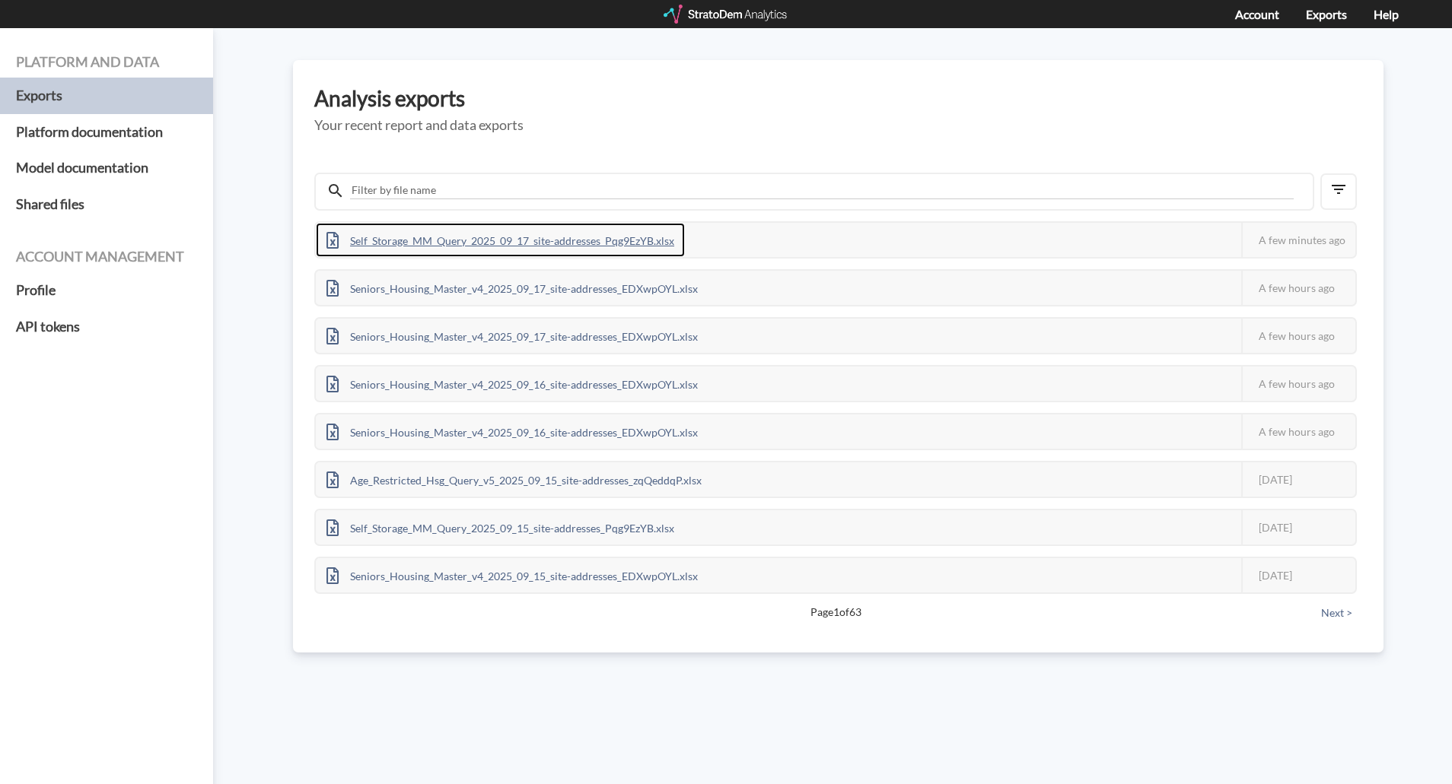
click at [613, 231] on div "Self_Storage_MM_Query_2025_09_17_site-addresses_Pqg9EzYB.xlsx" at bounding box center [500, 240] width 369 height 34
click at [492, 244] on div "Self_Storage_MM_Query_2025_09_17_site-addresses_Pqg9EzYB.xlsx" at bounding box center [500, 240] width 369 height 34
